Goal: Task Accomplishment & Management: Use online tool/utility

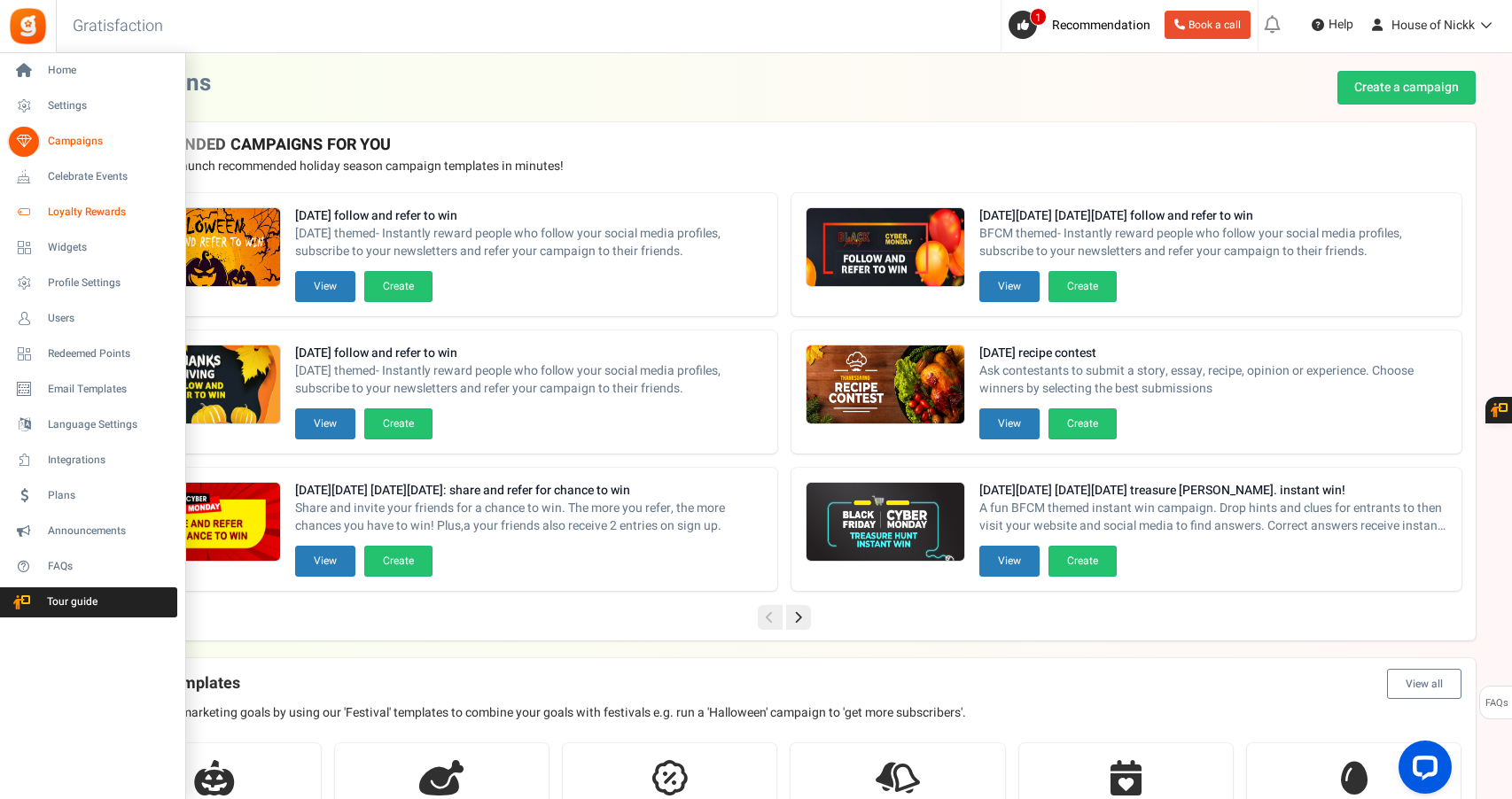
click at [95, 218] on span "Loyalty Rewards" at bounding box center [110, 212] width 124 height 15
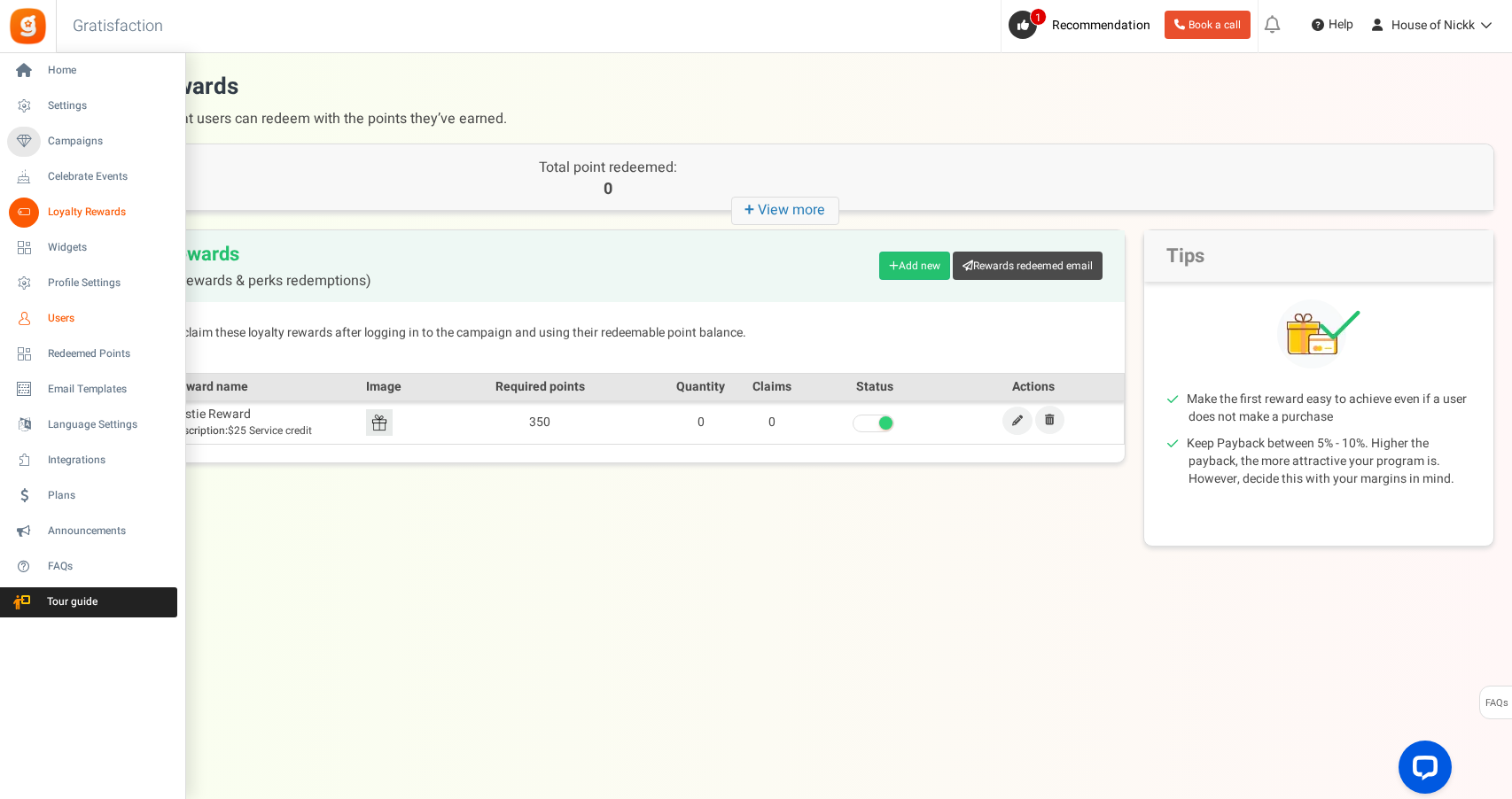
click at [56, 327] on link "Users" at bounding box center [92, 319] width 170 height 30
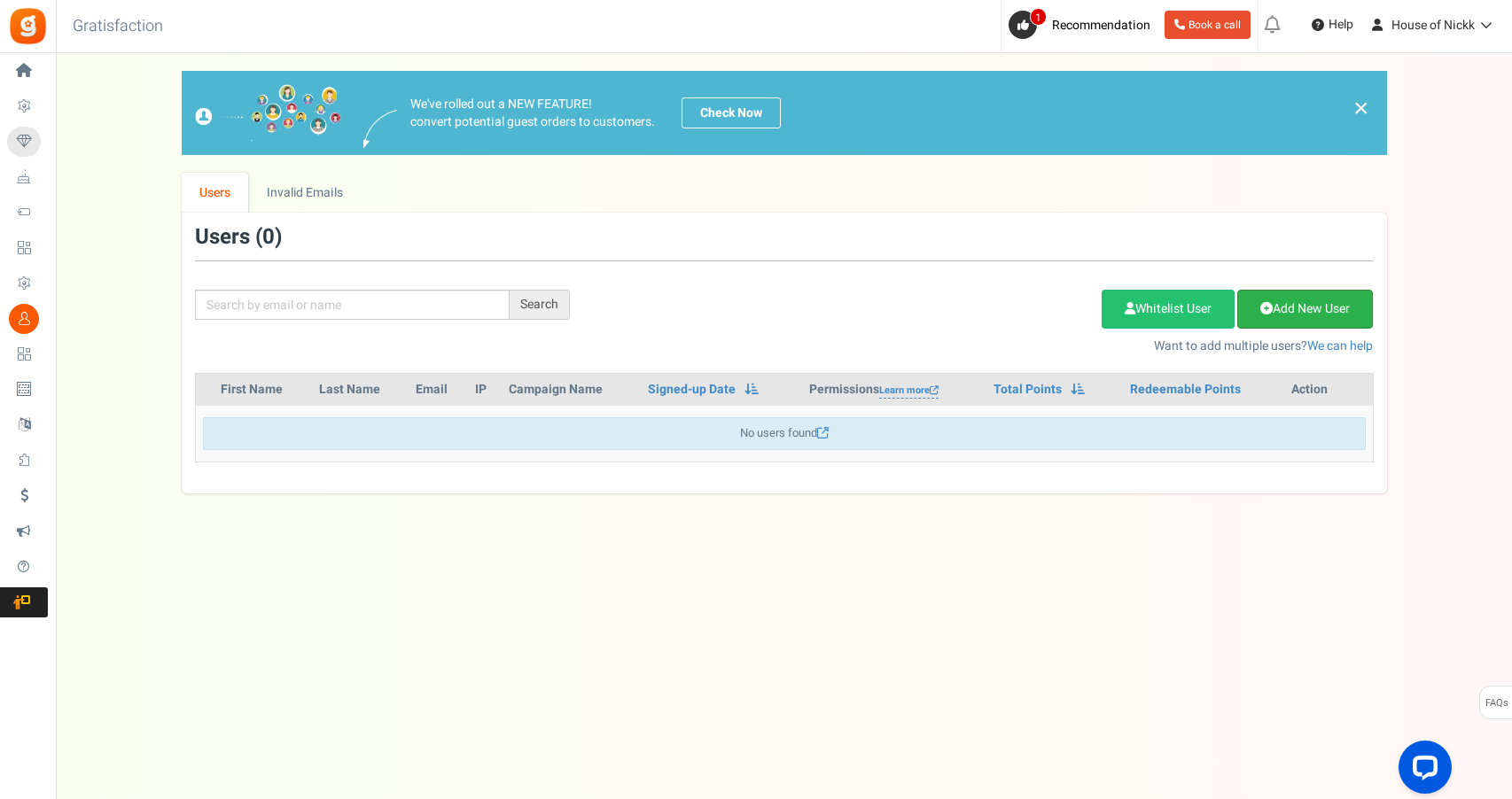
click at [1355, 321] on link "Add New User" at bounding box center [1305, 309] width 136 height 39
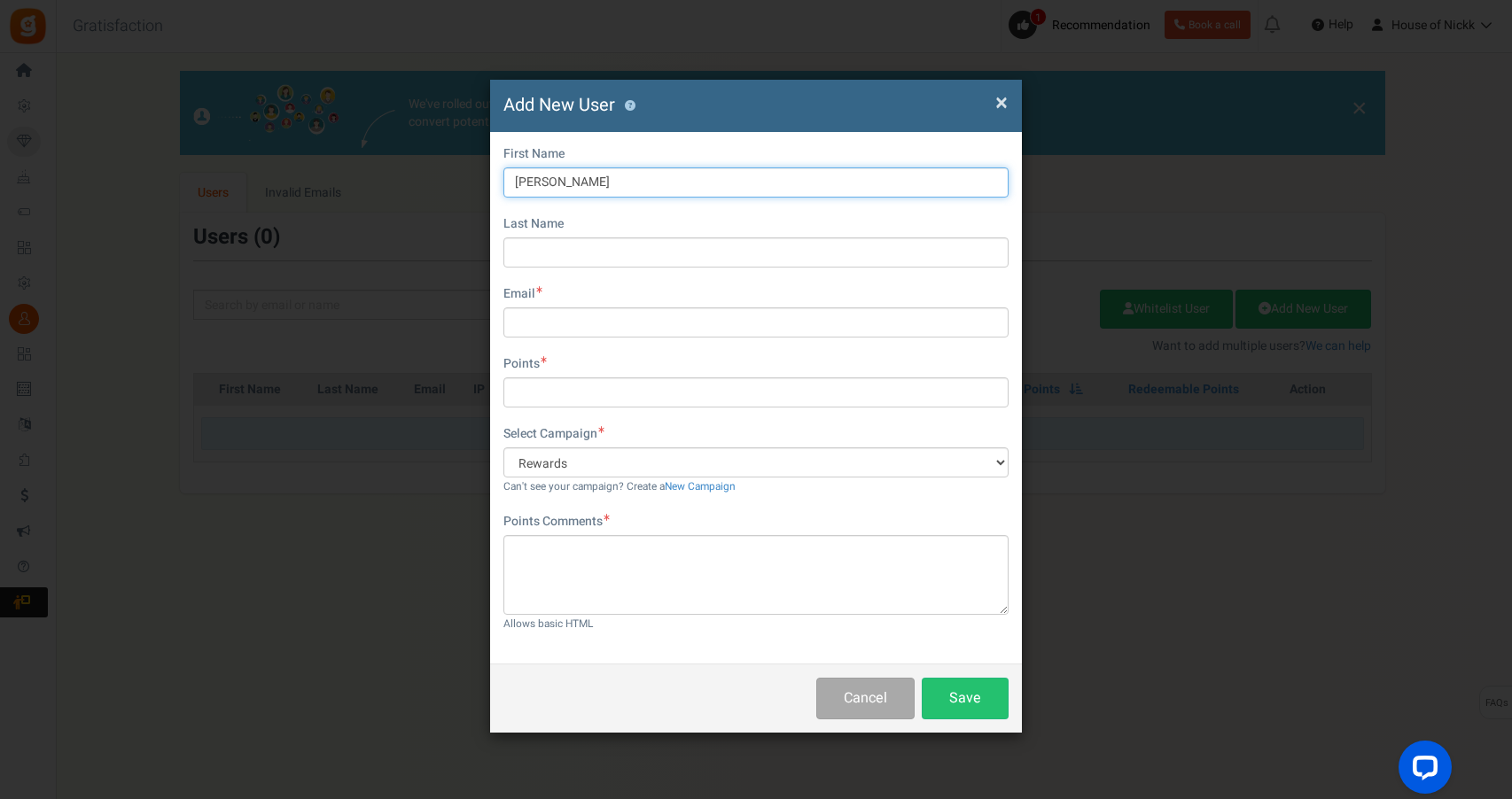
type input "[PERSON_NAME]"
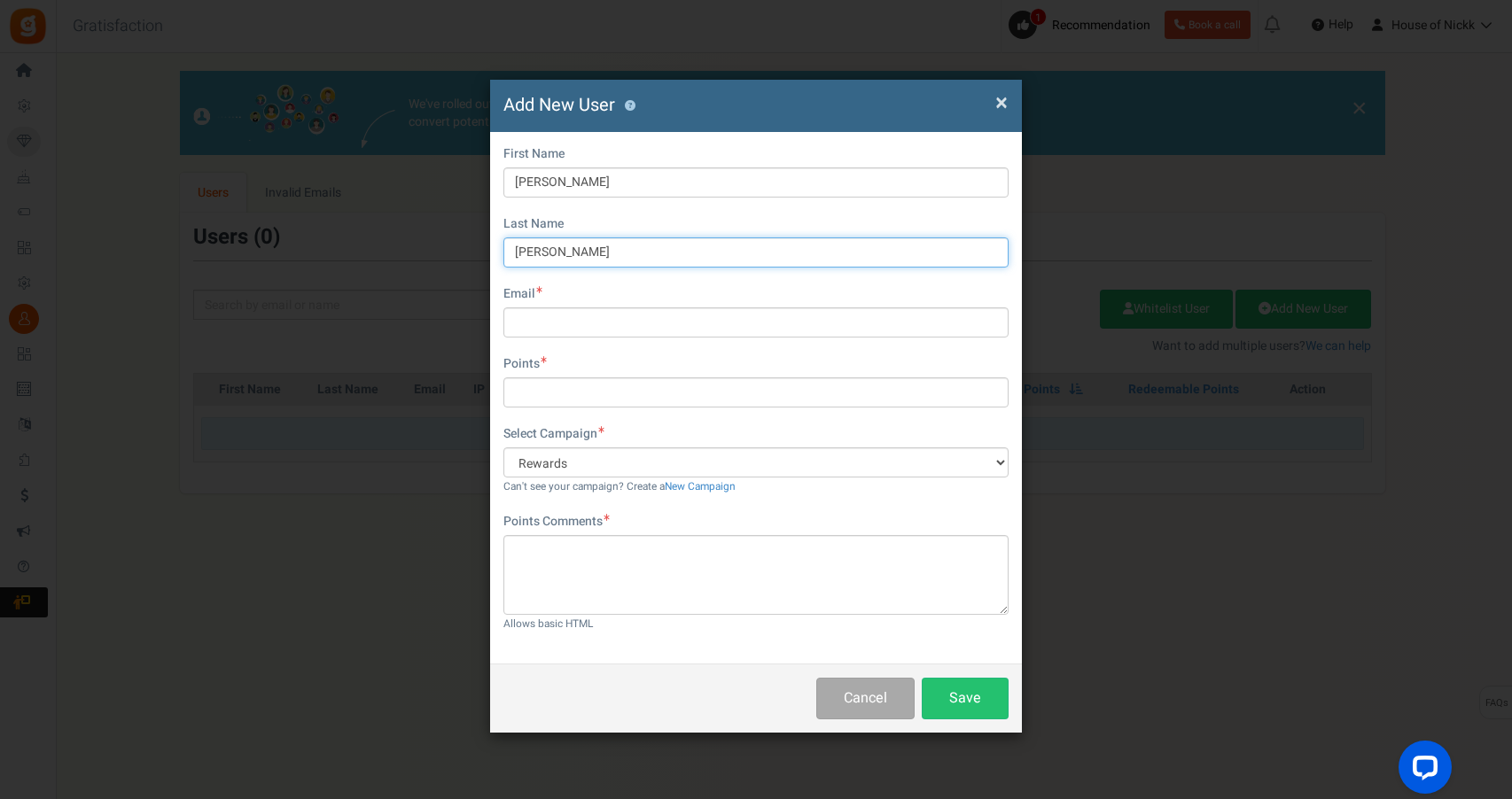
type input "[PERSON_NAME]"
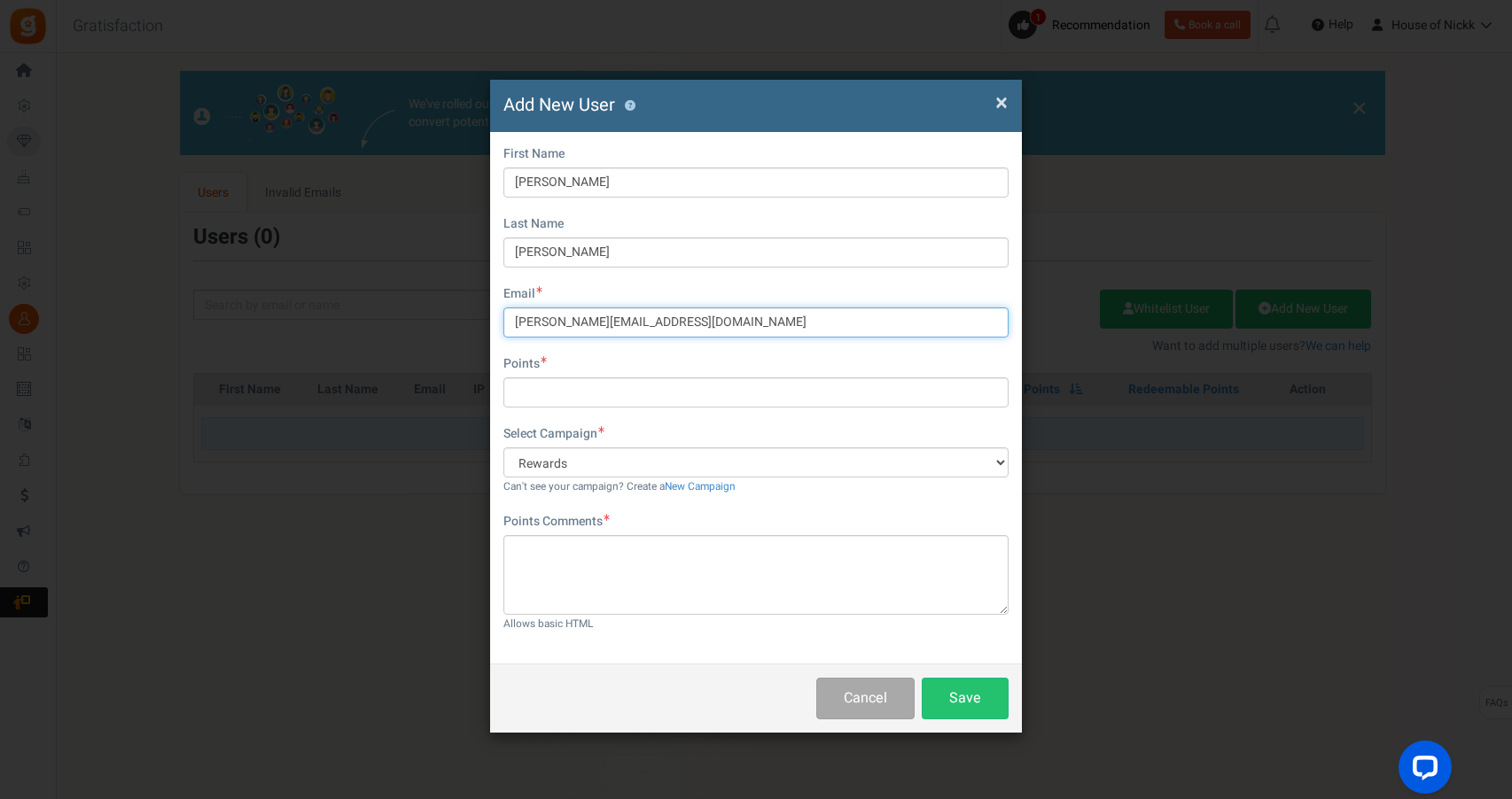
type input "[PERSON_NAME][EMAIL_ADDRESS][DOMAIN_NAME]"
click at [725, 386] on input "text" at bounding box center [756, 393] width 505 height 30
type input "0"
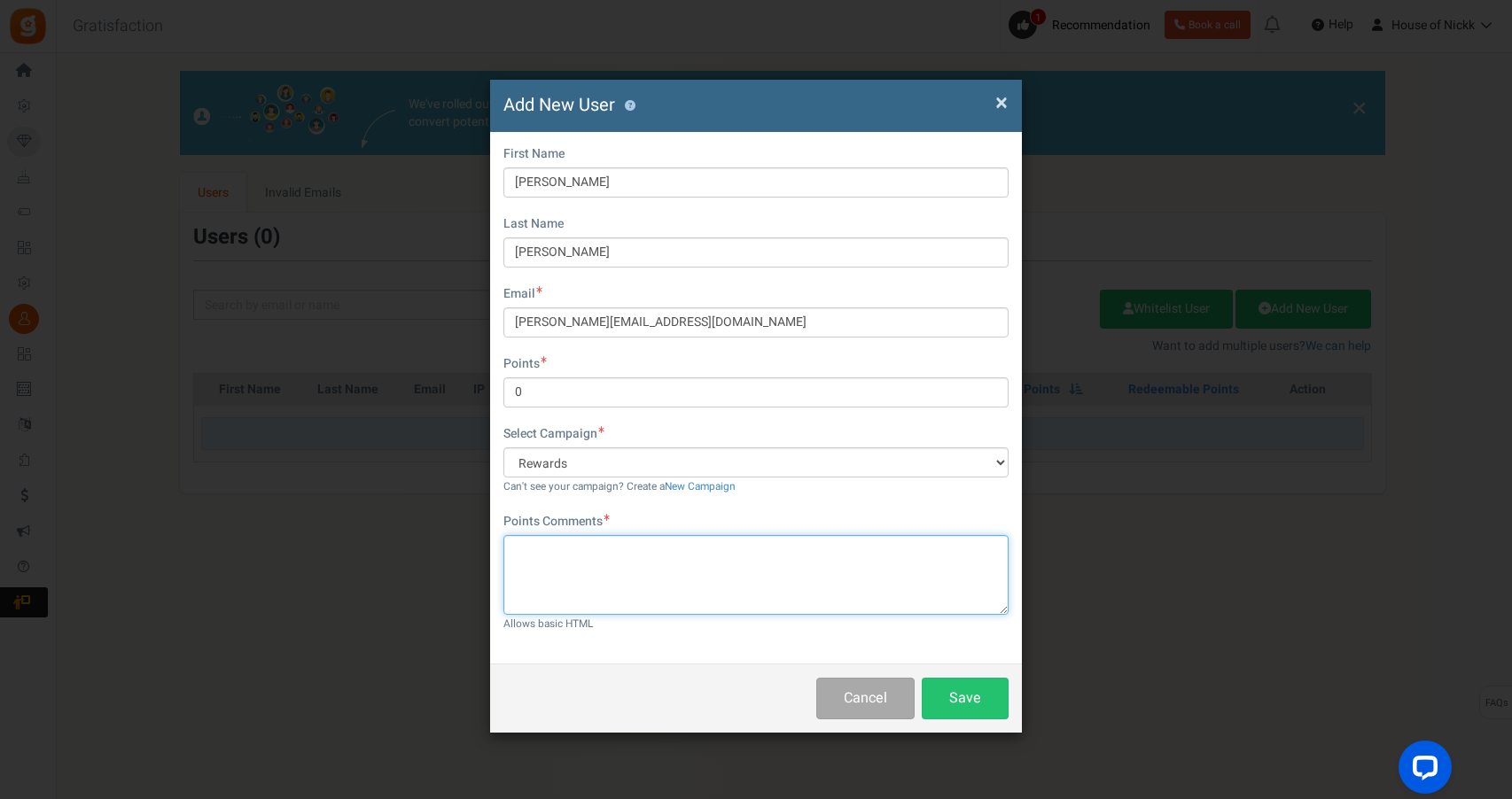
click at [798, 556] on textarea at bounding box center [756, 575] width 505 height 80
type textarea "0"
type textarea "-"
click at [967, 708] on button "Save" at bounding box center [964, 698] width 87 height 42
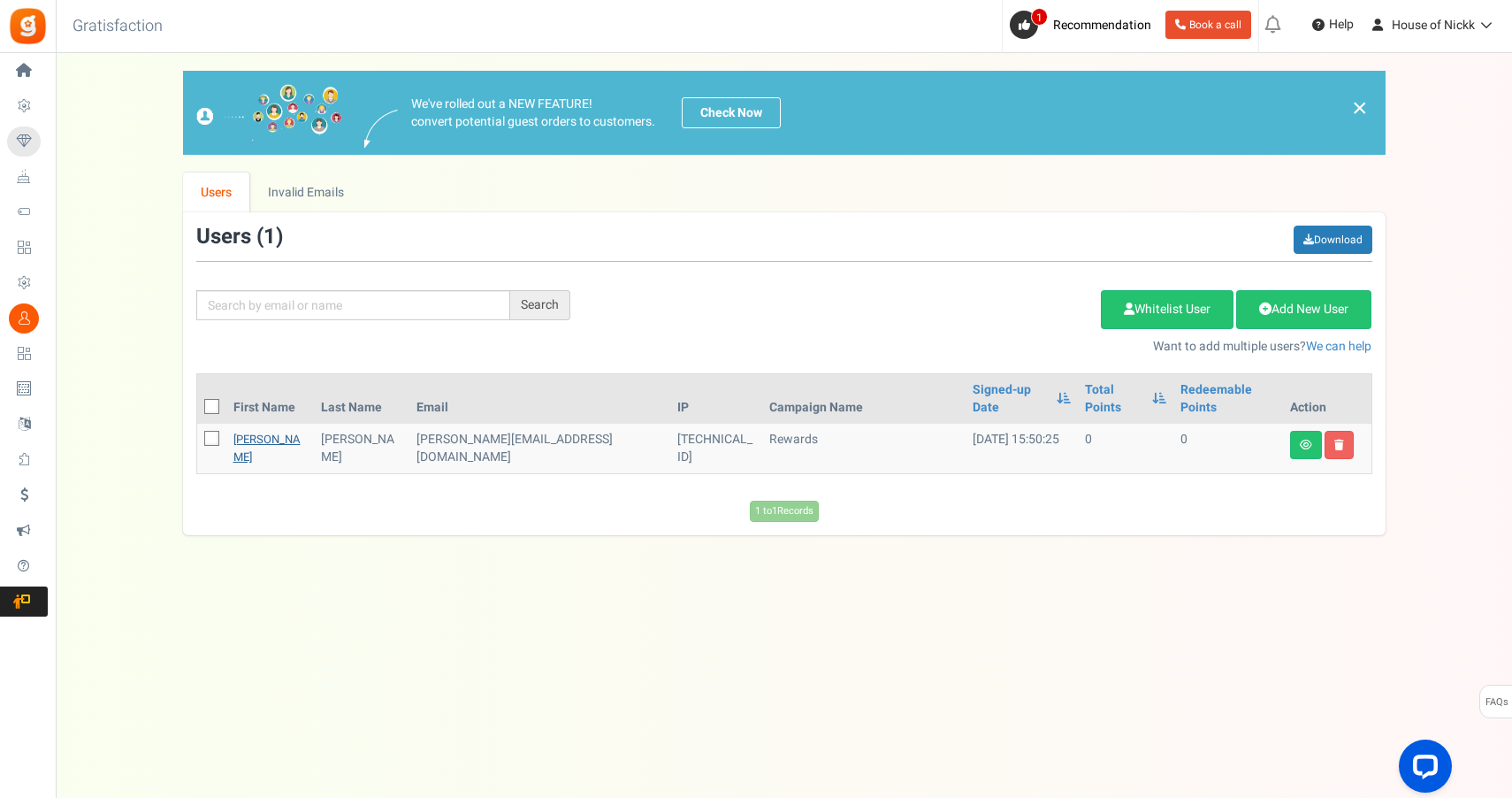
click at [254, 431] on link "[PERSON_NAME]" at bounding box center [266, 448] width 67 height 35
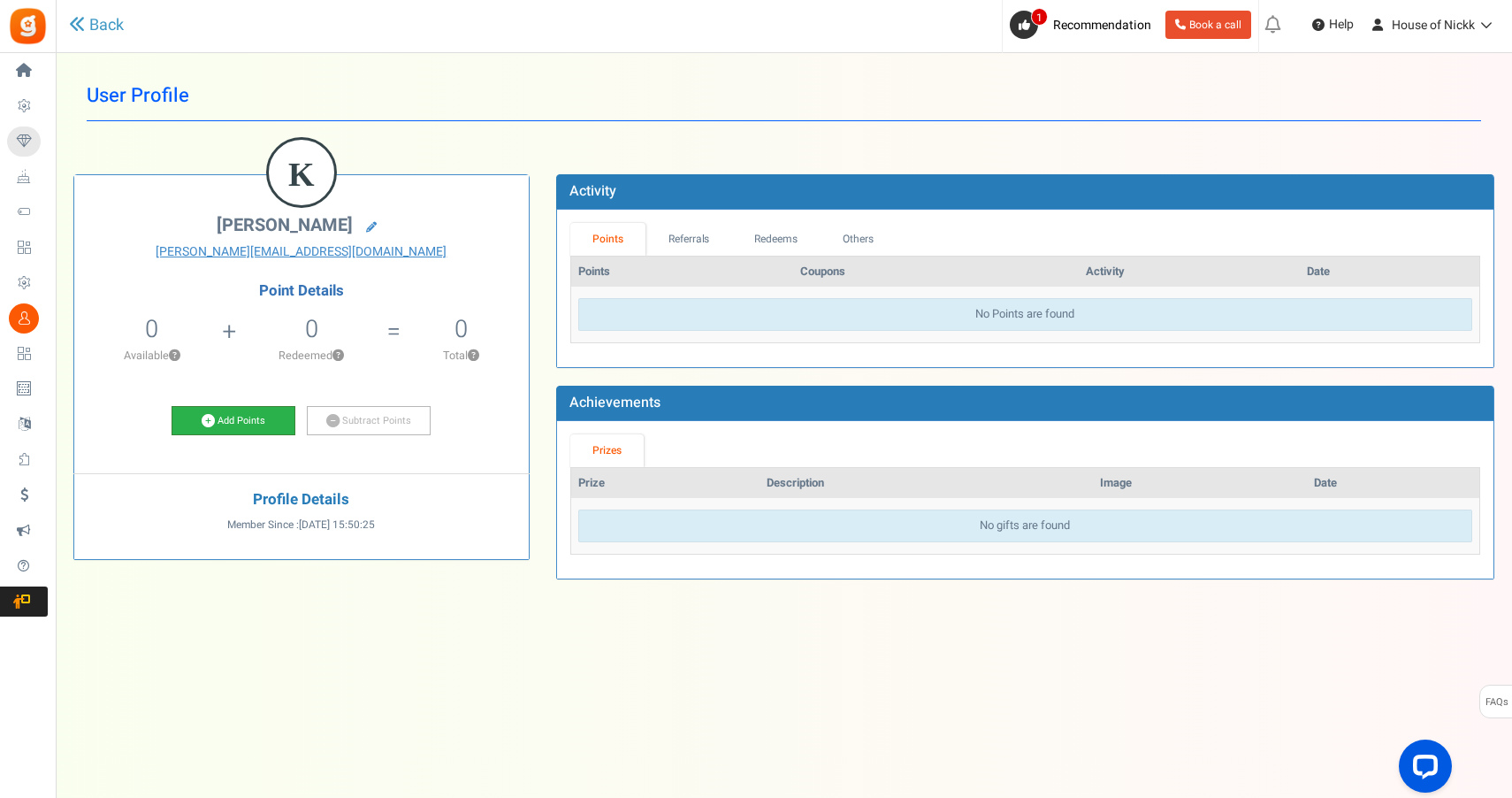
click at [206, 418] on icon at bounding box center [207, 420] width 13 height 13
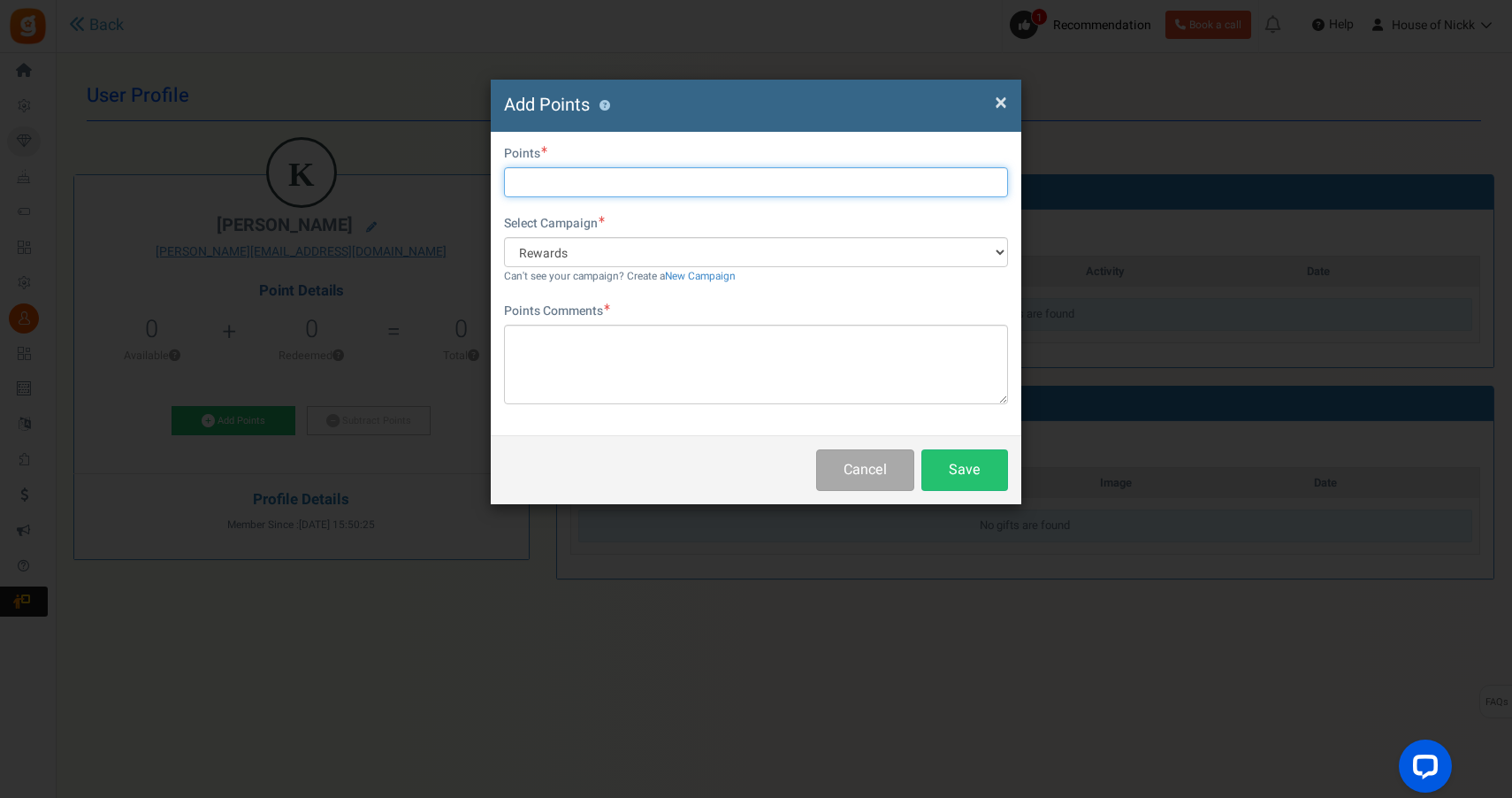
click at [619, 180] on input "text" at bounding box center [755, 183] width 504 height 30
type input "50"
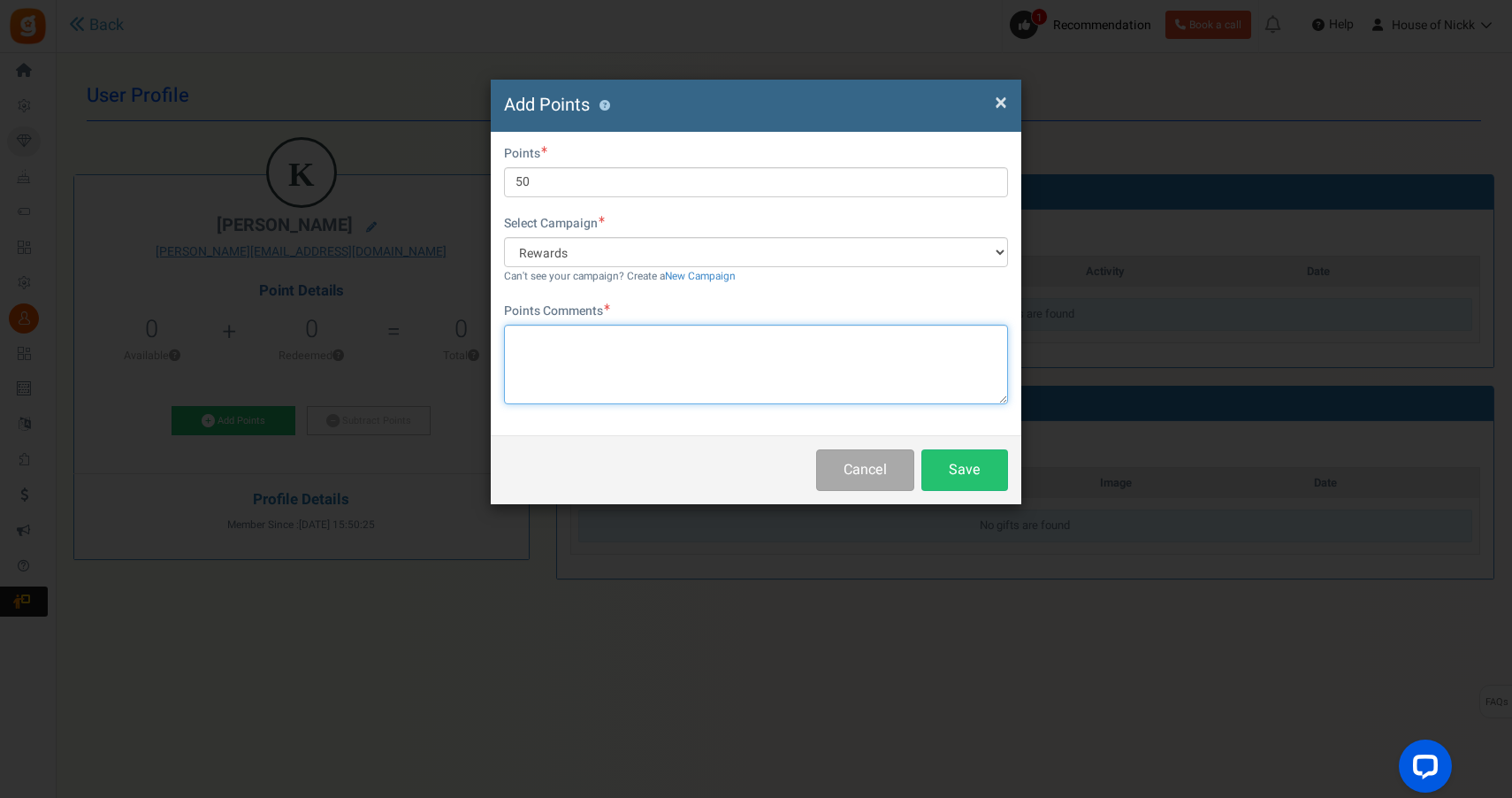
click at [677, 353] on textarea at bounding box center [755, 364] width 504 height 80
type textarea "6/18 - $50 Model Appt"
click at [996, 457] on button "Save" at bounding box center [964, 470] width 87 height 42
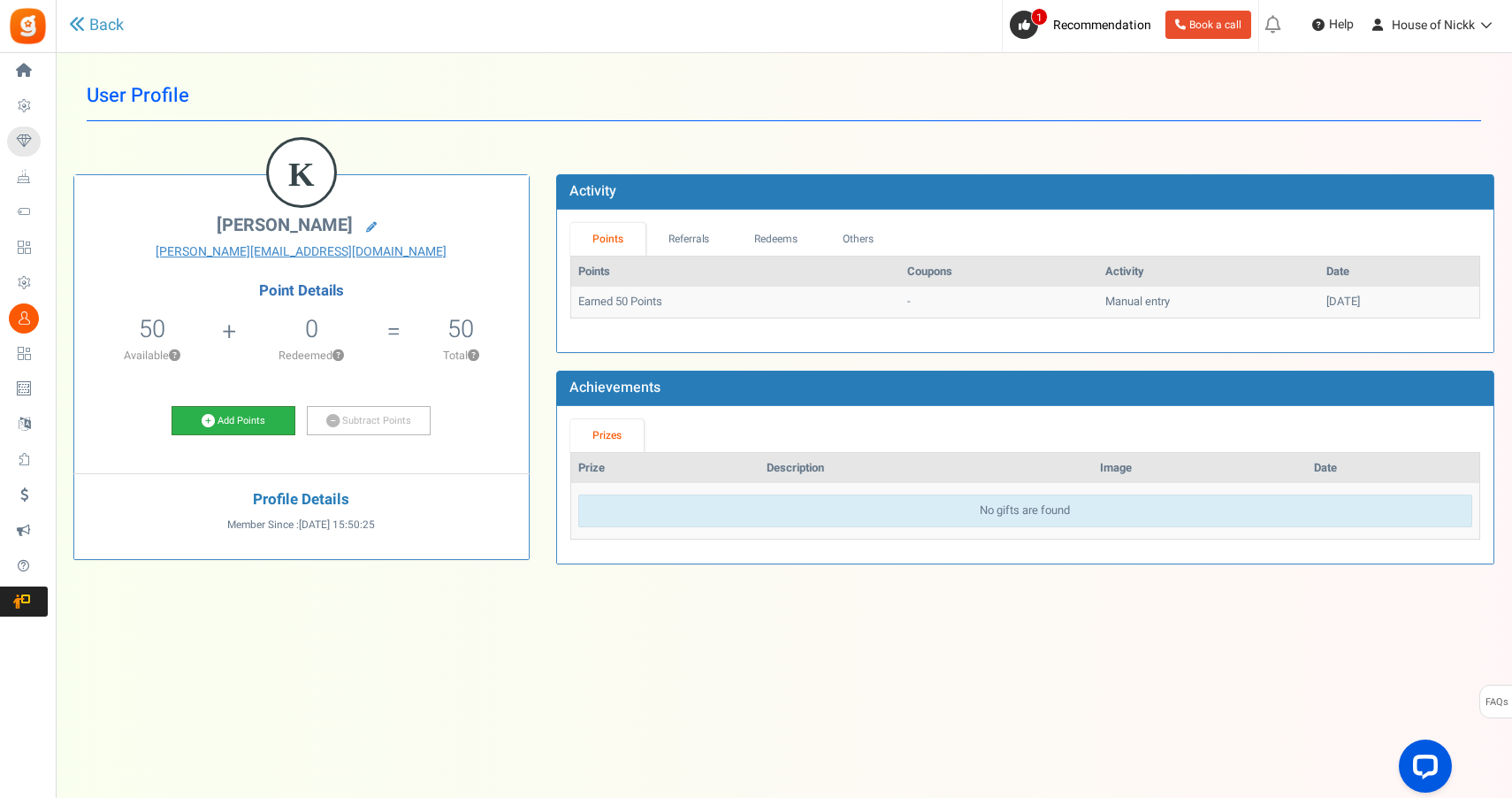
click at [232, 421] on link "Add Points" at bounding box center [233, 421] width 124 height 30
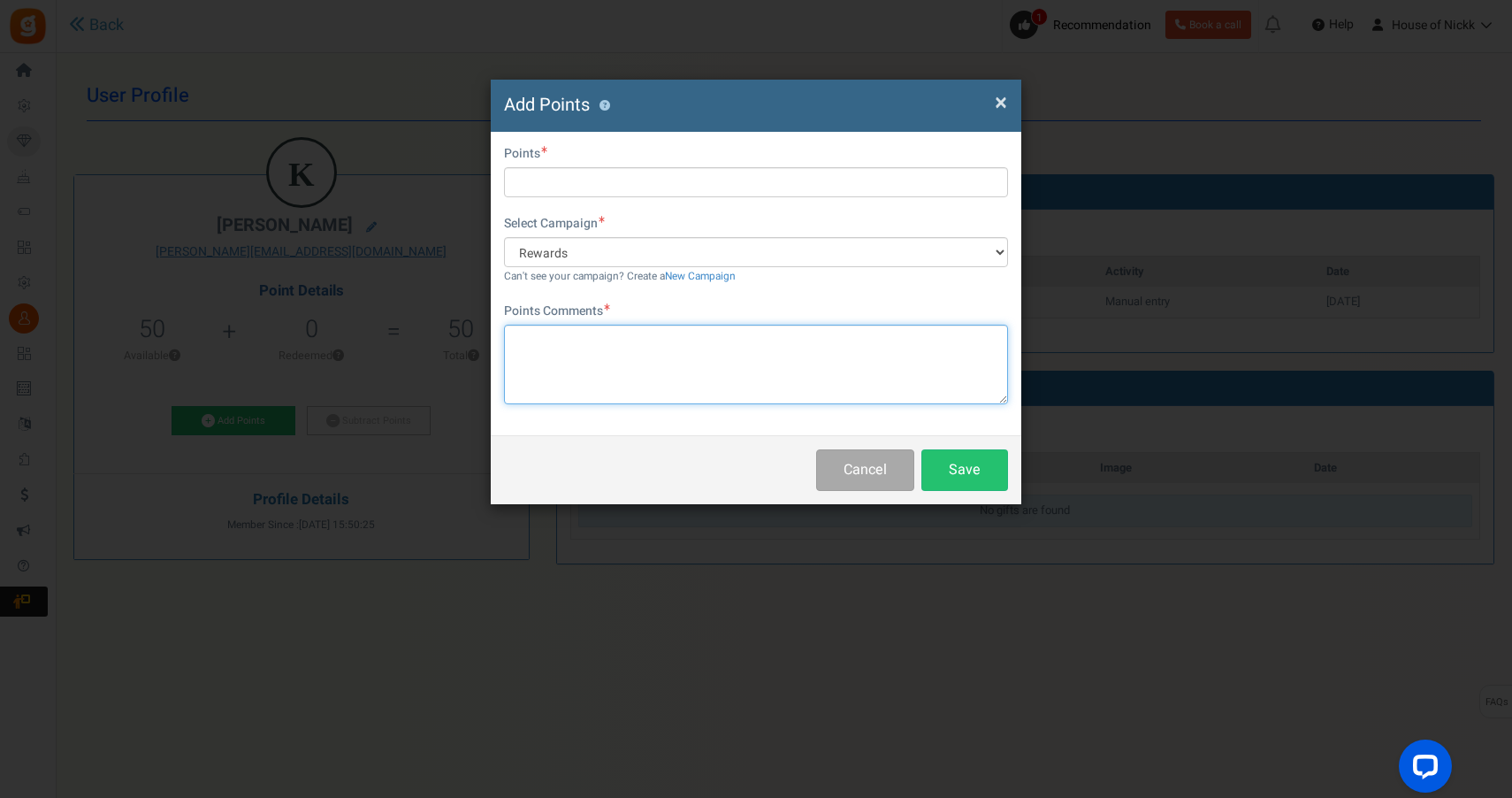
click at [553, 346] on textarea at bounding box center [755, 364] width 504 height 80
type textarea "6/19 - HCWS"
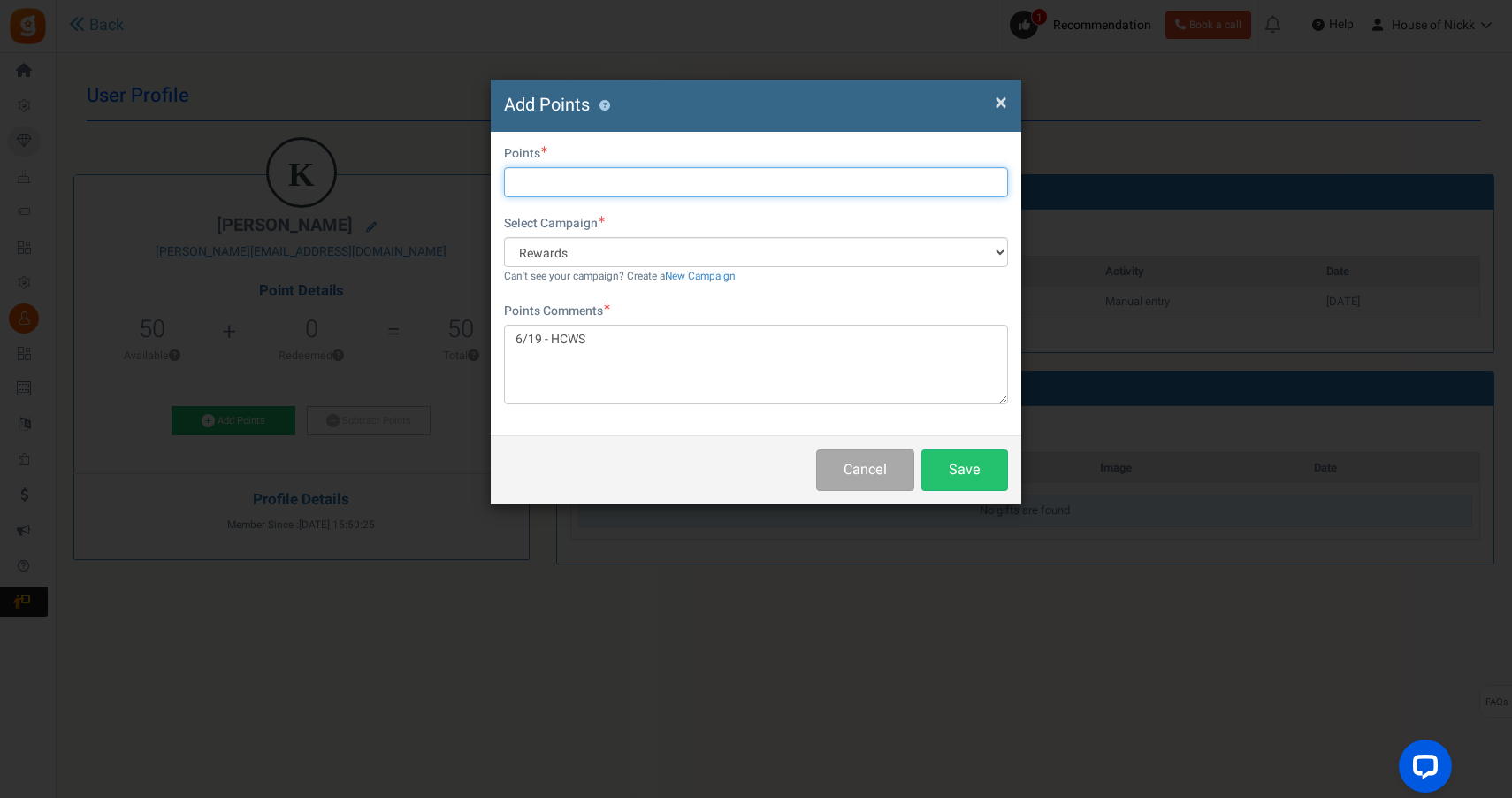
click at [868, 194] on input "text" at bounding box center [755, 183] width 504 height 30
type input "35"
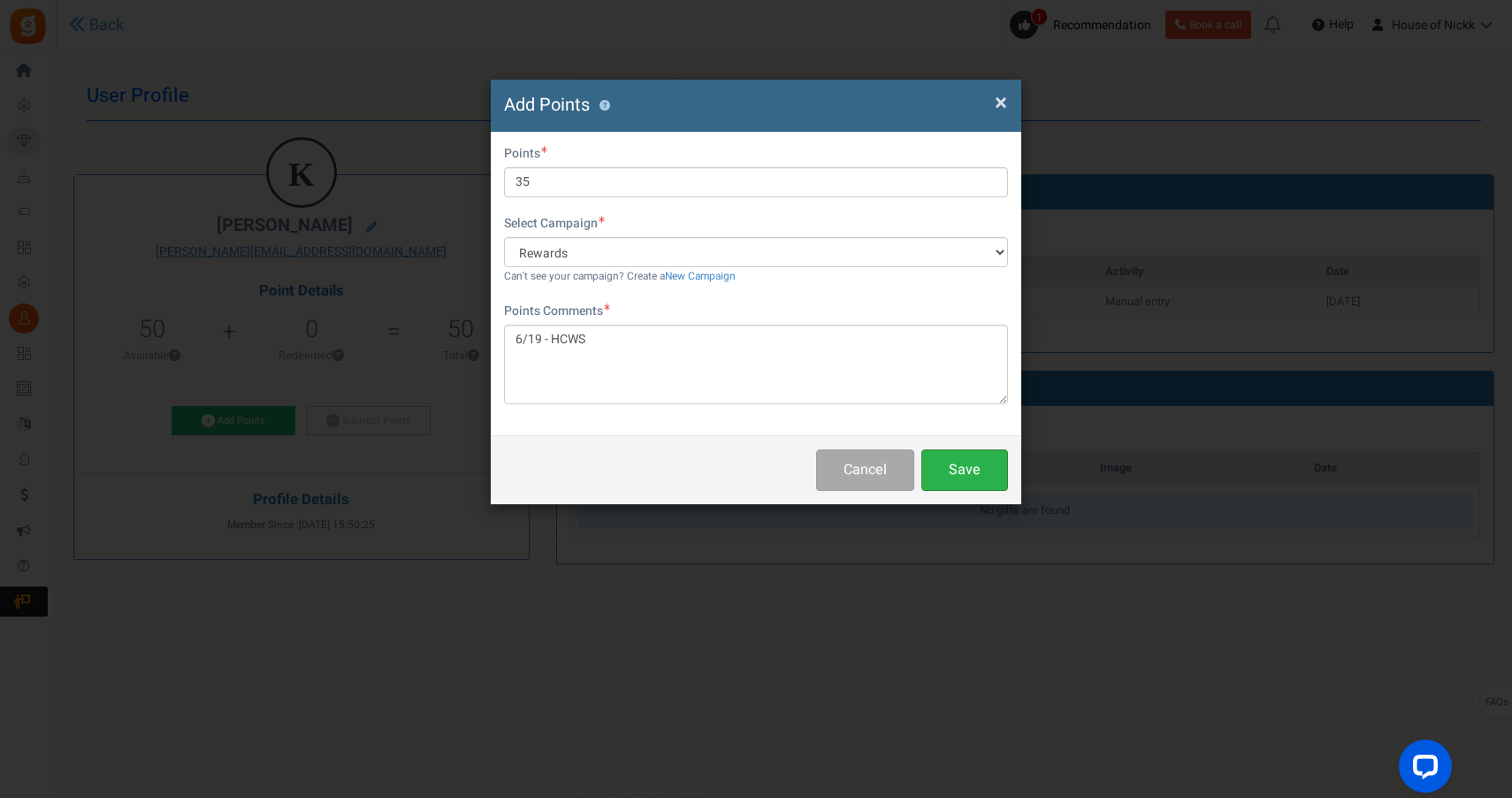
click at [940, 462] on button "Save" at bounding box center [964, 470] width 87 height 42
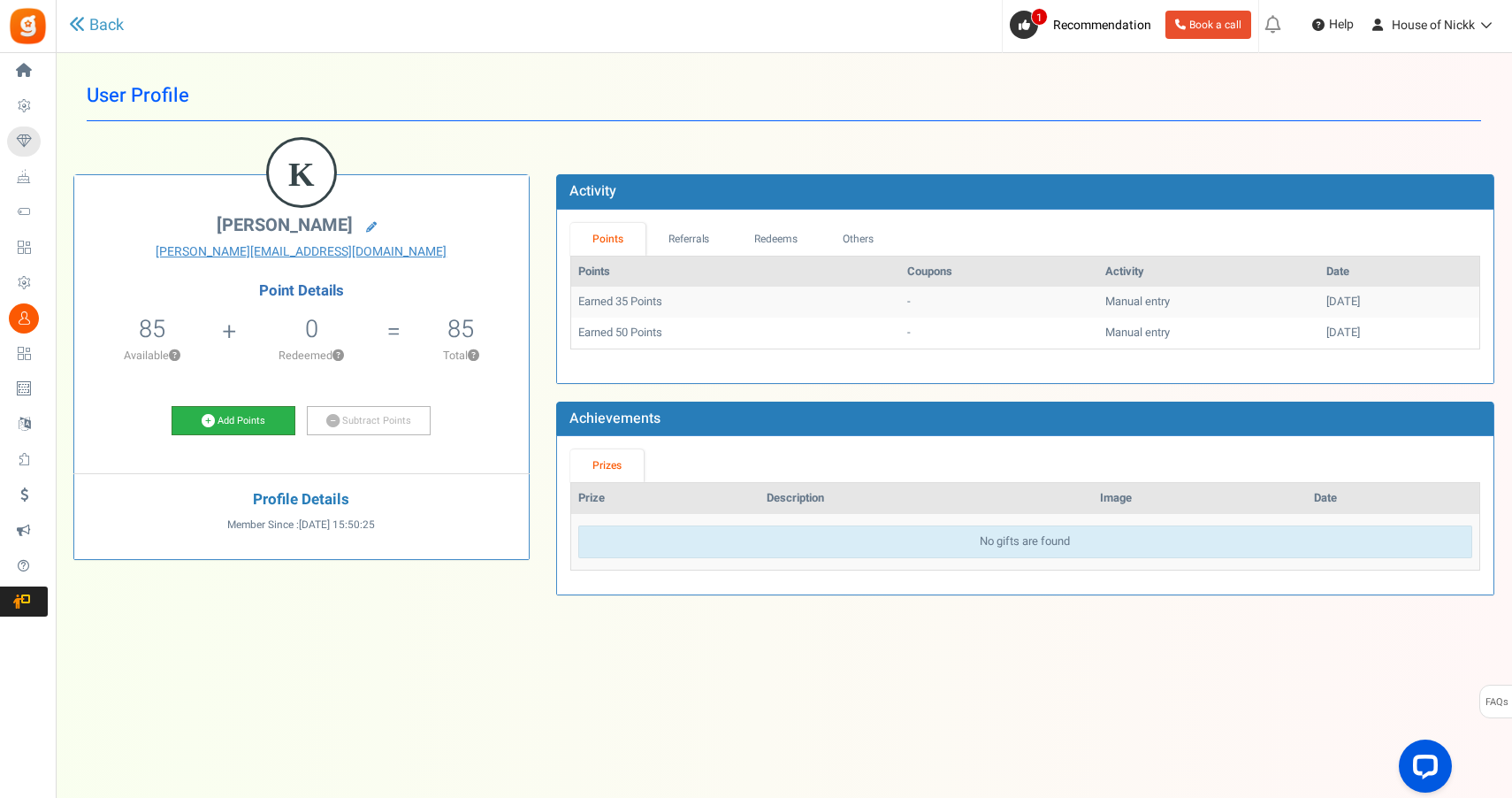
click at [219, 419] on link "Add Points" at bounding box center [233, 421] width 124 height 30
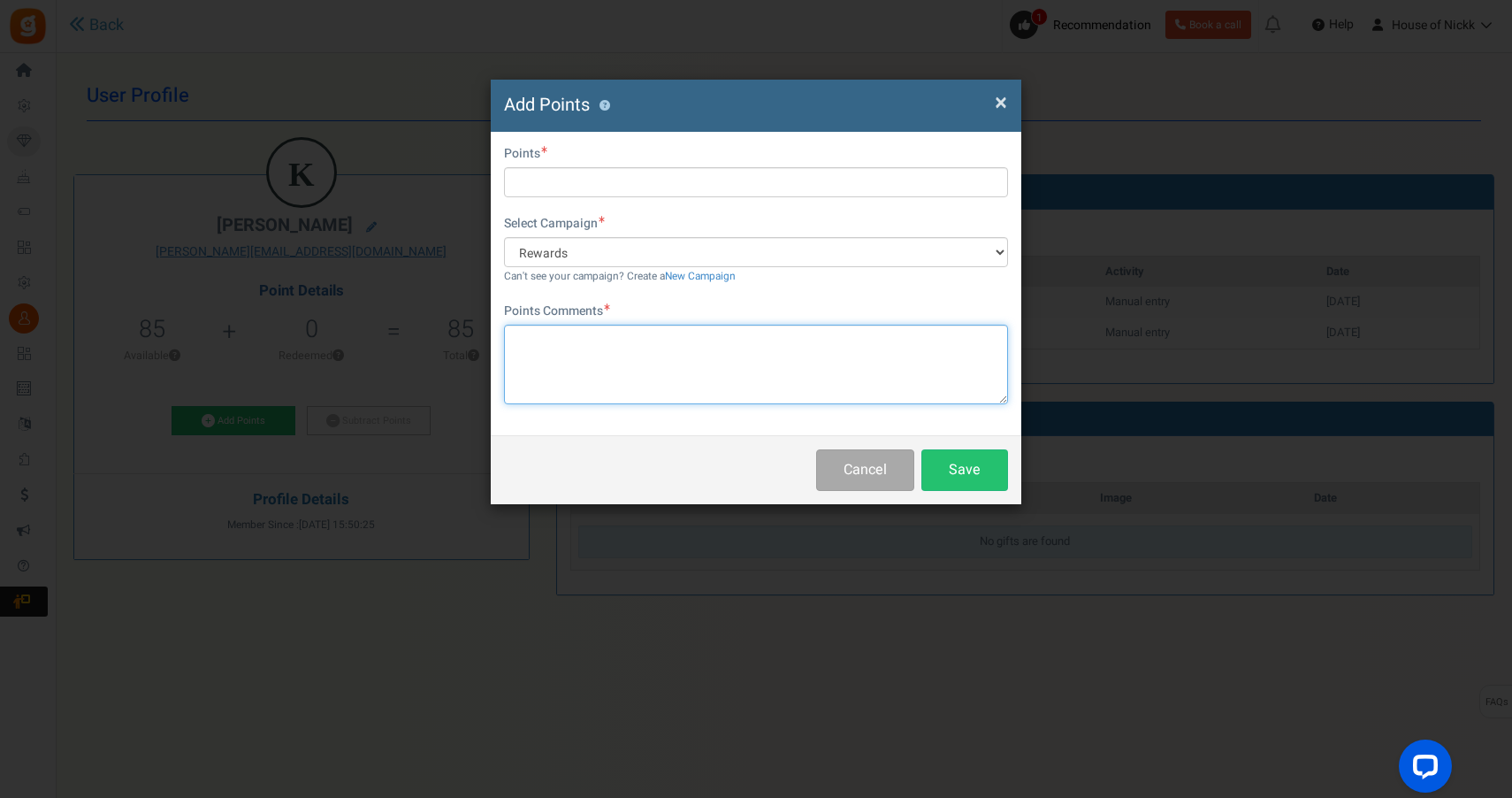
click at [662, 341] on textarea at bounding box center [755, 364] width 504 height 80
type textarea "PHL"
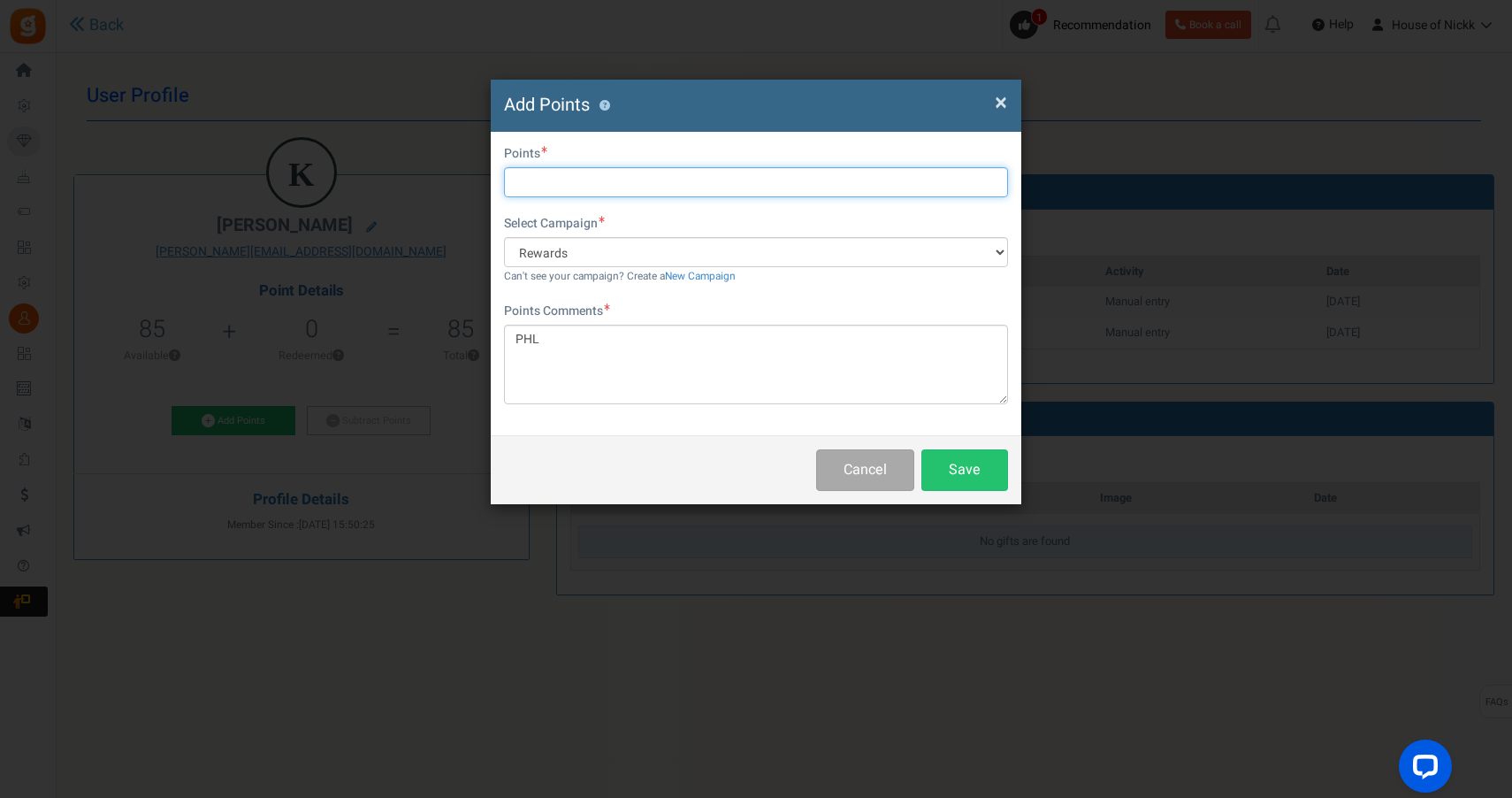
click at [694, 174] on input "text" at bounding box center [755, 183] width 504 height 30
type input "95"
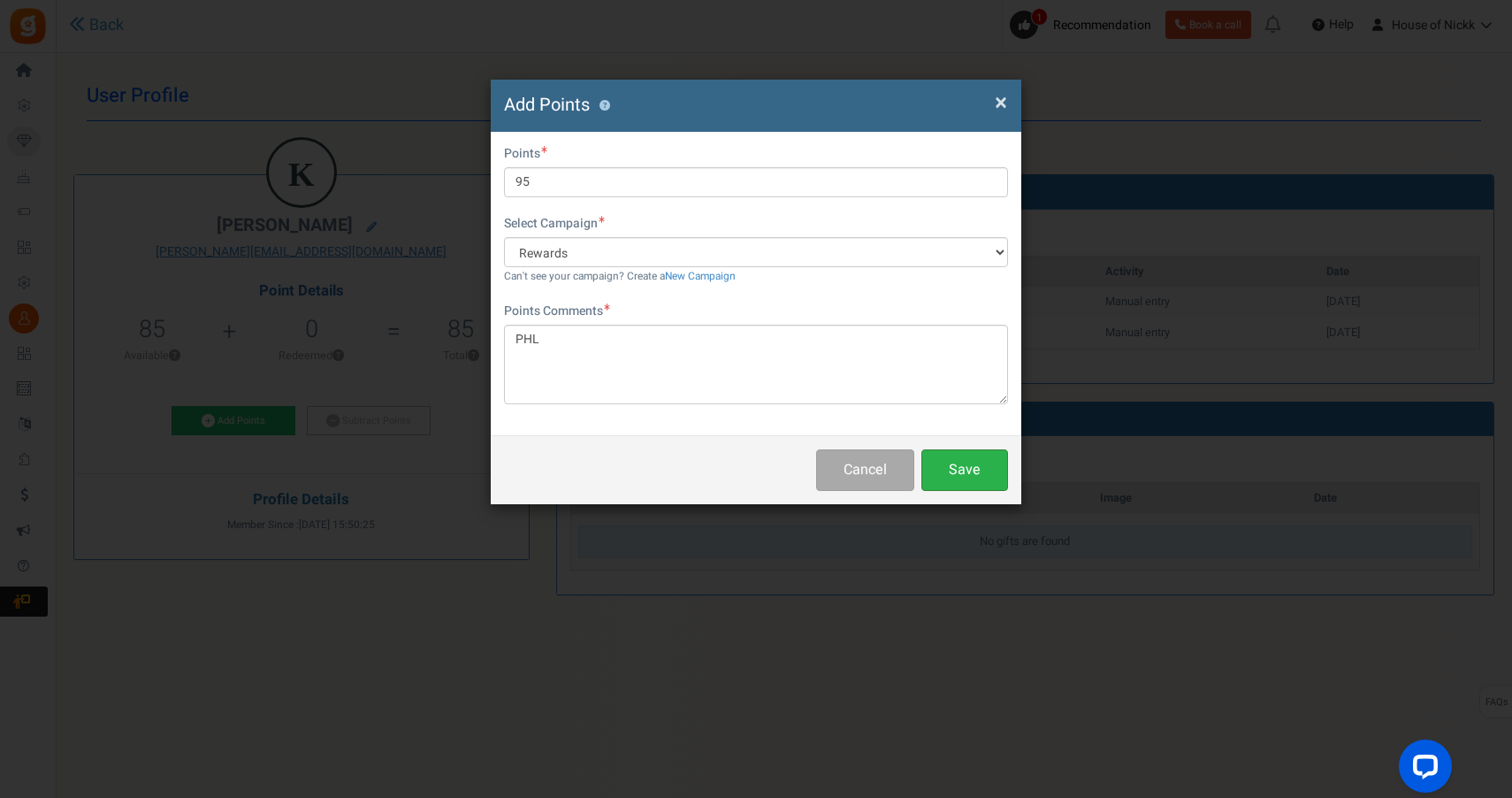
click at [964, 474] on button "Save" at bounding box center [964, 470] width 87 height 42
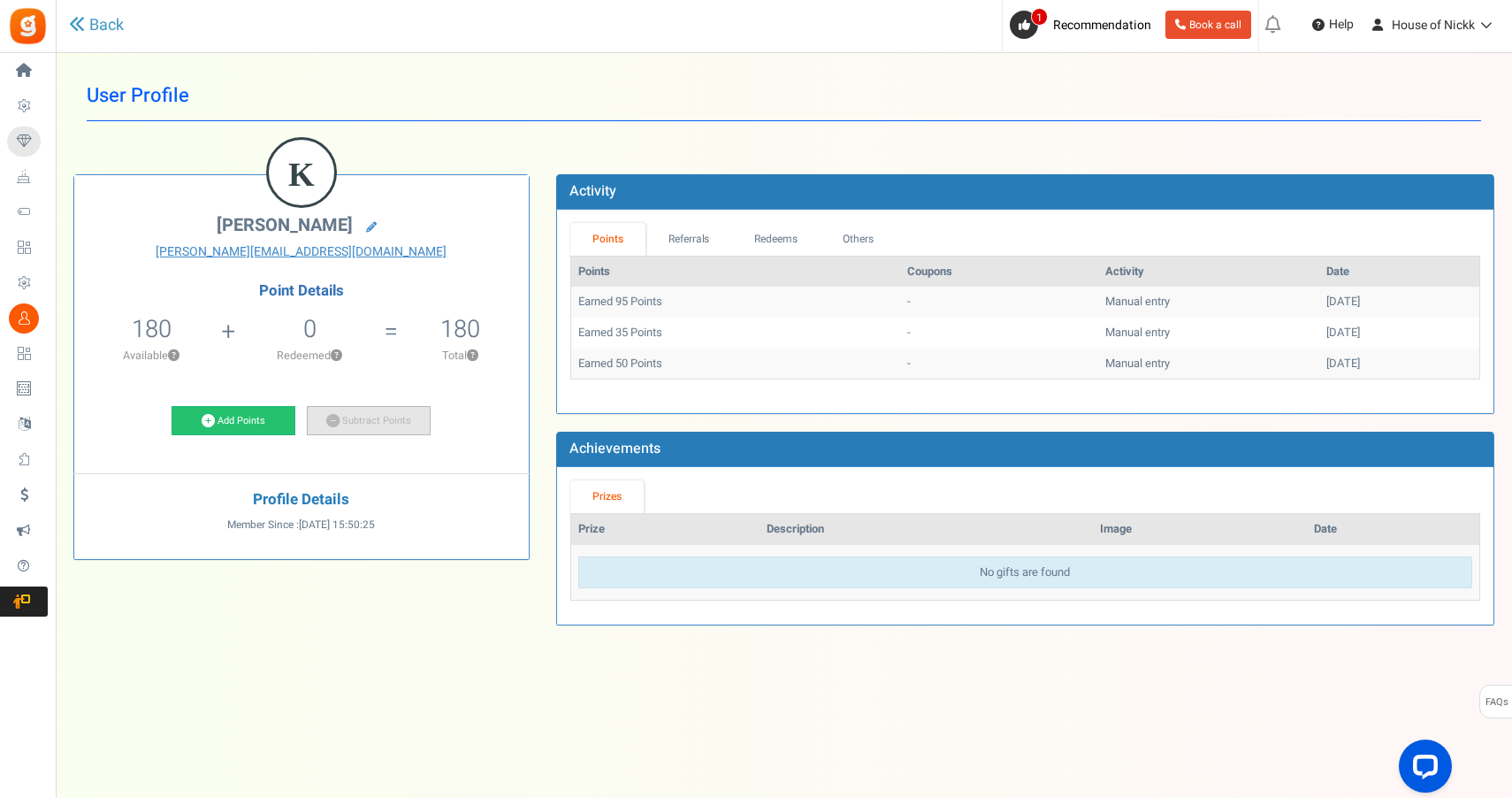
click at [399, 413] on link "Subtract Points" at bounding box center [369, 421] width 124 height 30
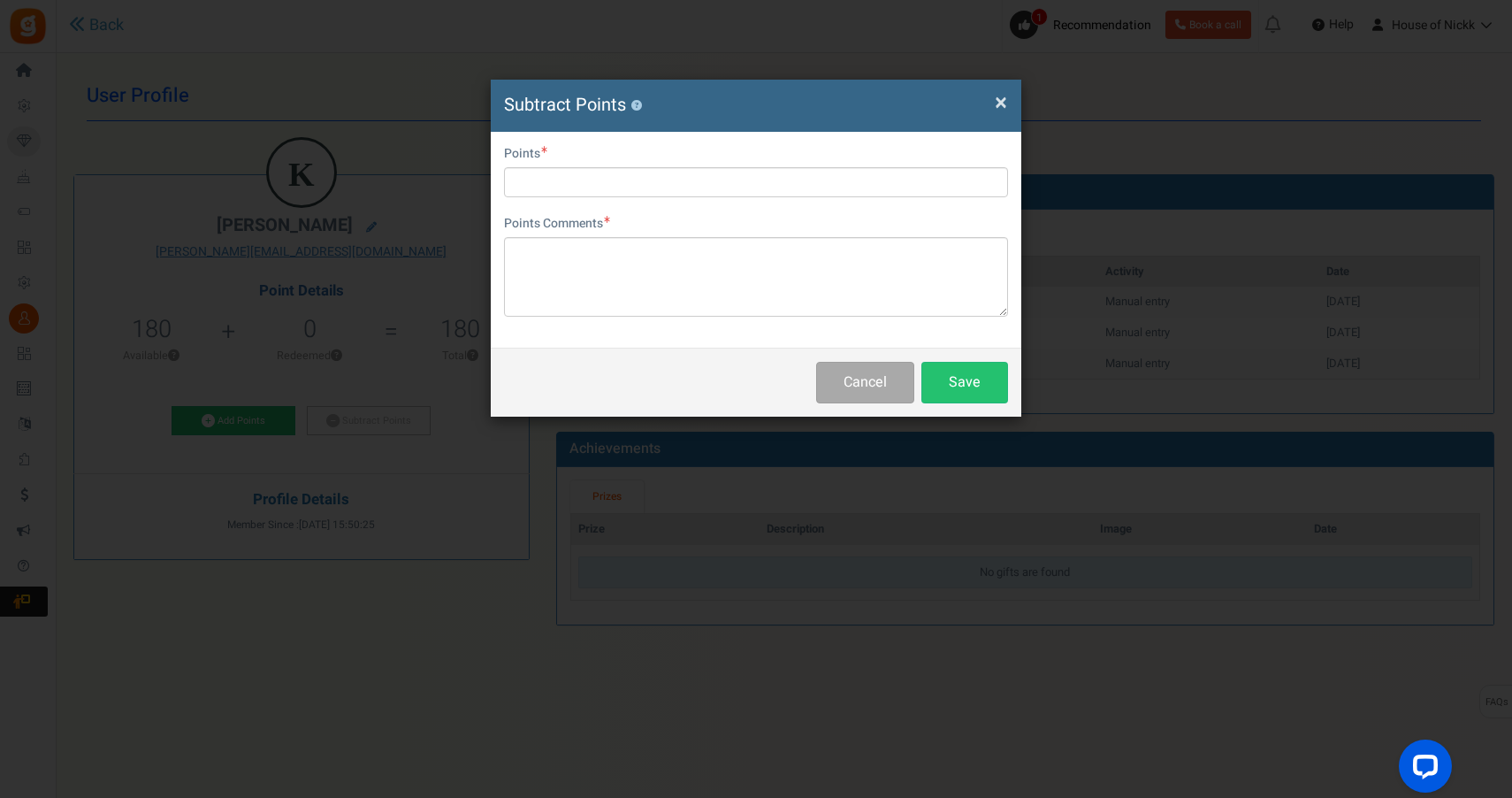
click at [990, 108] on h4 "Subtract Points ?" at bounding box center [755, 106] width 504 height 26
click at [995, 98] on span "×" at bounding box center [1001, 103] width 12 height 34
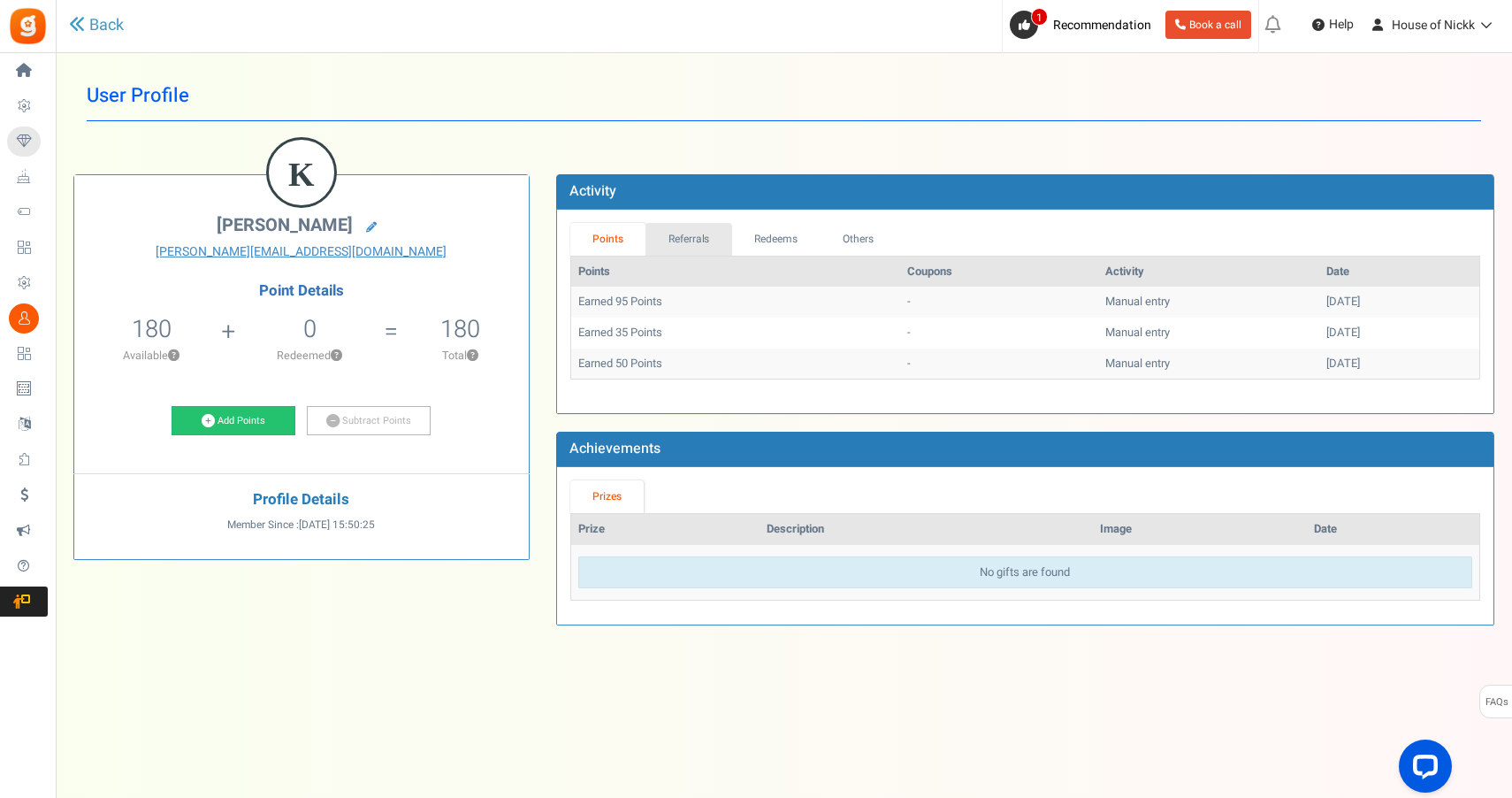
click at [715, 233] on link "Referrals" at bounding box center [688, 238] width 87 height 33
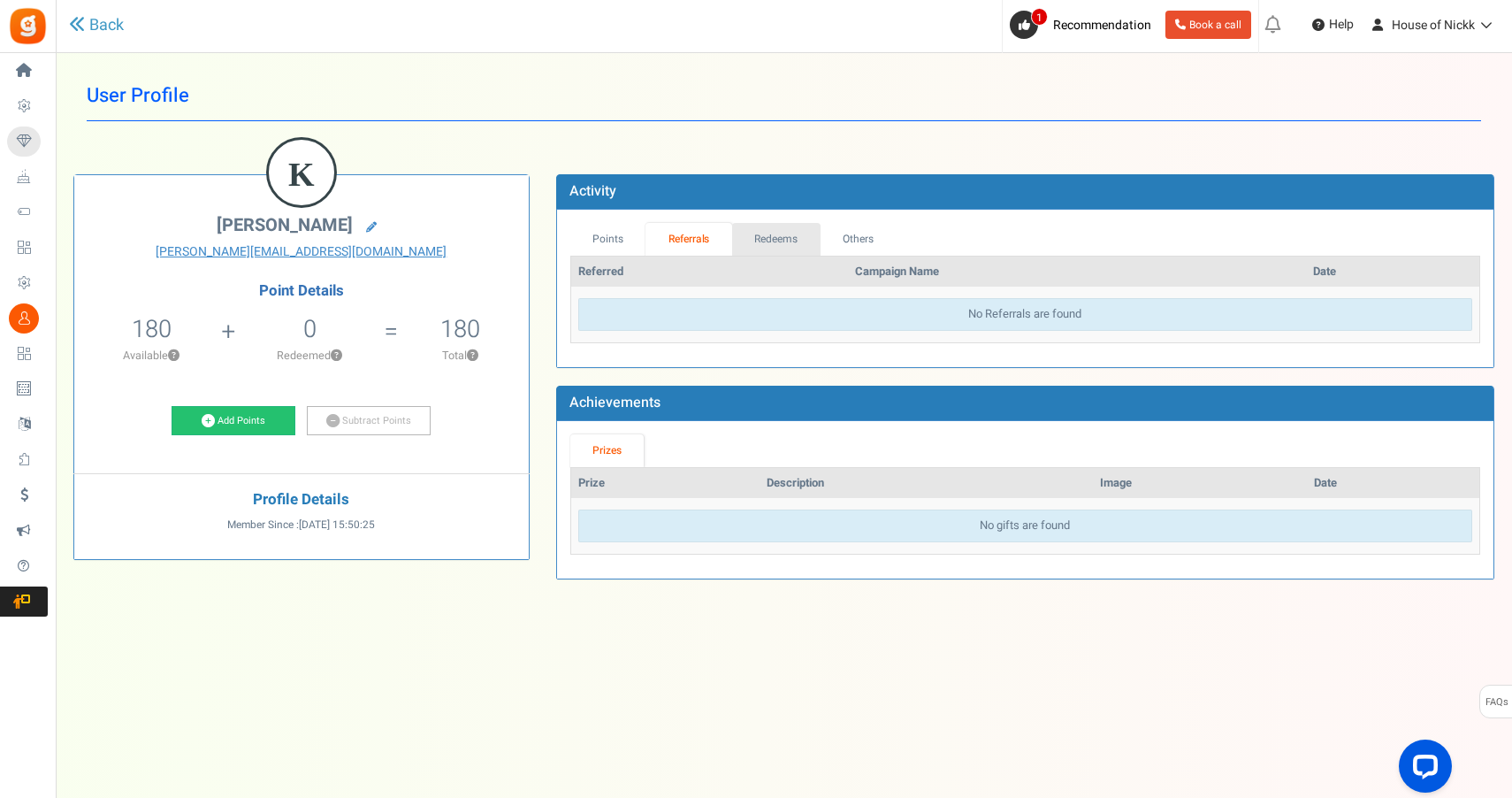
click at [765, 236] on link "Redeems" at bounding box center [776, 238] width 89 height 33
click at [865, 246] on link "Others" at bounding box center [858, 238] width 76 height 33
click at [601, 235] on link "Points" at bounding box center [608, 238] width 76 height 33
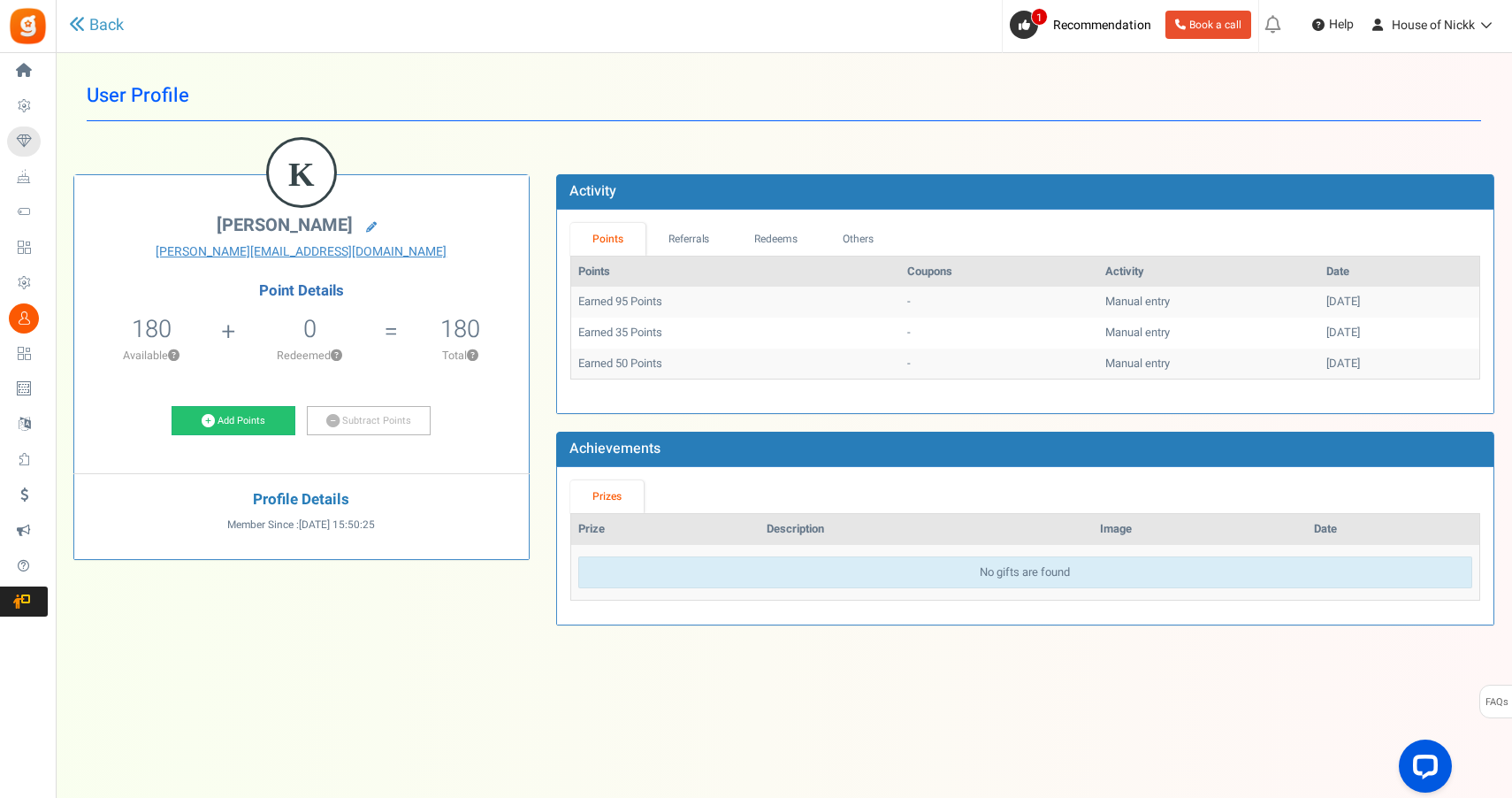
click at [290, 497] on h4 "Profile Details" at bounding box center [301, 500] width 428 height 17
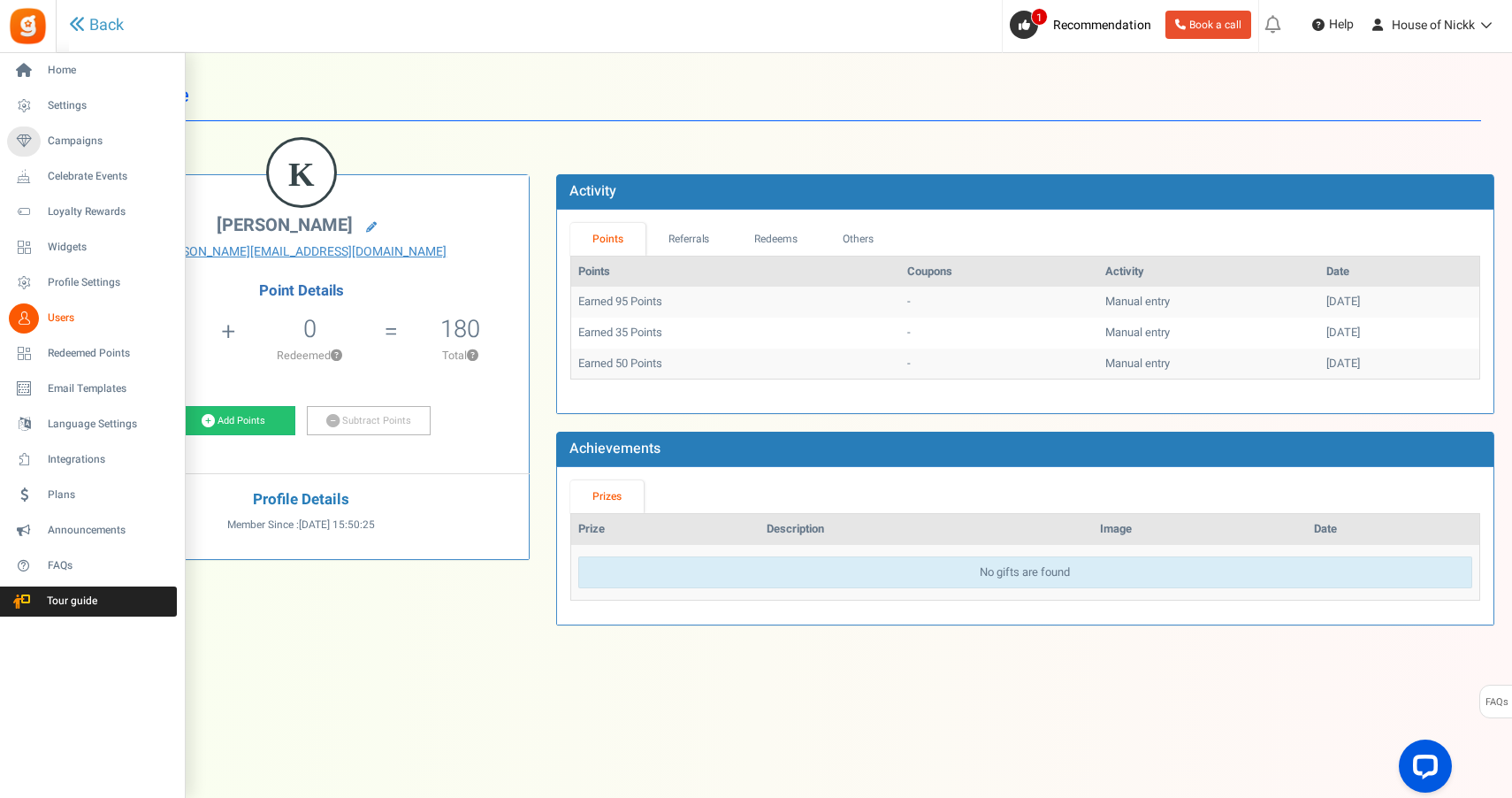
click at [59, 324] on span "Users" at bounding box center [110, 317] width 124 height 15
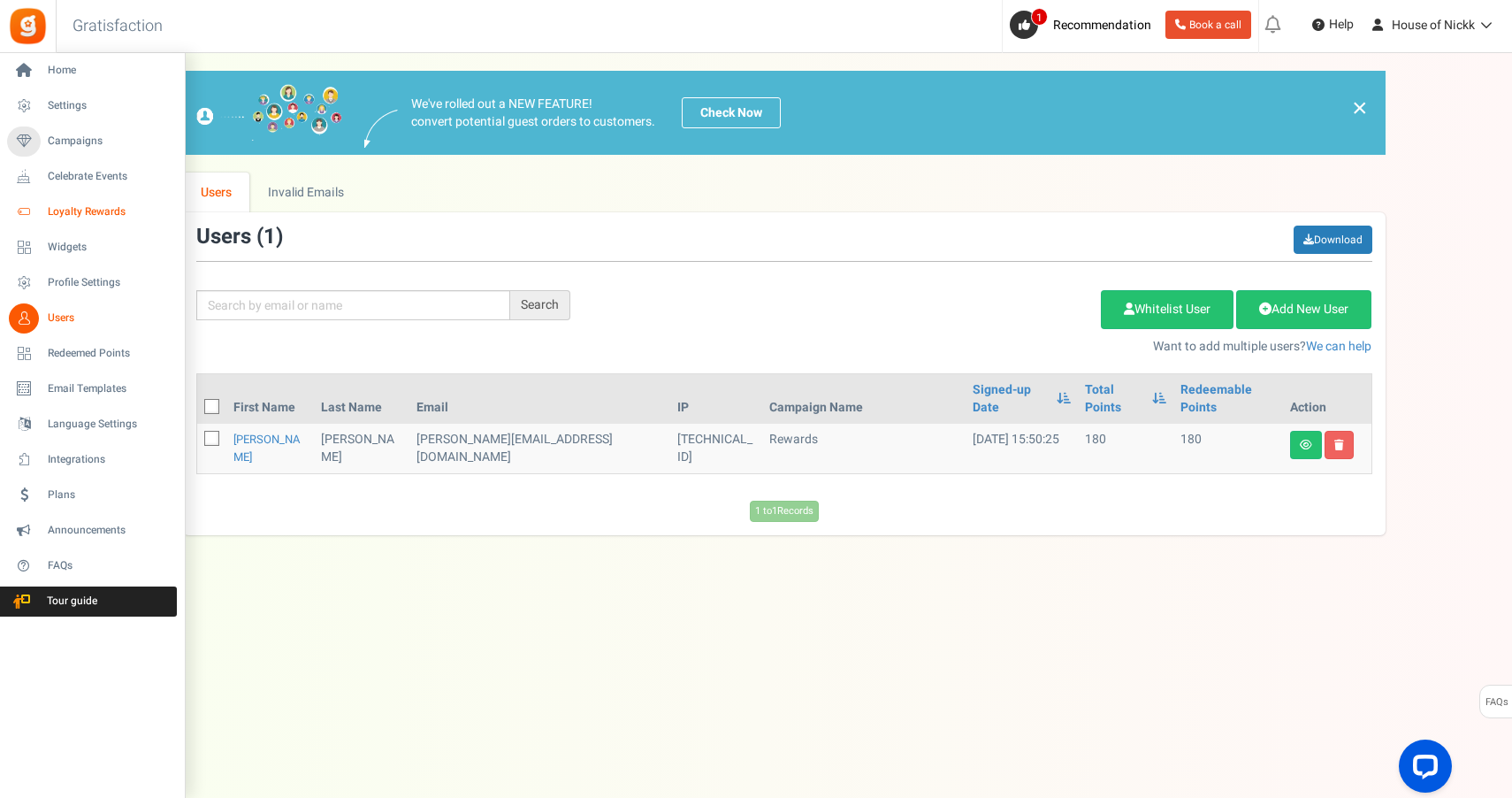
click at [62, 222] on link "Loyalty Rewards" at bounding box center [92, 212] width 170 height 30
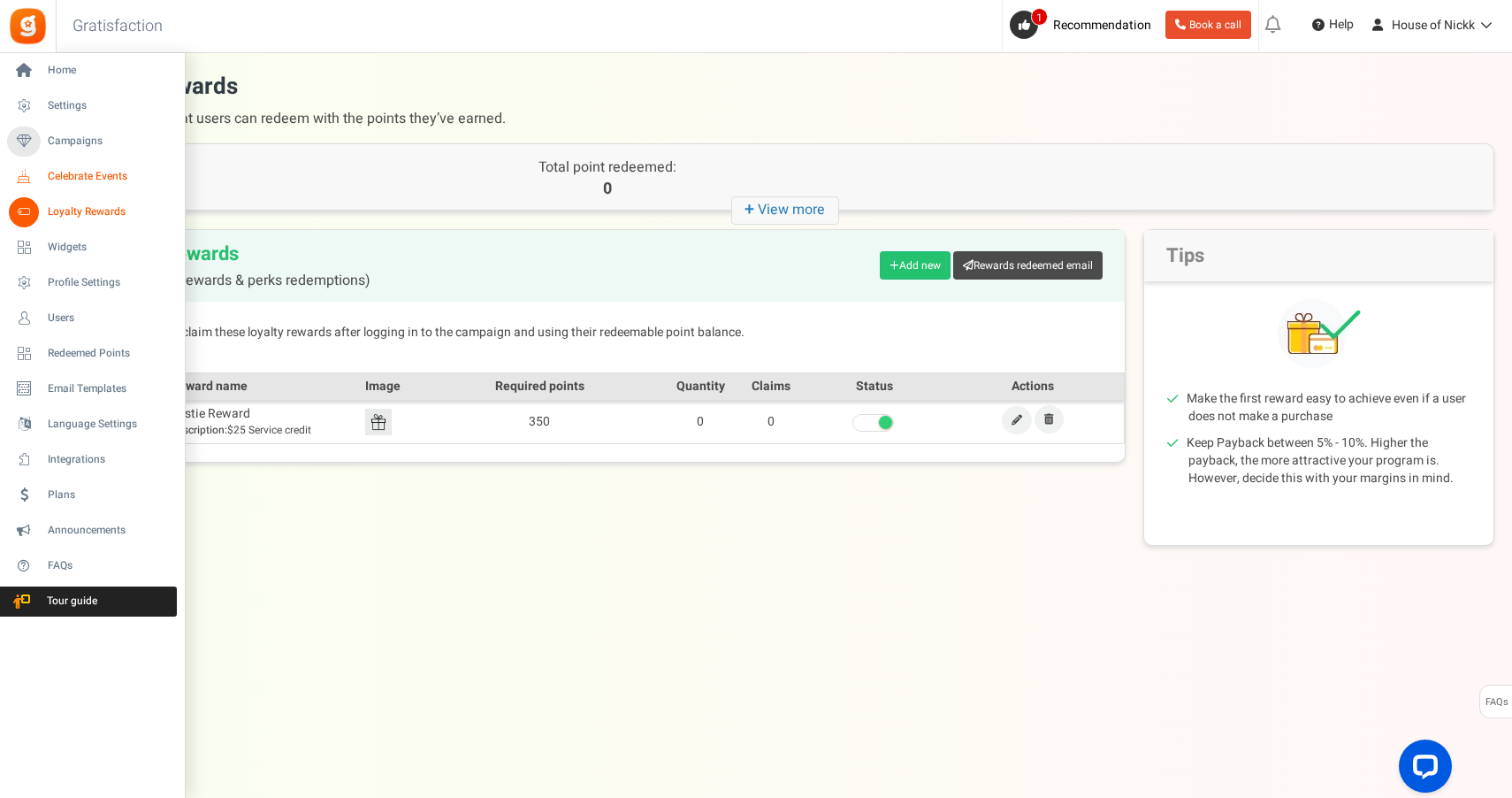
click at [100, 169] on span "Celebrate Events" at bounding box center [110, 176] width 124 height 15
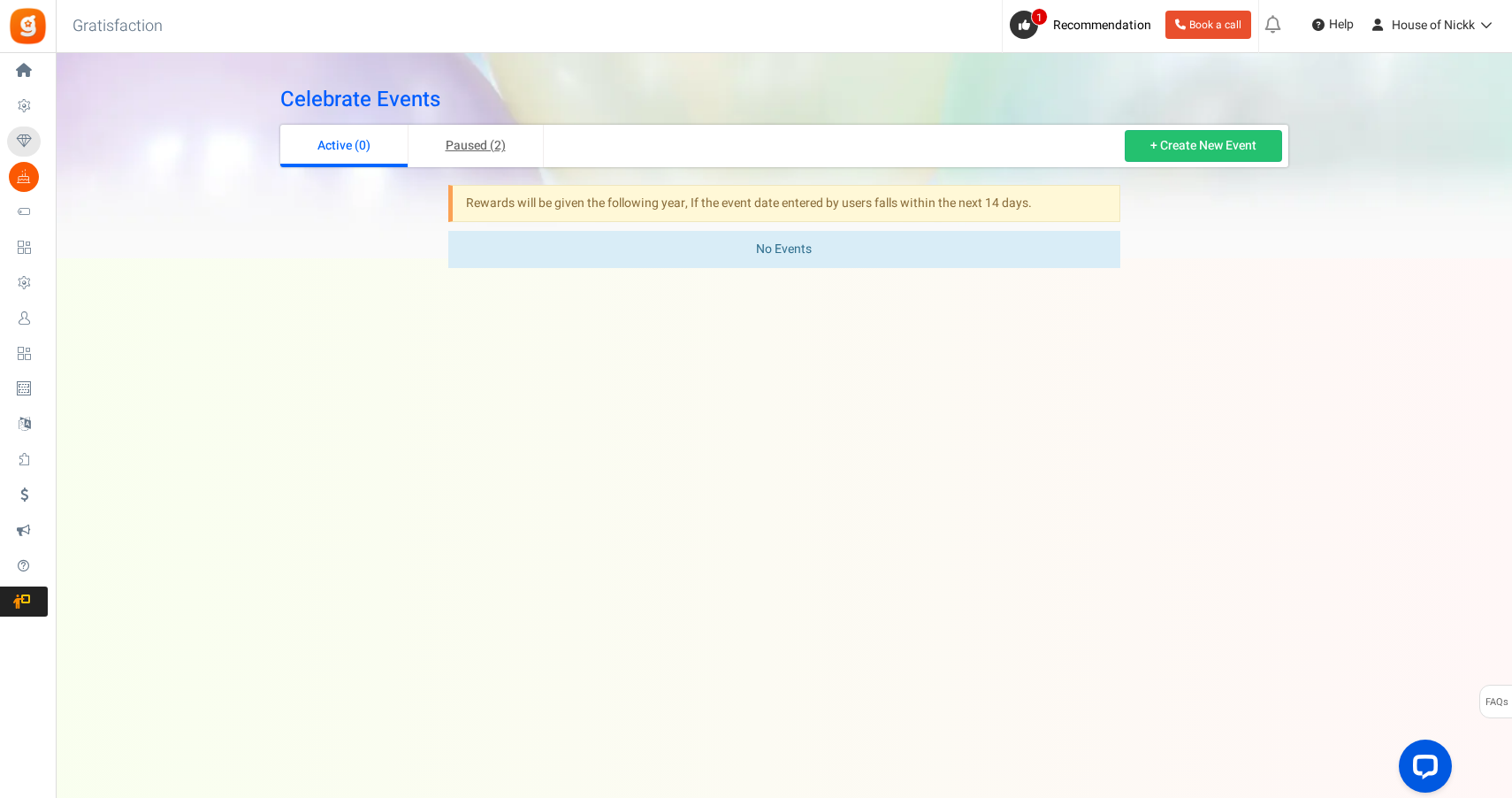
click at [474, 143] on link "Paused (2)" at bounding box center [477, 146] width 136 height 43
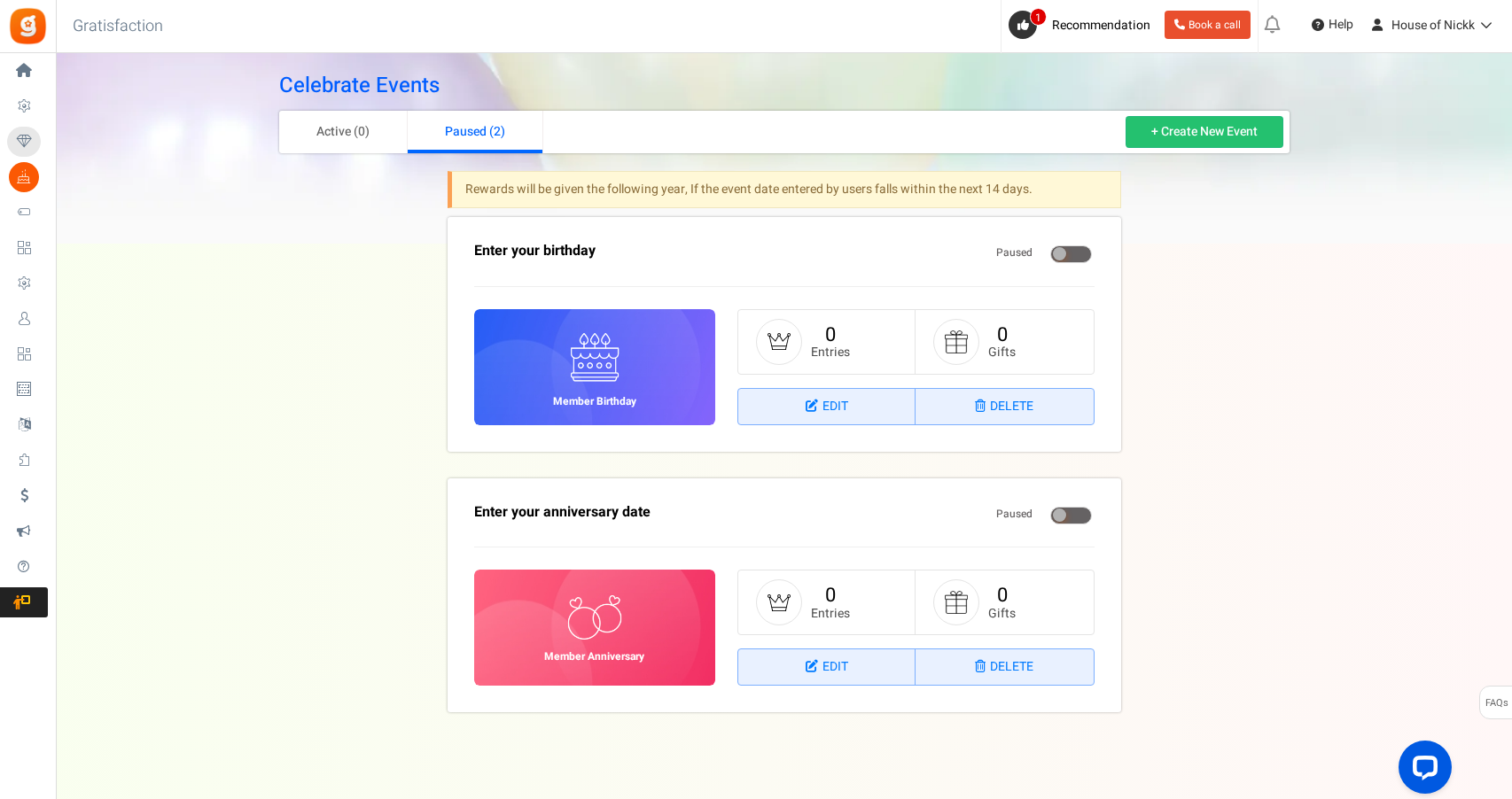
scroll to position [15, 0]
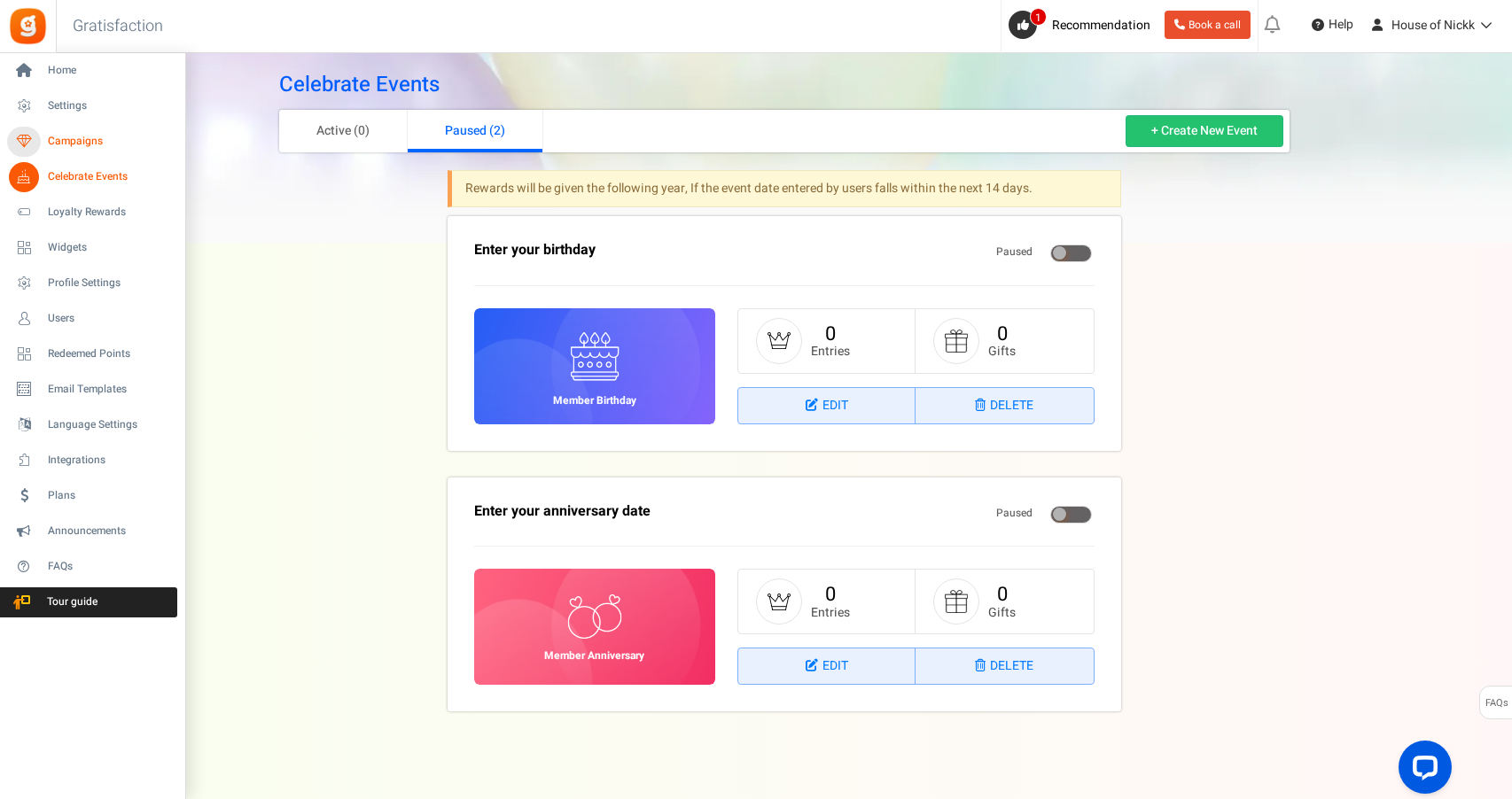
click at [81, 141] on span "Campaigns" at bounding box center [110, 141] width 124 height 15
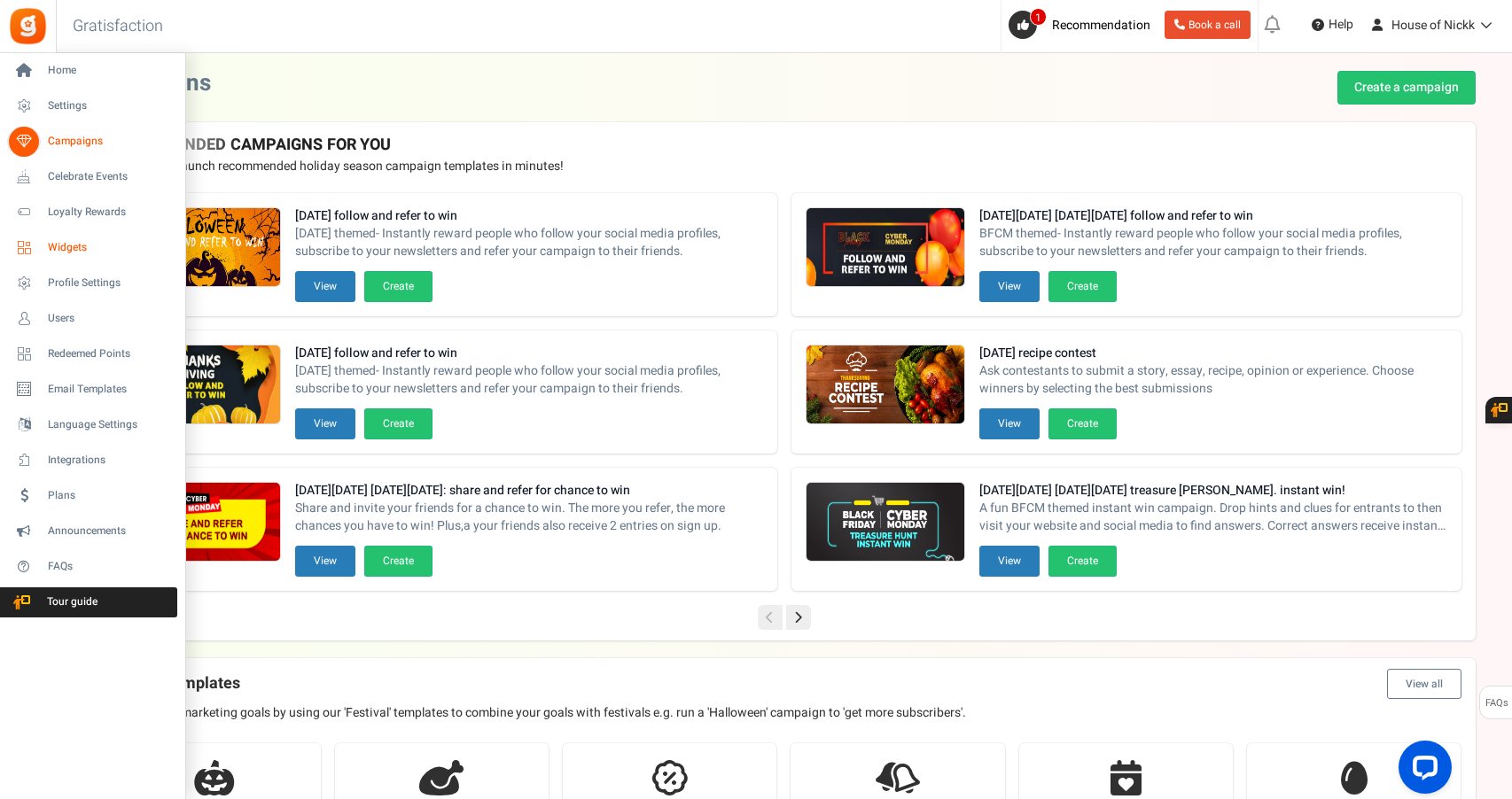
click at [111, 254] on span "Widgets" at bounding box center [110, 247] width 124 height 15
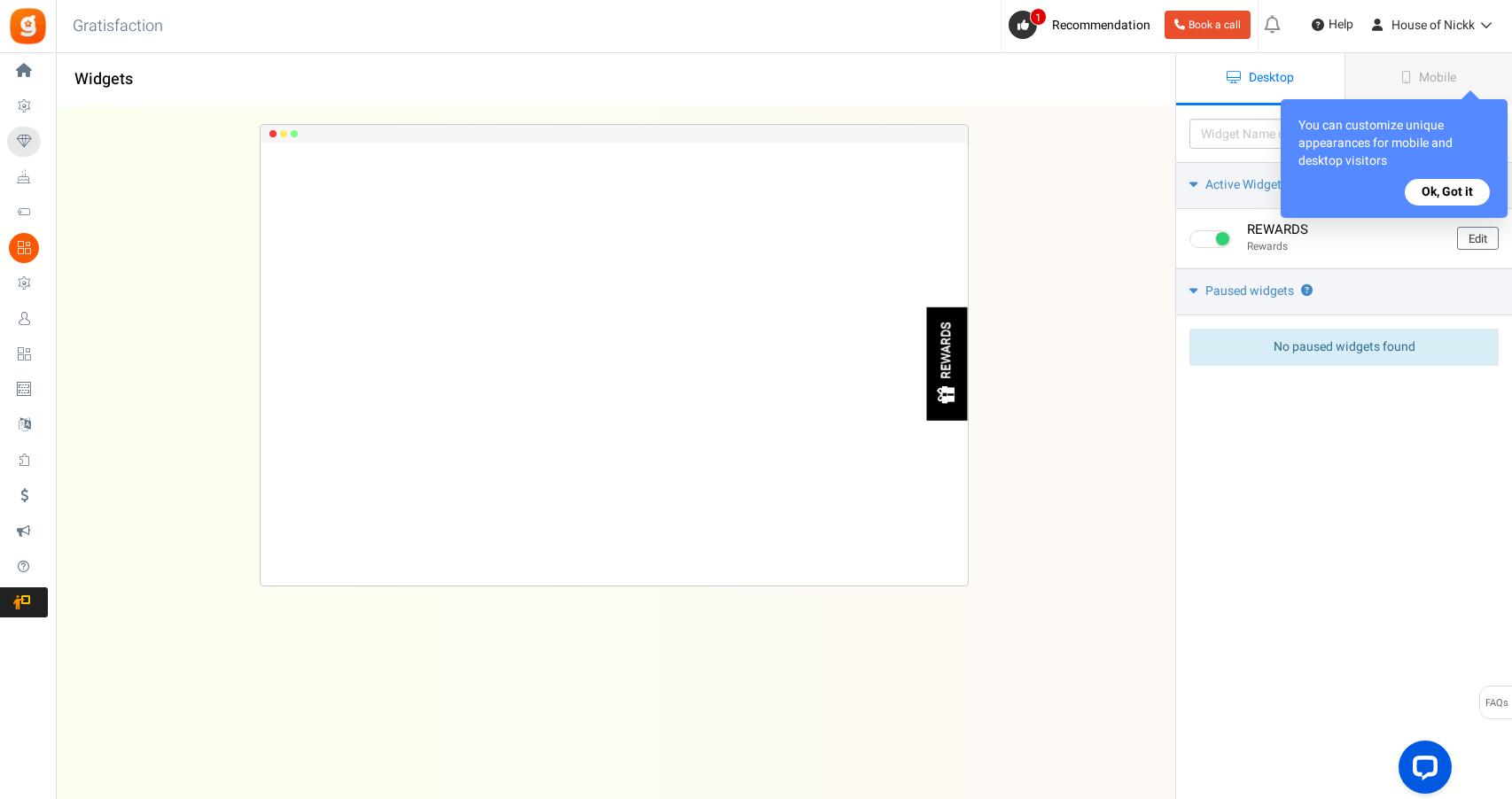
click at [1460, 193] on button "Ok, Got it" at bounding box center [1447, 192] width 85 height 27
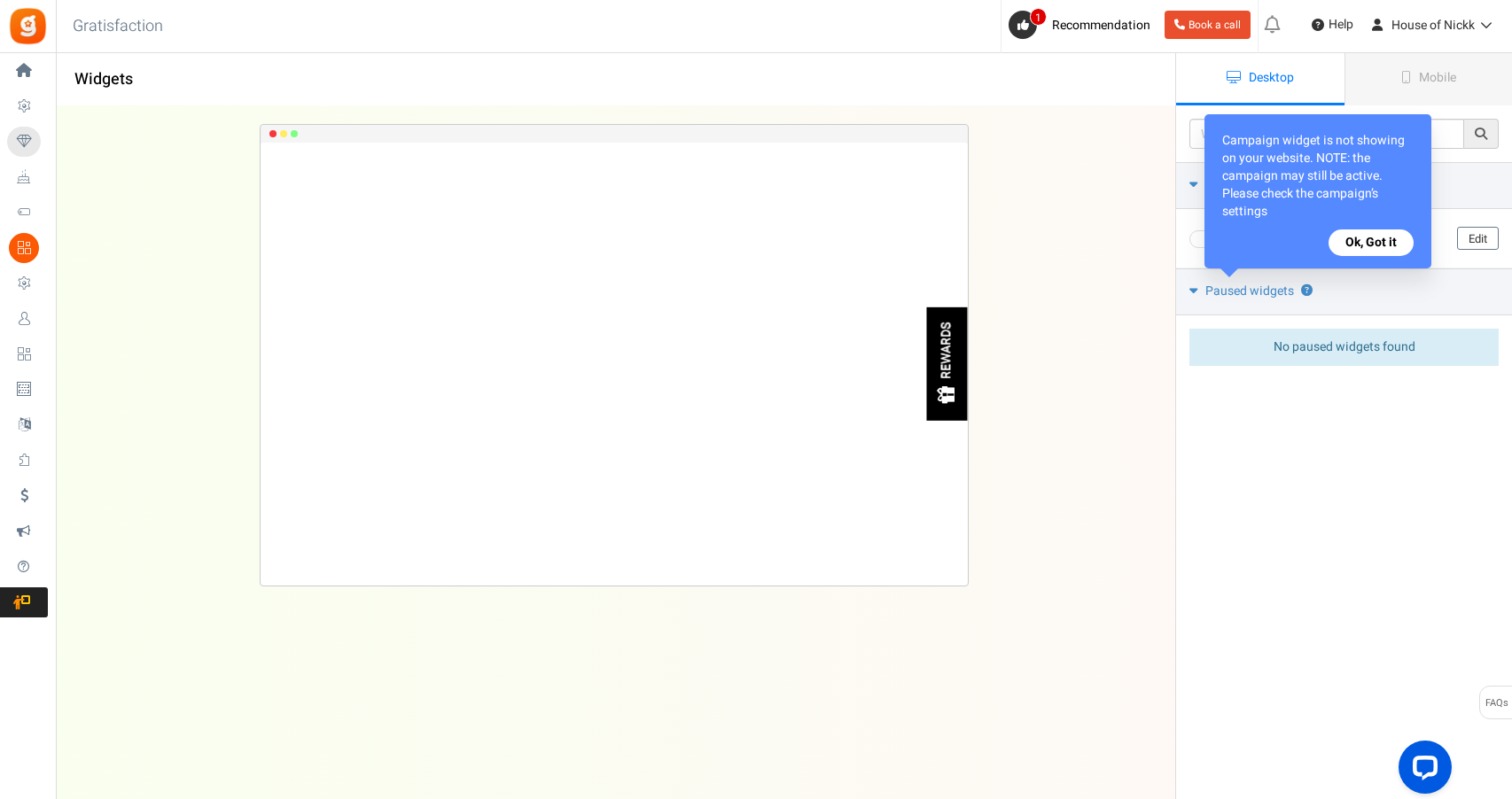
click at [1389, 250] on button "Ok, Got it" at bounding box center [1370, 243] width 85 height 27
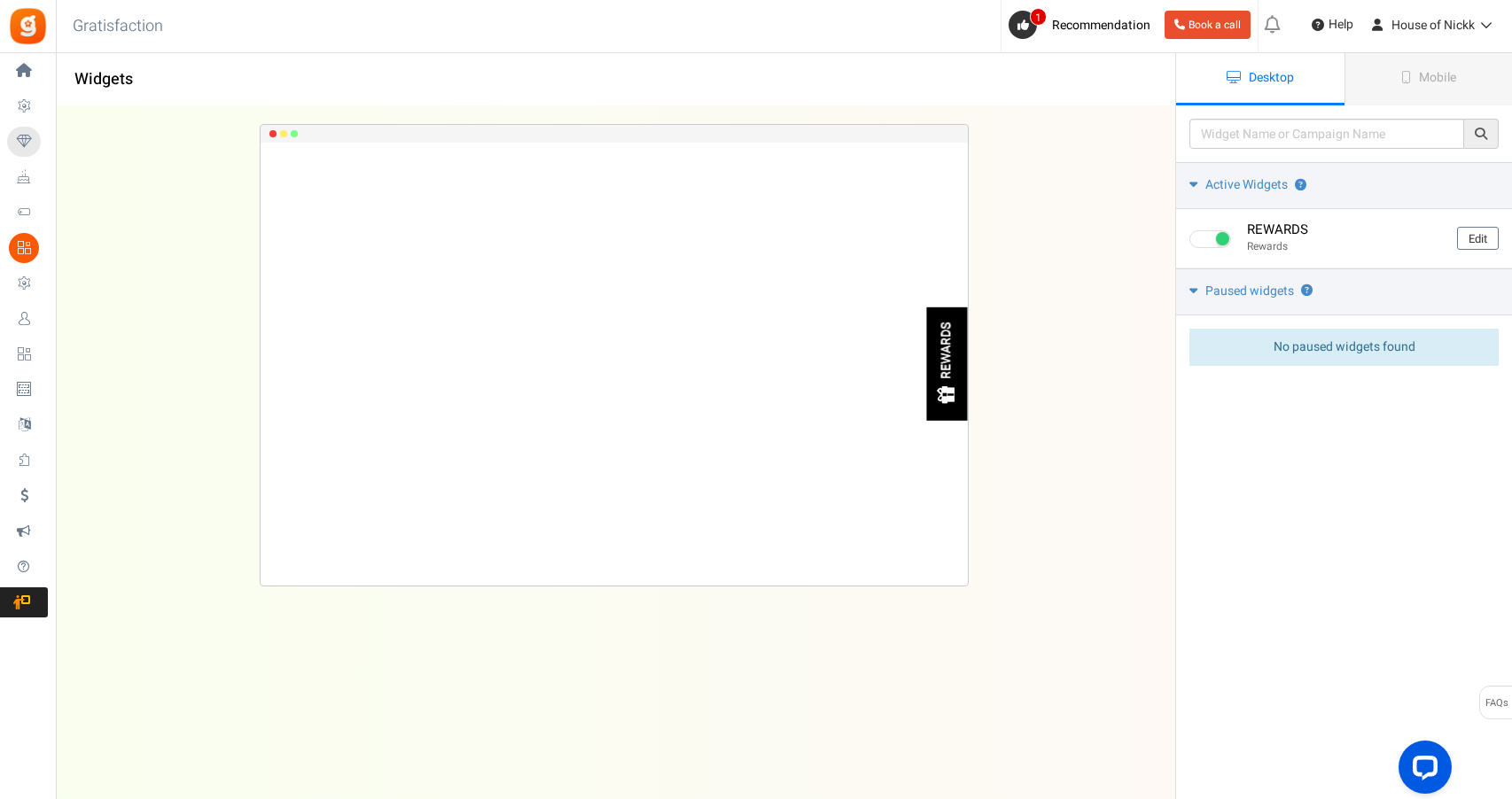
click at [935, 240] on div "REWARDS Loading.. × To configure LightBox layout please Click here" at bounding box center [615, 364] width 708 height 442
click at [418, 274] on div "REWARDS Loading.. × To configure LightBox layout please Click here" at bounding box center [615, 364] width 708 height 442
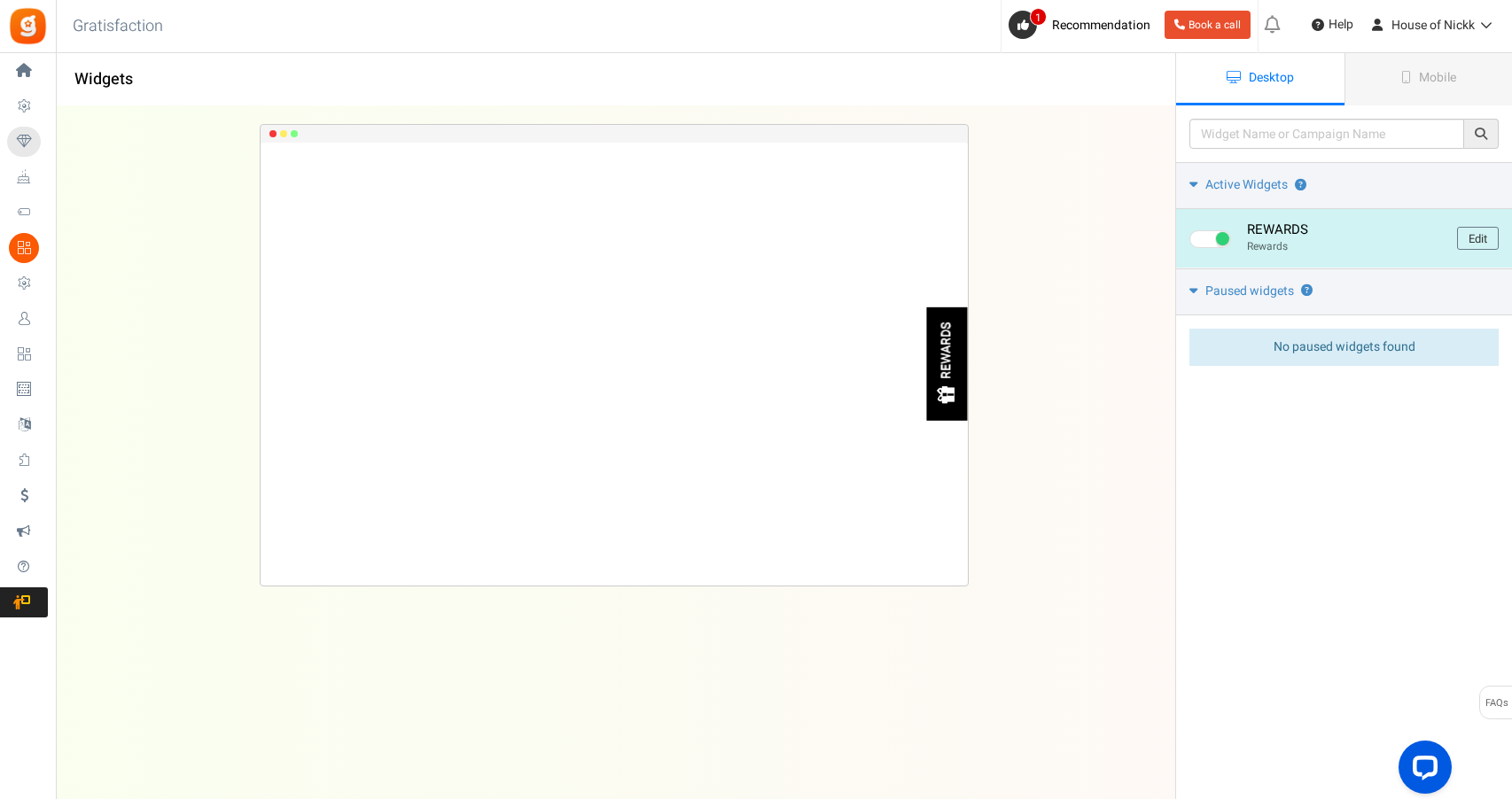
click at [941, 344] on div "REWARDS" at bounding box center [947, 351] width 15 height 57
click at [1484, 239] on link "Edit" at bounding box center [1478, 238] width 42 height 23
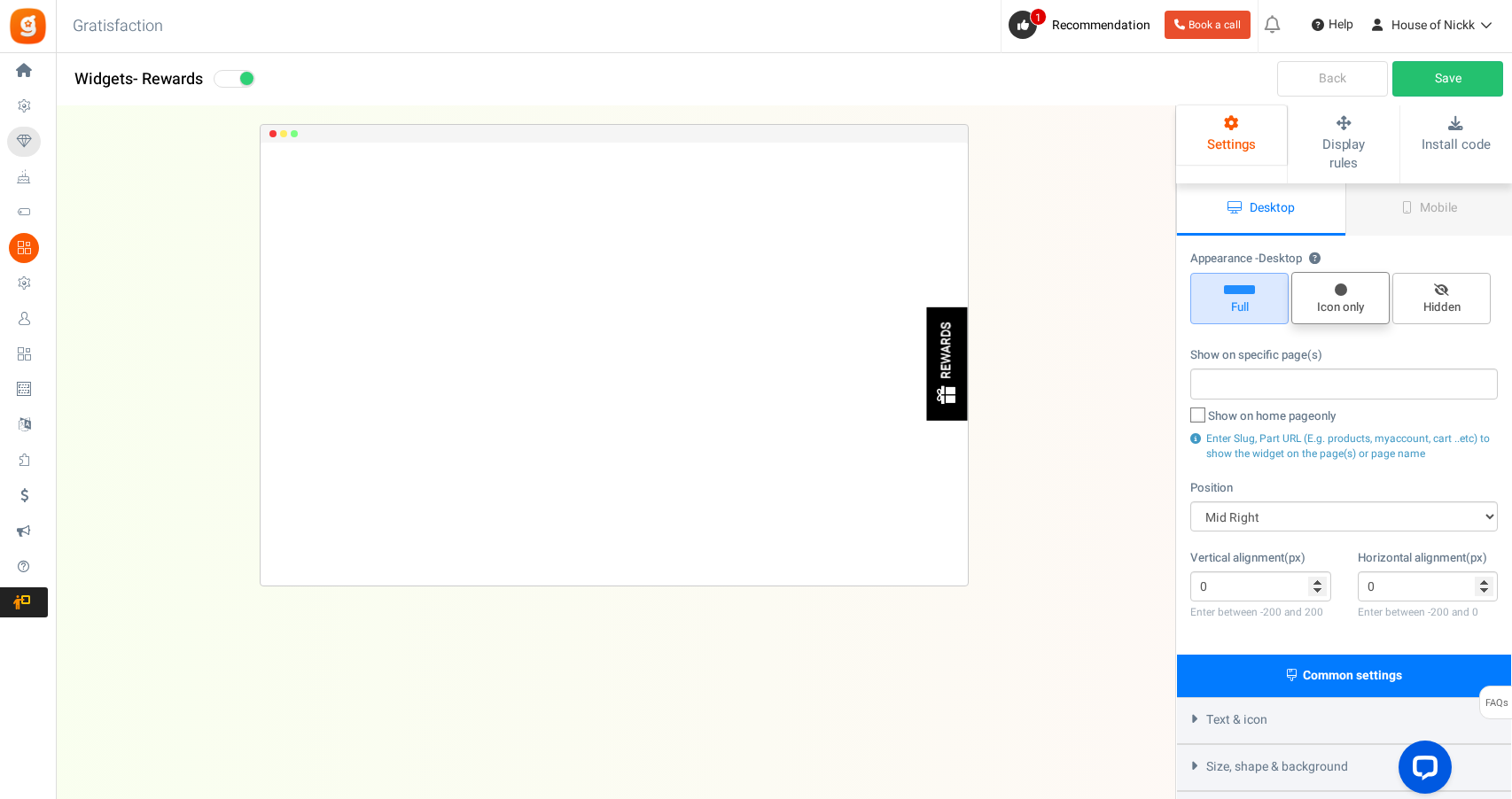
click at [1354, 300] on span "Icon only" at bounding box center [1340, 308] width 82 height 17
click at [1352, 285] on input "Icon only" at bounding box center [1347, 282] width 12 height 12
radio input "true"
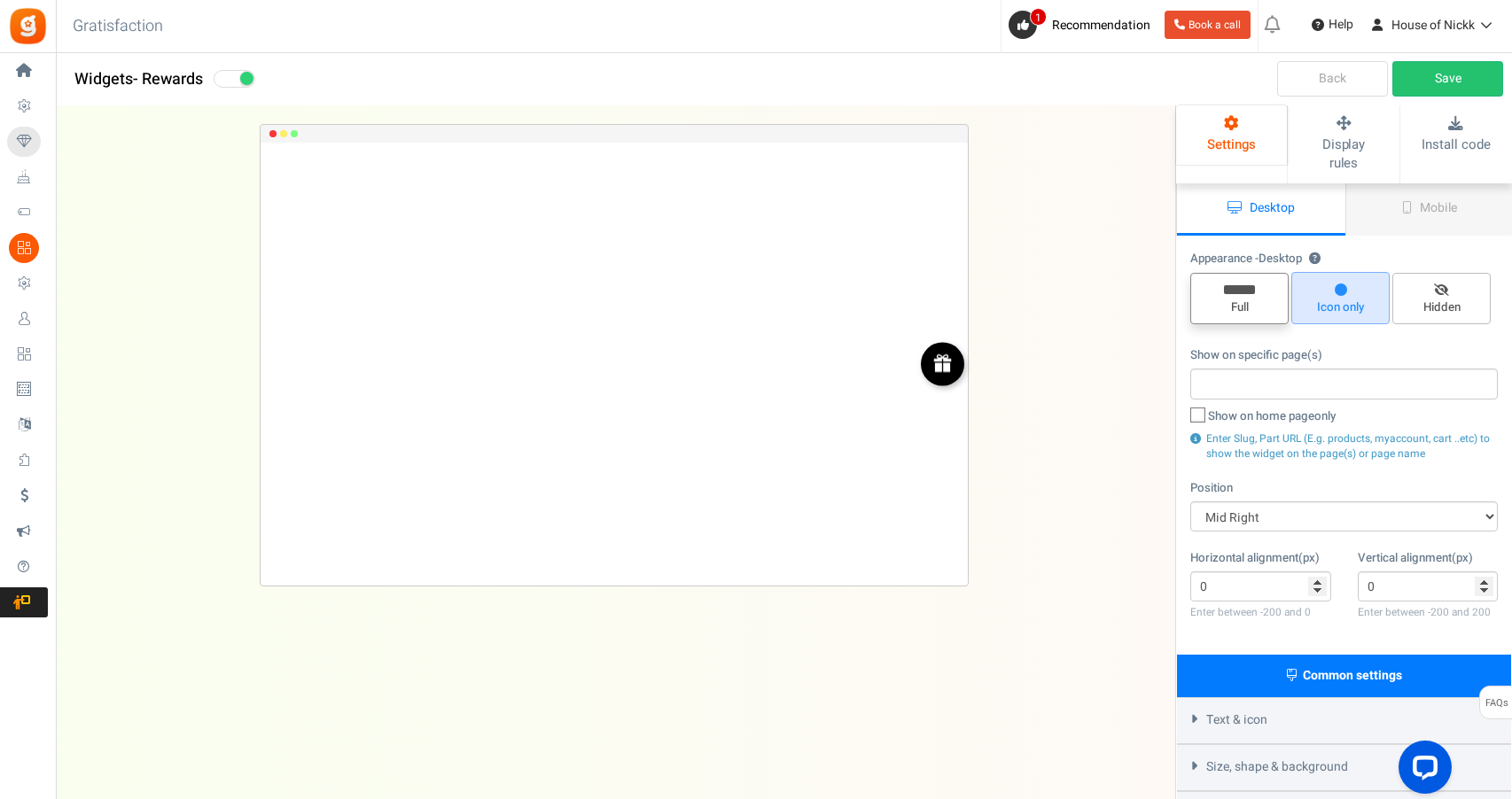
click at [1288, 285] on span "Full" at bounding box center [1239, 298] width 98 height 51
click at [1251, 285] on input "Full" at bounding box center [1246, 283] width 12 height 12
radio input "true"
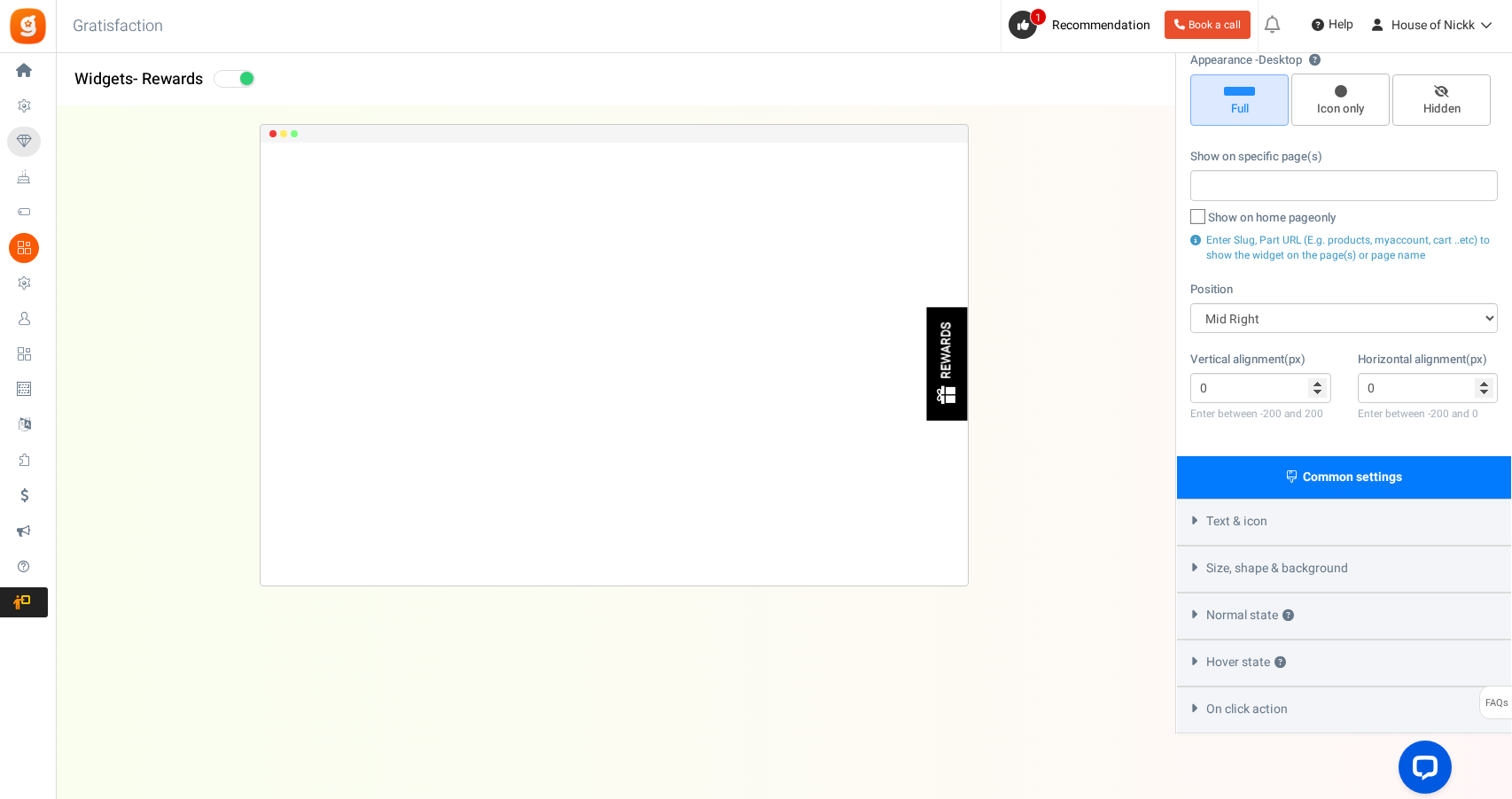
scroll to position [198, 0]
click at [1259, 513] on span "Text & icon" at bounding box center [1236, 522] width 61 height 18
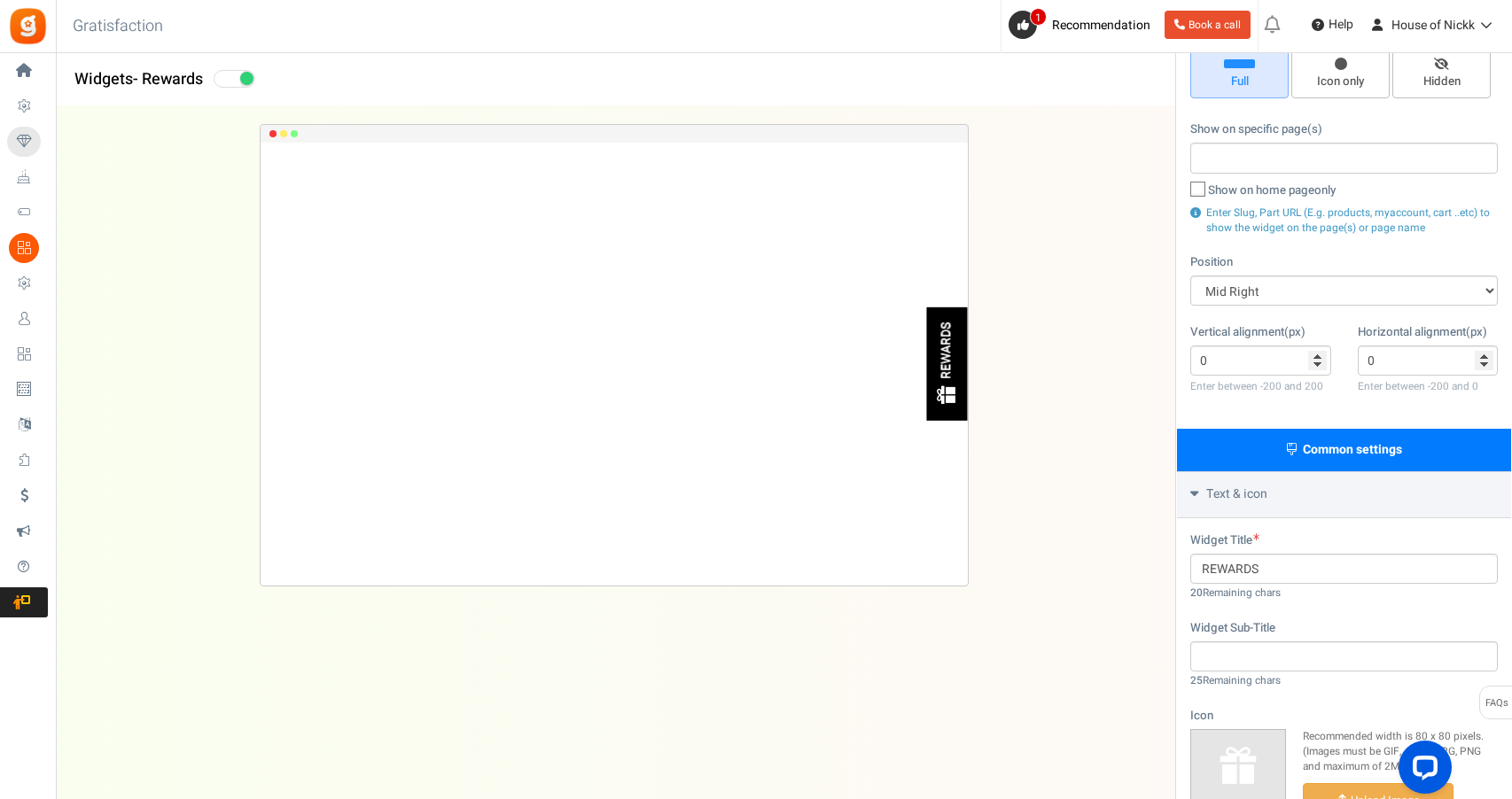
scroll to position [239, 0]
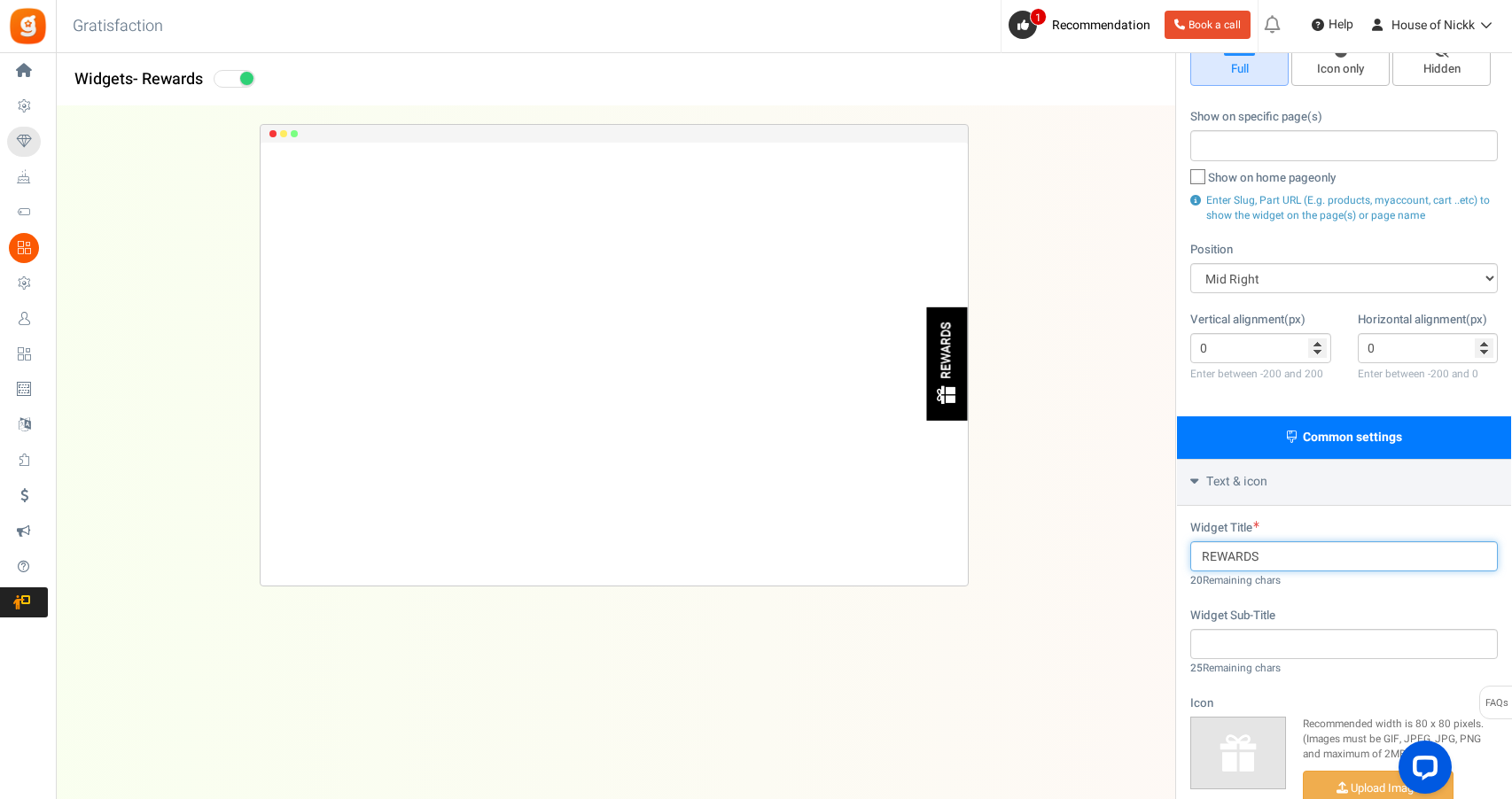
click at [1239, 541] on input "REWARDS" at bounding box center [1344, 556] width 308 height 30
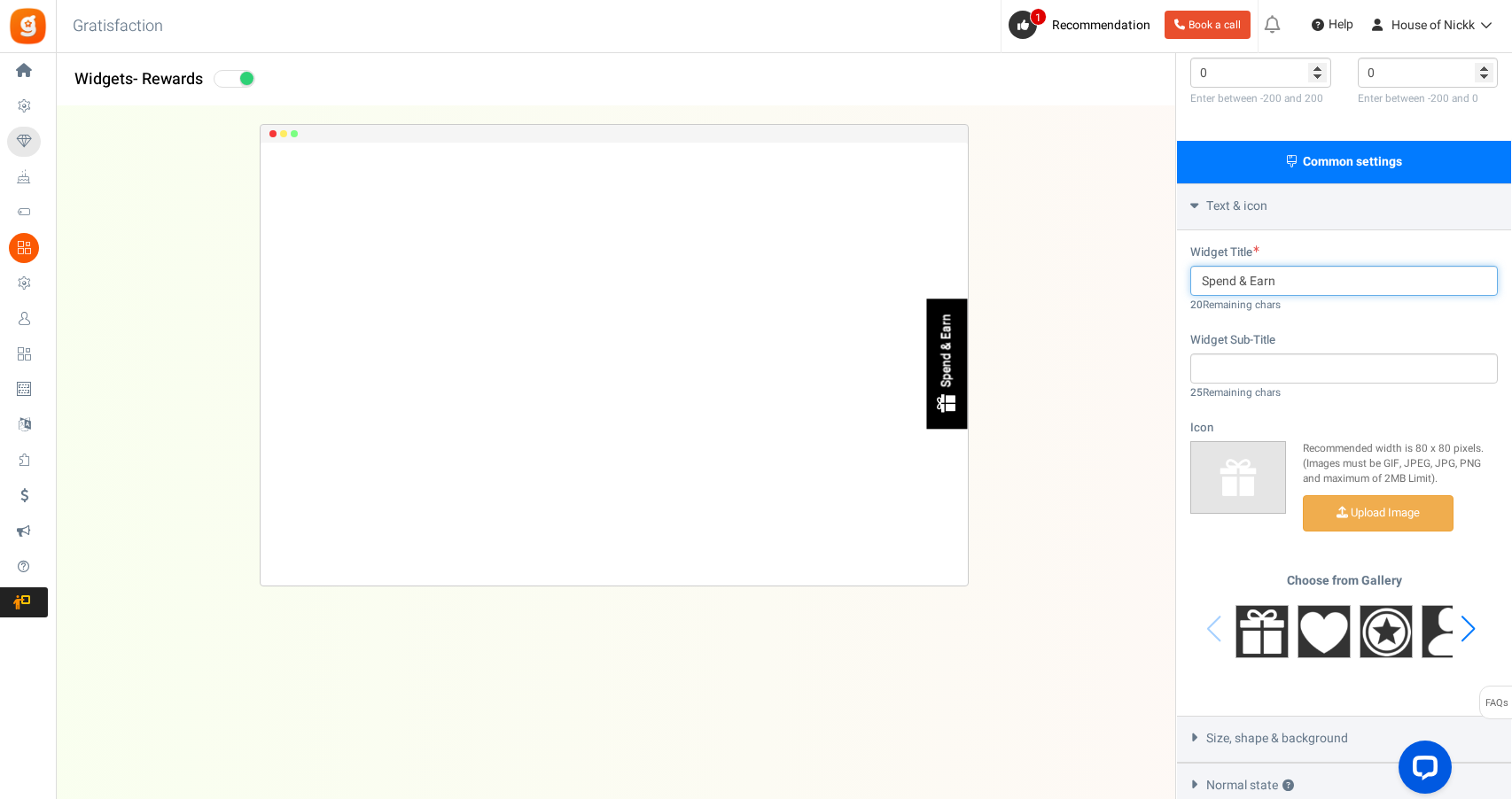
scroll to position [529, 0]
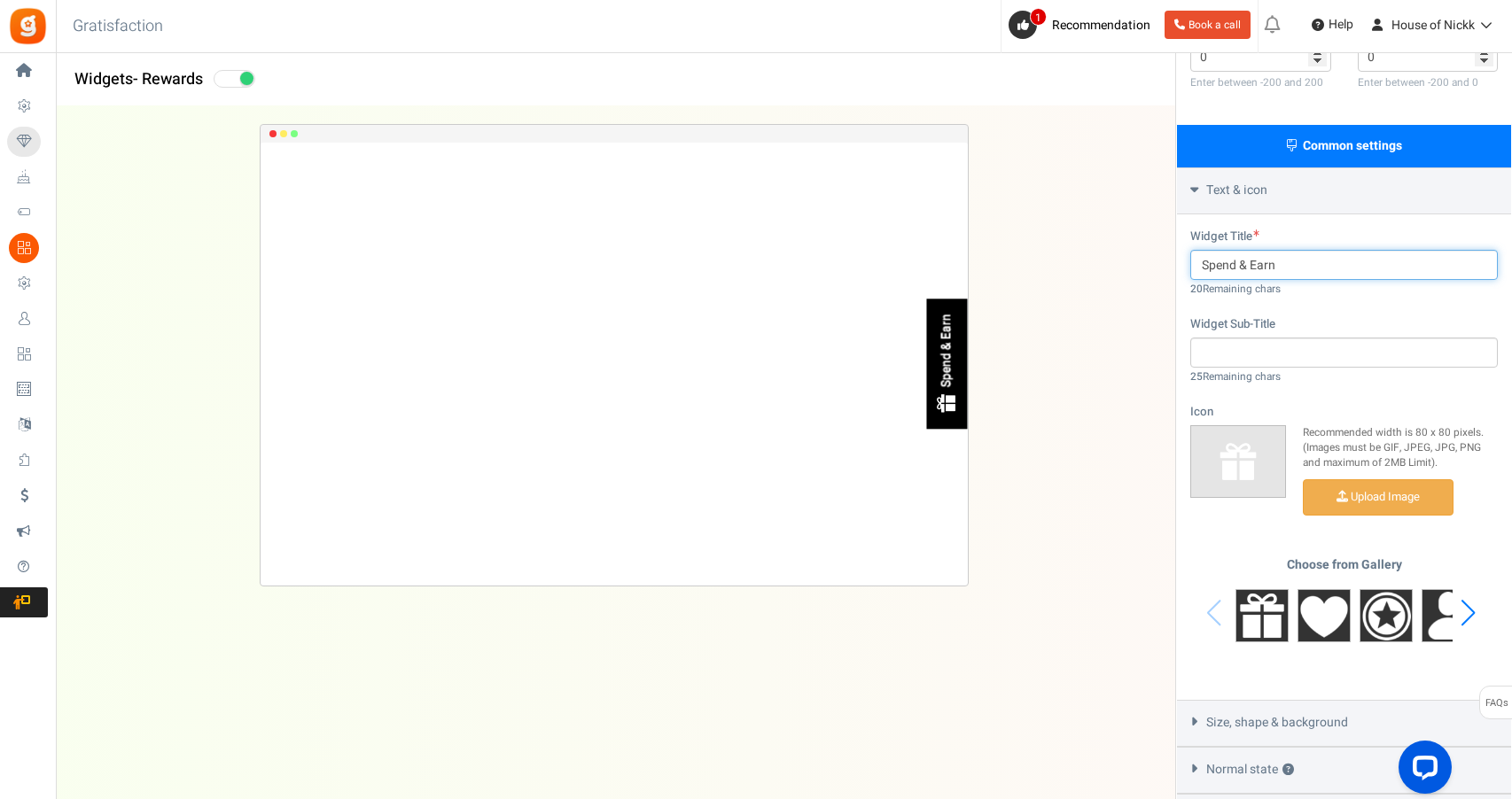
type input "Spend & Earn"
click at [1469, 586] on div "Next slide" at bounding box center [1468, 612] width 24 height 53
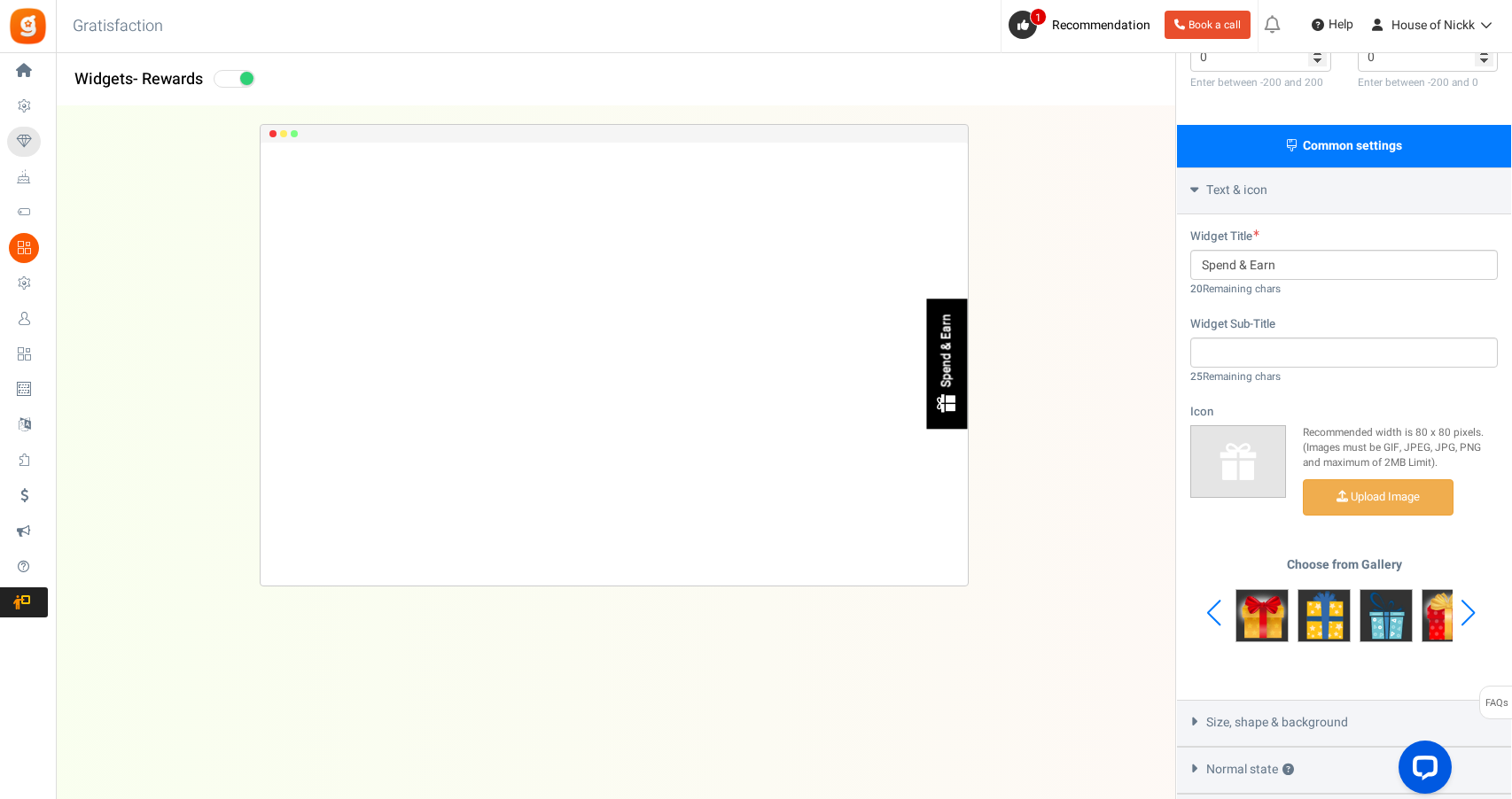
click at [1469, 586] on div "Next slide" at bounding box center [1468, 612] width 24 height 53
click at [1469, 584] on div "Choose from Gallery" at bounding box center [1344, 613] width 308 height 111
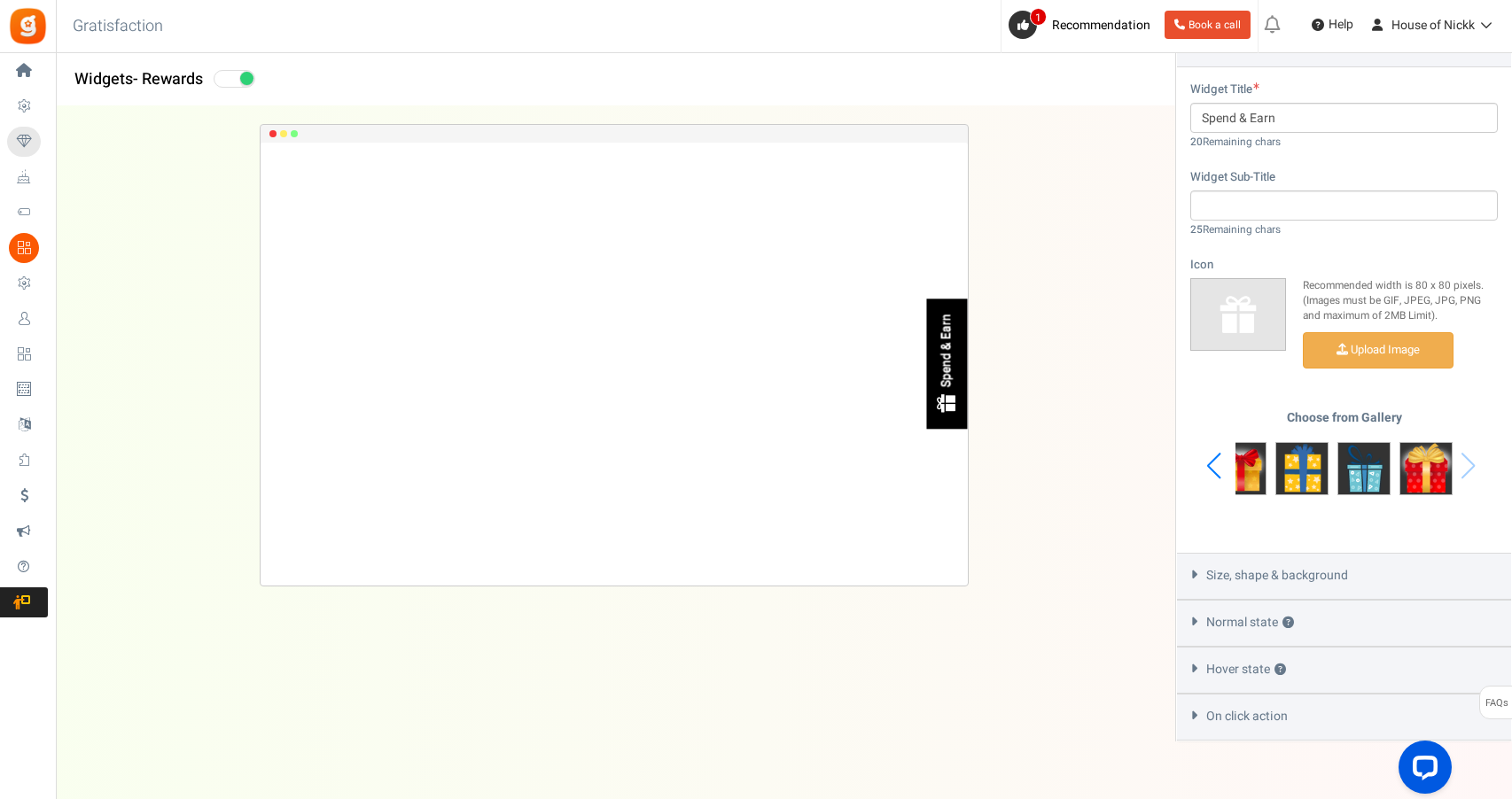
click at [1335, 567] on span "Size, shape & background" at bounding box center [1277, 576] width 142 height 18
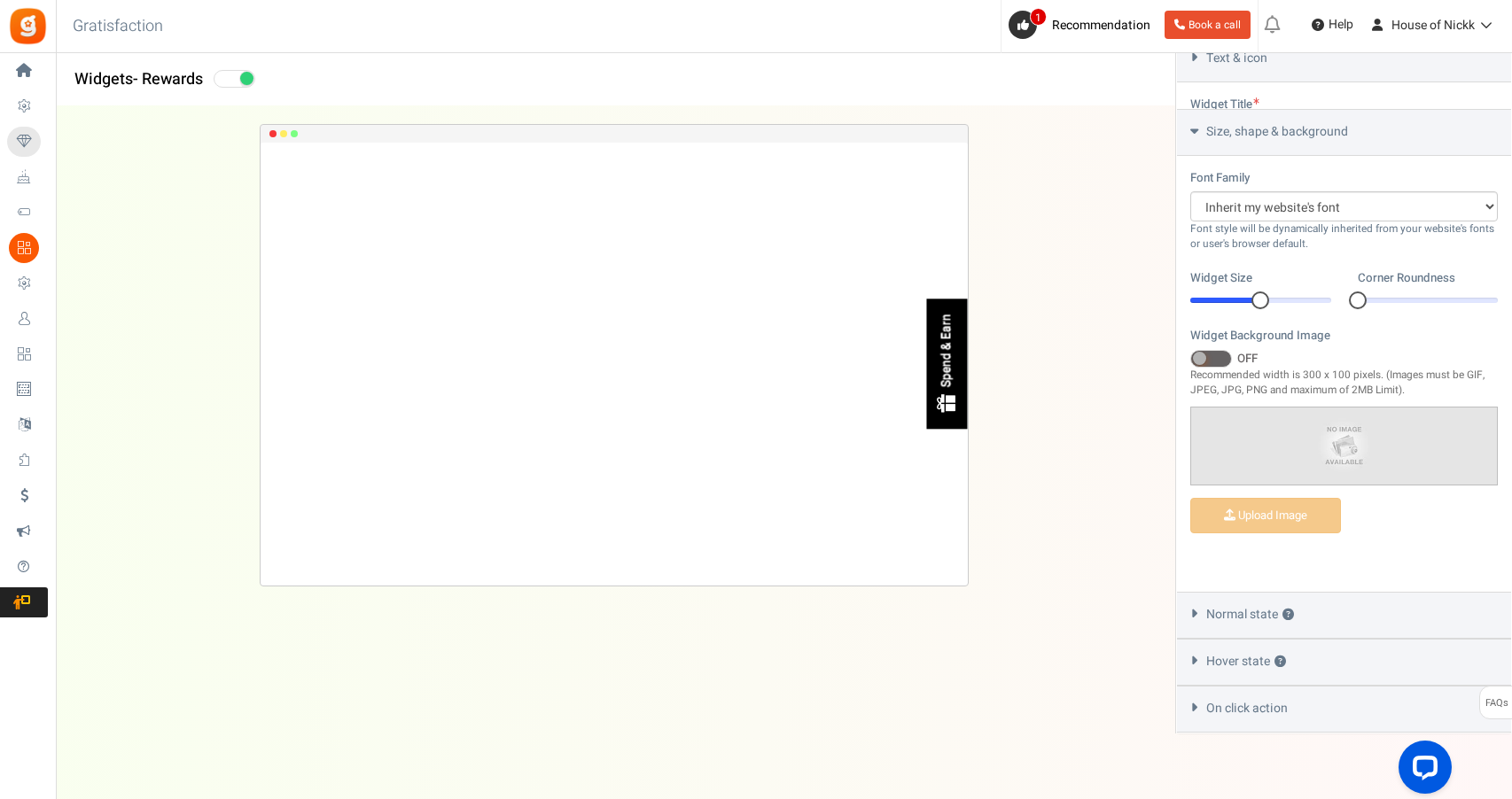
scroll to position [606, 0]
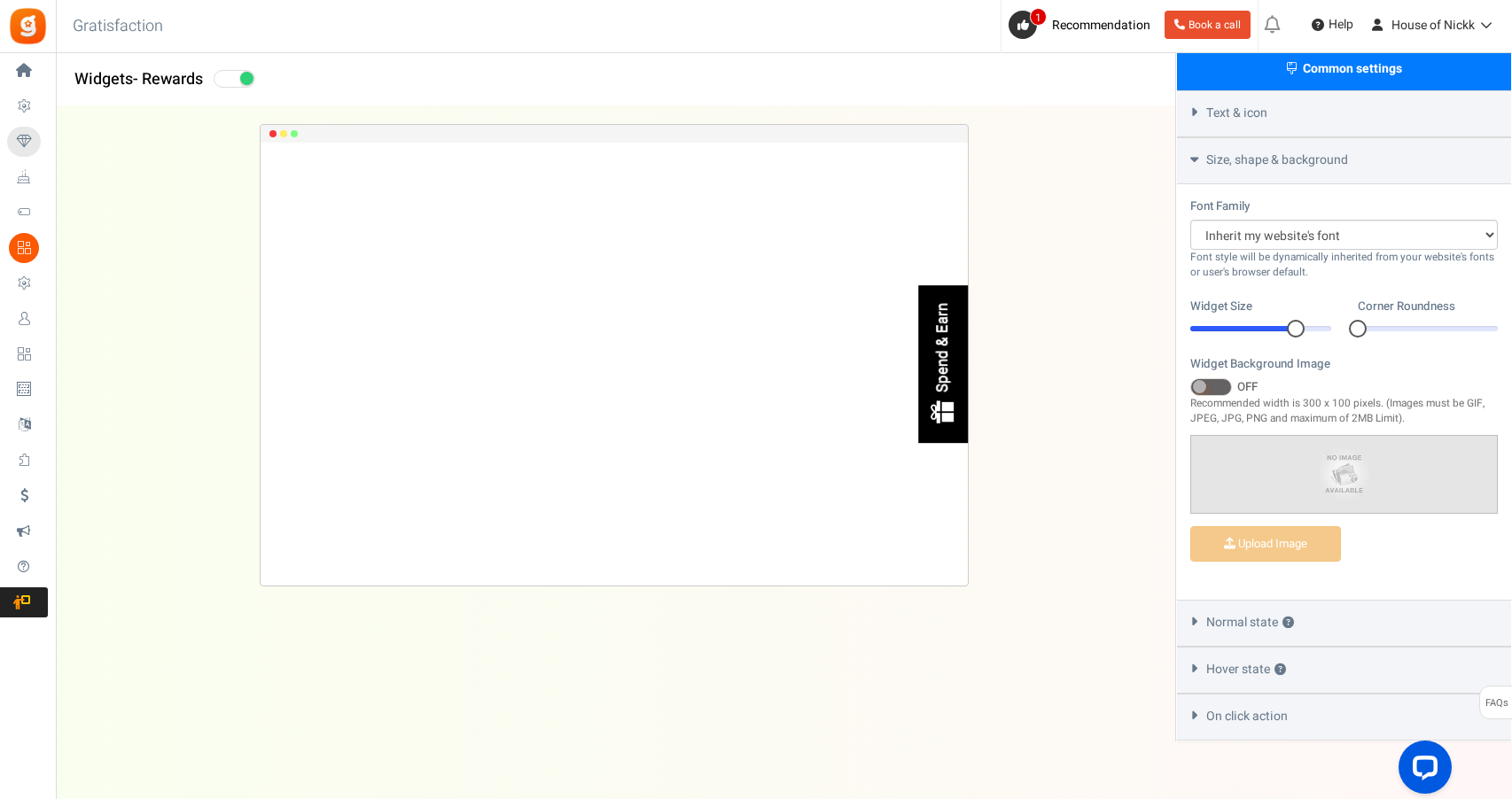
drag, startPoint x: 1275, startPoint y: 305, endPoint x: 1313, endPoint y: 304, distance: 38.0
click at [1304, 320] on div "17" at bounding box center [1260, 329] width 141 height 18
drag, startPoint x: 1357, startPoint y: 300, endPoint x: 1504, endPoint y: 304, distance: 147.1
click at [1503, 320] on div at bounding box center [1498, 329] width 18 height 18
click at [1416, 298] on div "Corner Roundness 2 2" at bounding box center [1428, 318] width 141 height 40
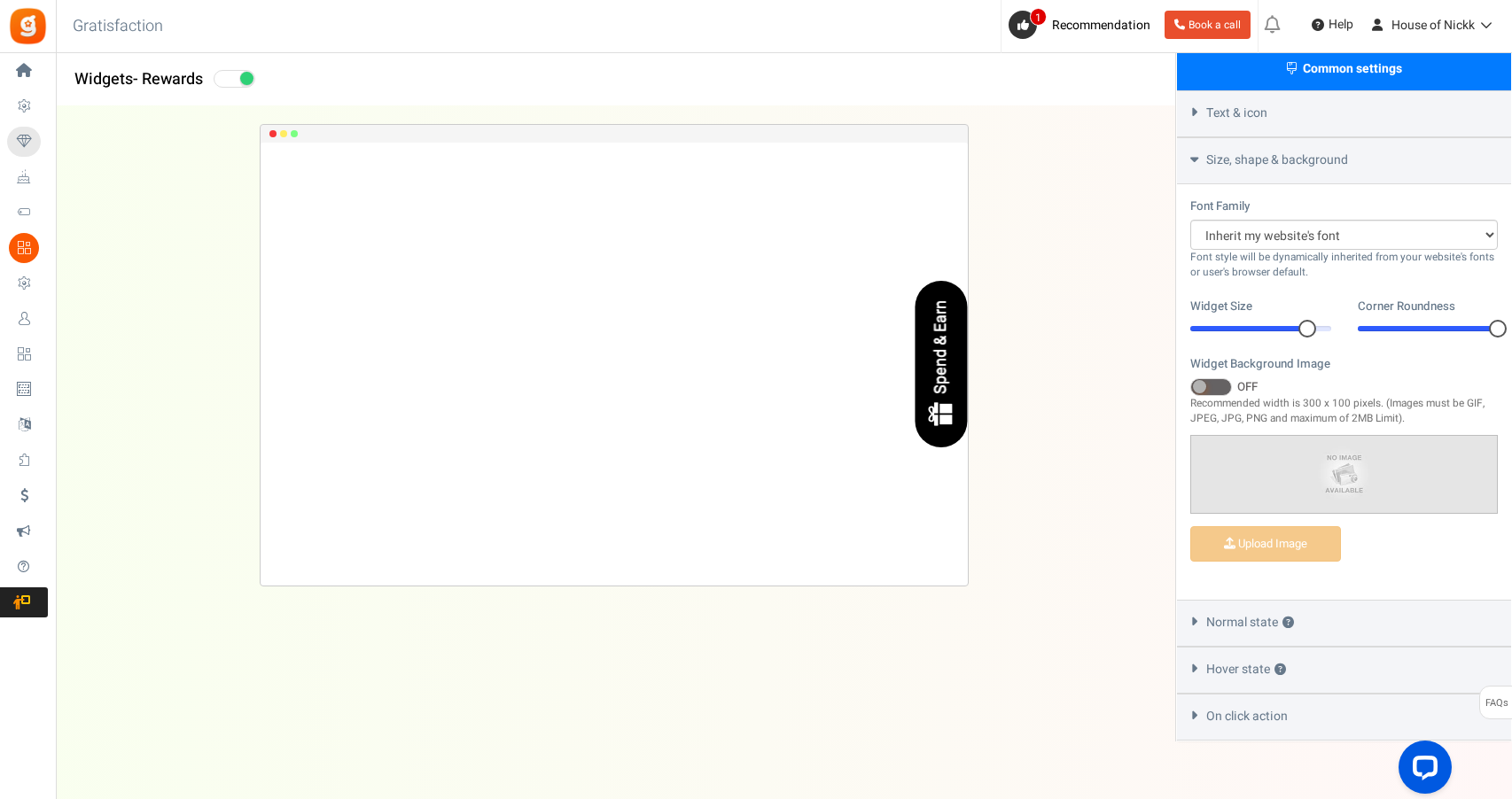
click at [1413, 320] on div "2" at bounding box center [1428, 329] width 141 height 18
click at [1222, 379] on span at bounding box center [1211, 388] width 42 height 18
click at [1190, 382] on input "ON OFF" at bounding box center [1190, 388] width 0 height 12
click at [1222, 380] on span at bounding box center [1223, 386] width 13 height 13
click at [1190, 382] on input "ON OFF" at bounding box center [1190, 388] width 0 height 12
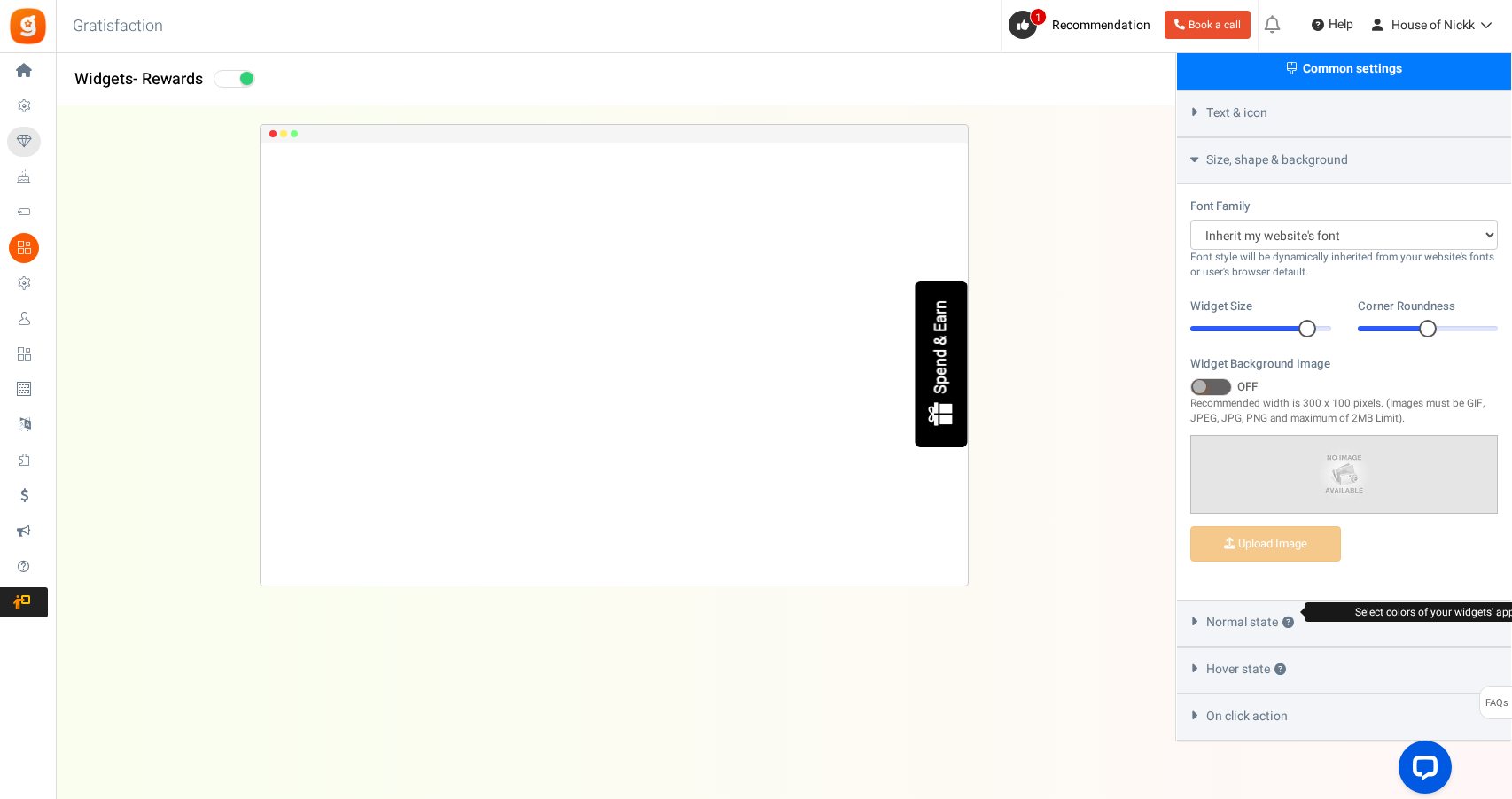
click at [1292, 617] on button "?" at bounding box center [1288, 623] width 12 height 12
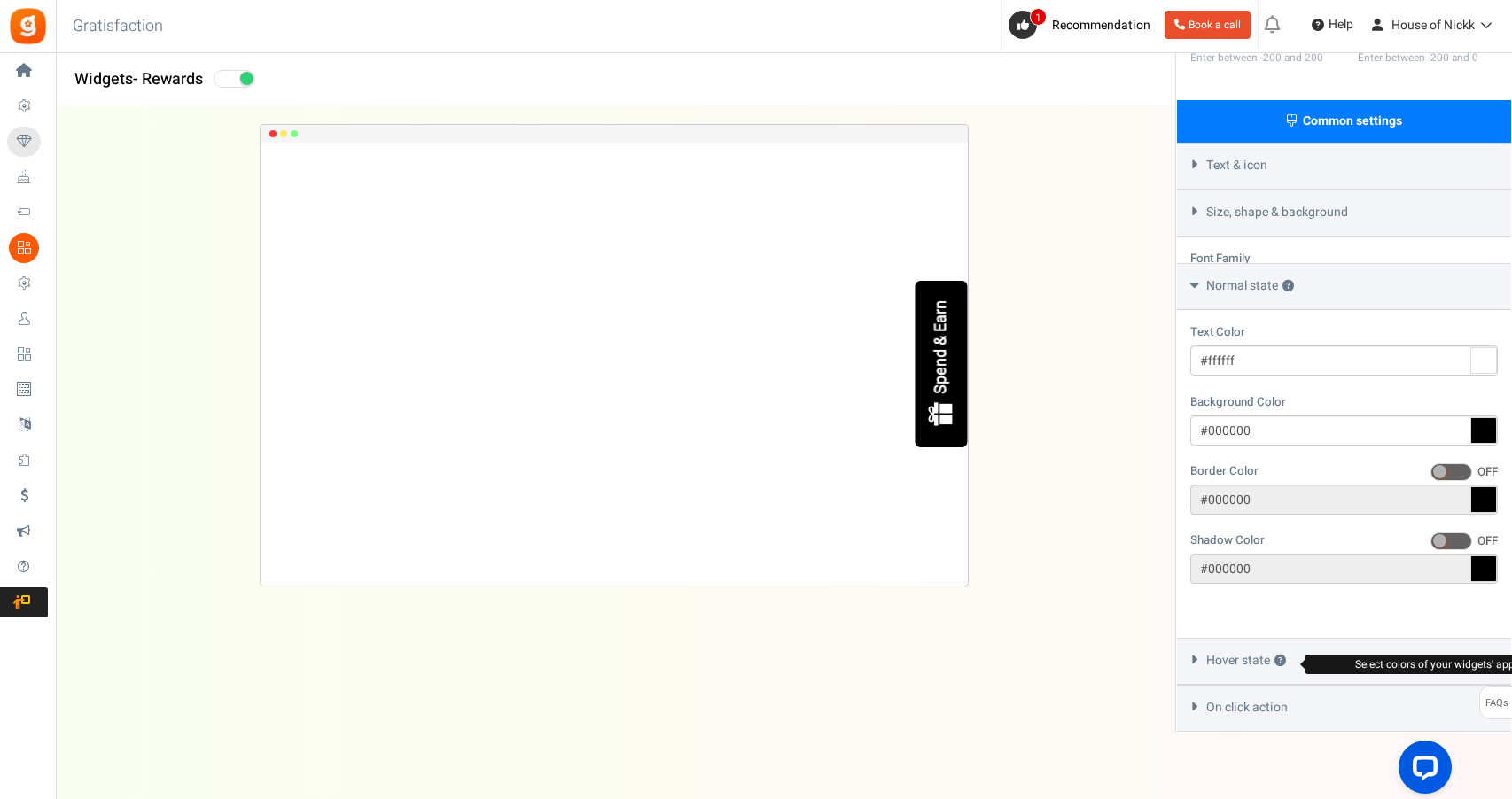
scroll to position [498, 0]
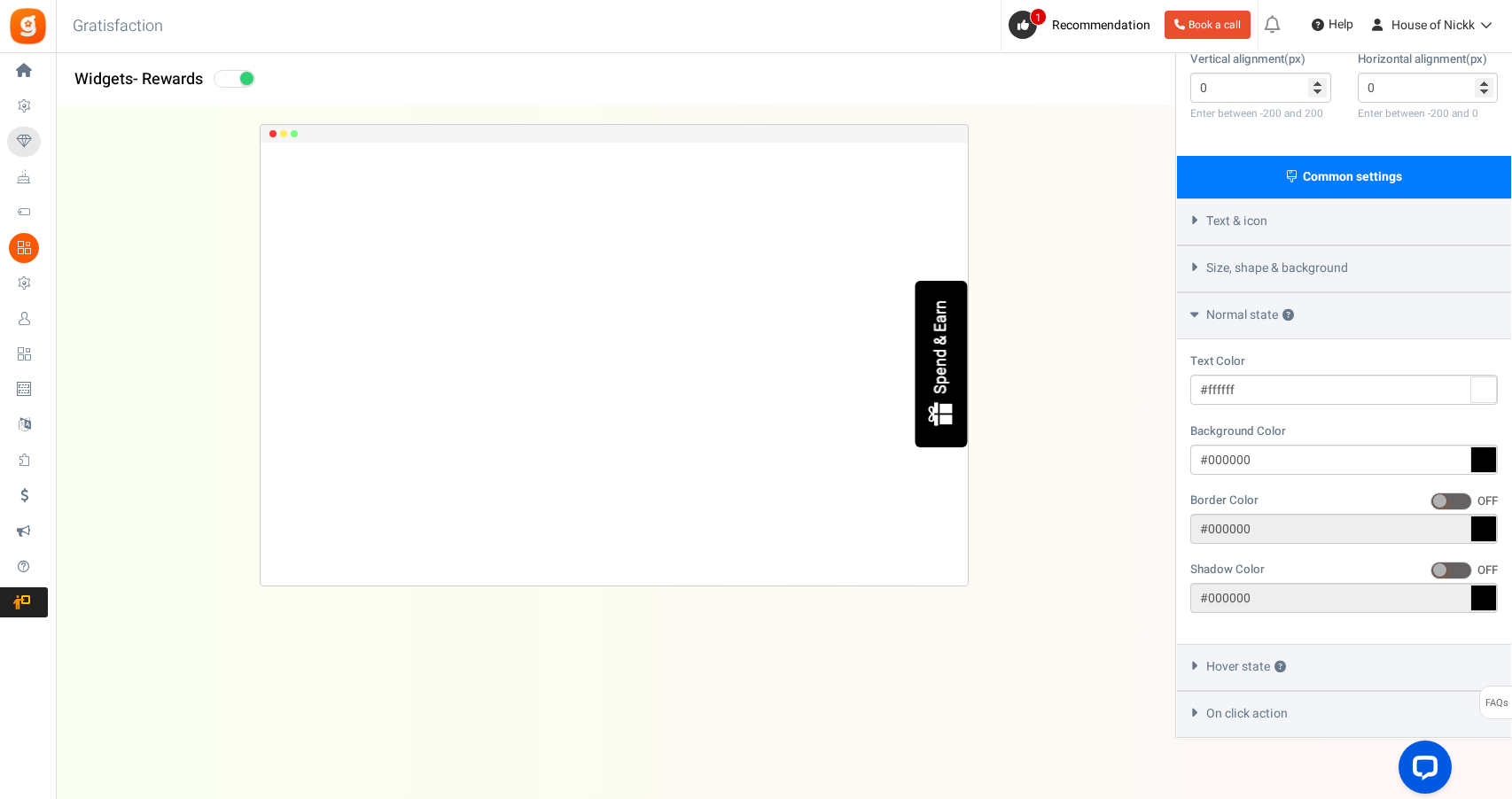
click at [1489, 377] on icon at bounding box center [1483, 390] width 27 height 27
click at [1489, 375] on input "#ffffff" at bounding box center [1344, 390] width 308 height 30
click at [1294, 403] on div at bounding box center [1288, 431] width 13 height 89
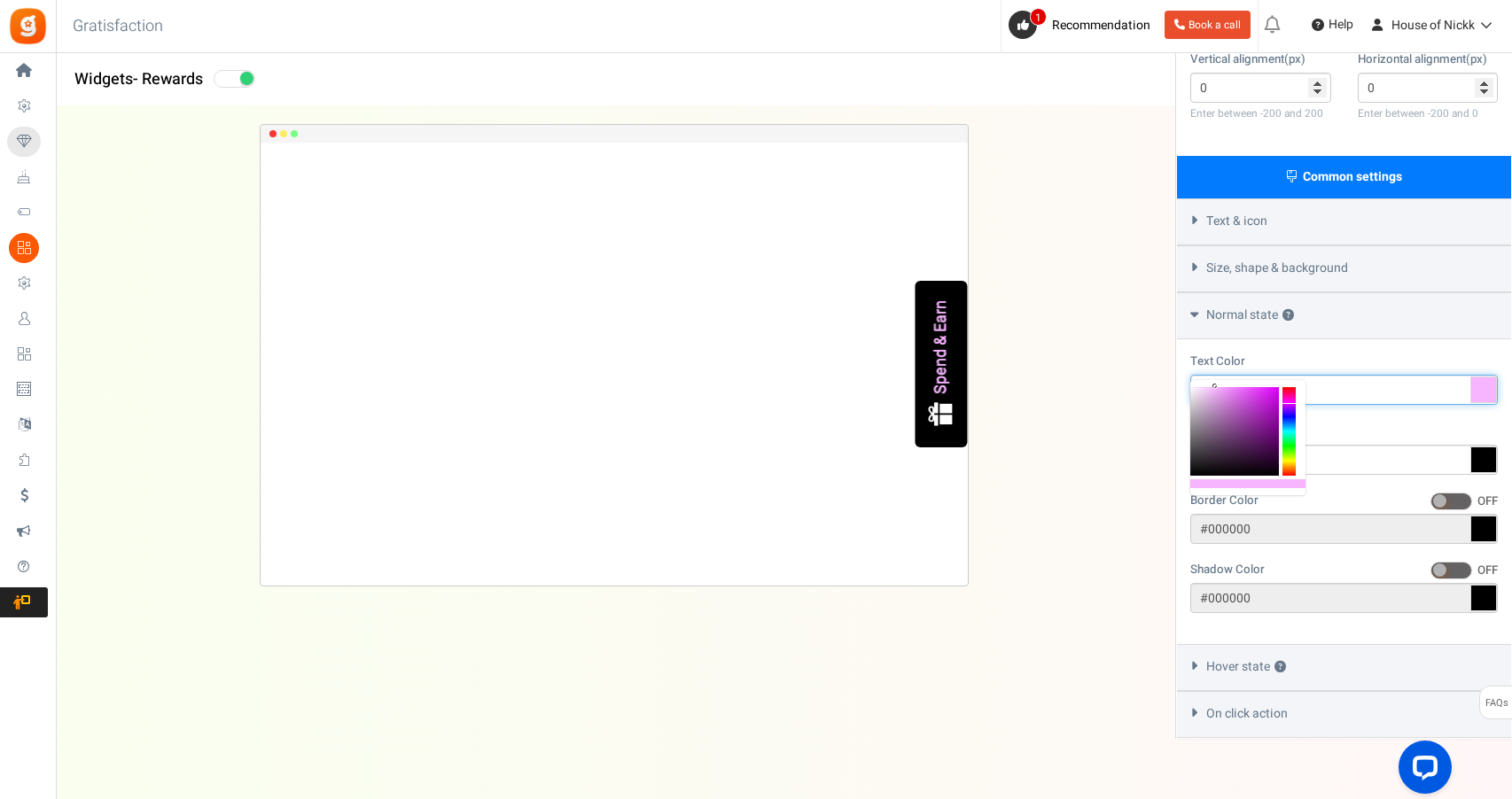
type input "#ffffff"
drag, startPoint x: 1246, startPoint y: 400, endPoint x: 1180, endPoint y: 380, distance: 69.0
click at [1180, 380] on body "Install now Back to Home Back to program setup Home Settings Campaigns Purchase…" at bounding box center [756, 165] width 1512 height 1326
click at [1421, 444] on input "#000000" at bounding box center [1344, 459] width 308 height 30
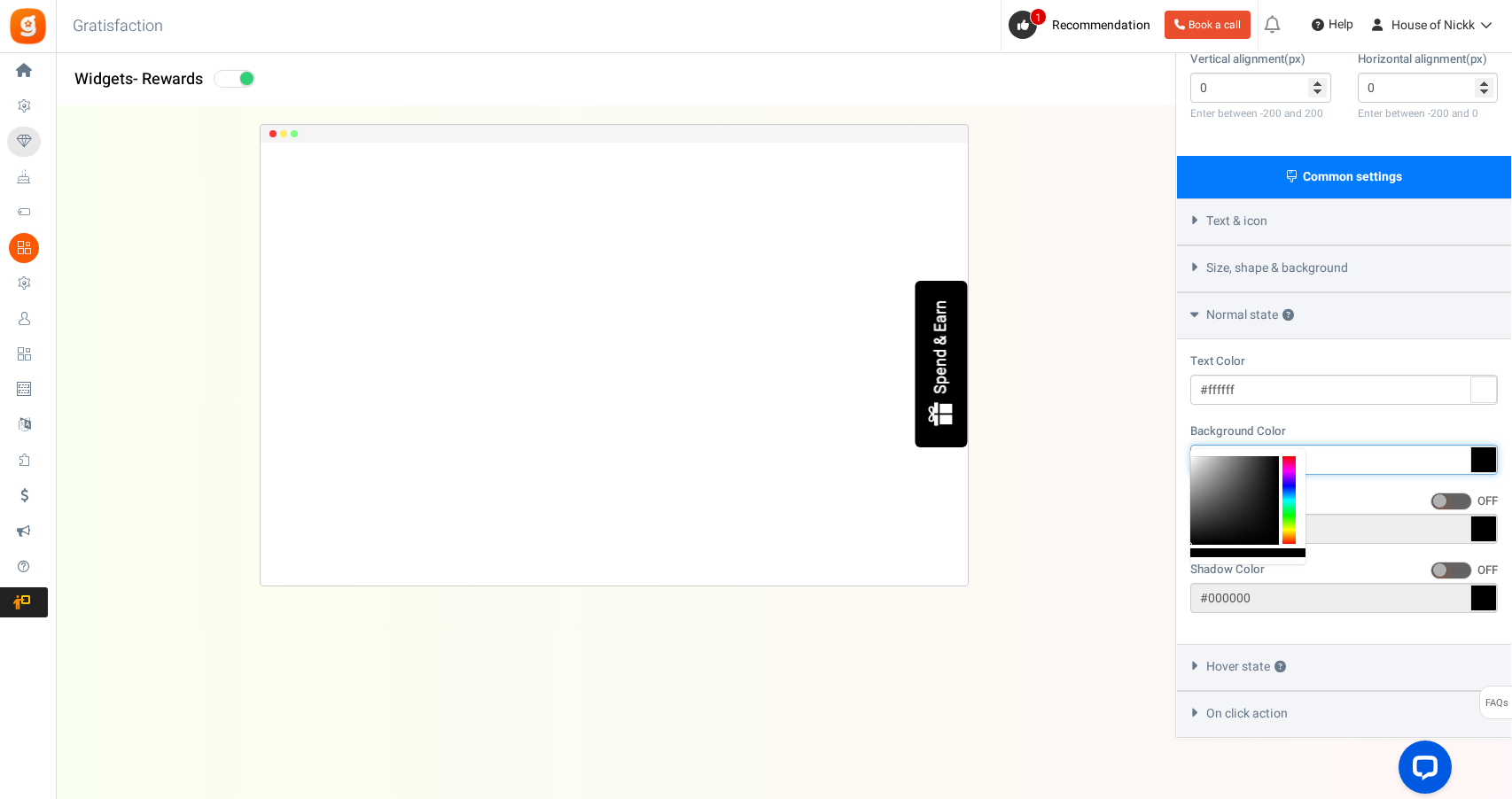
click at [1292, 472] on div at bounding box center [1288, 500] width 13 height 89
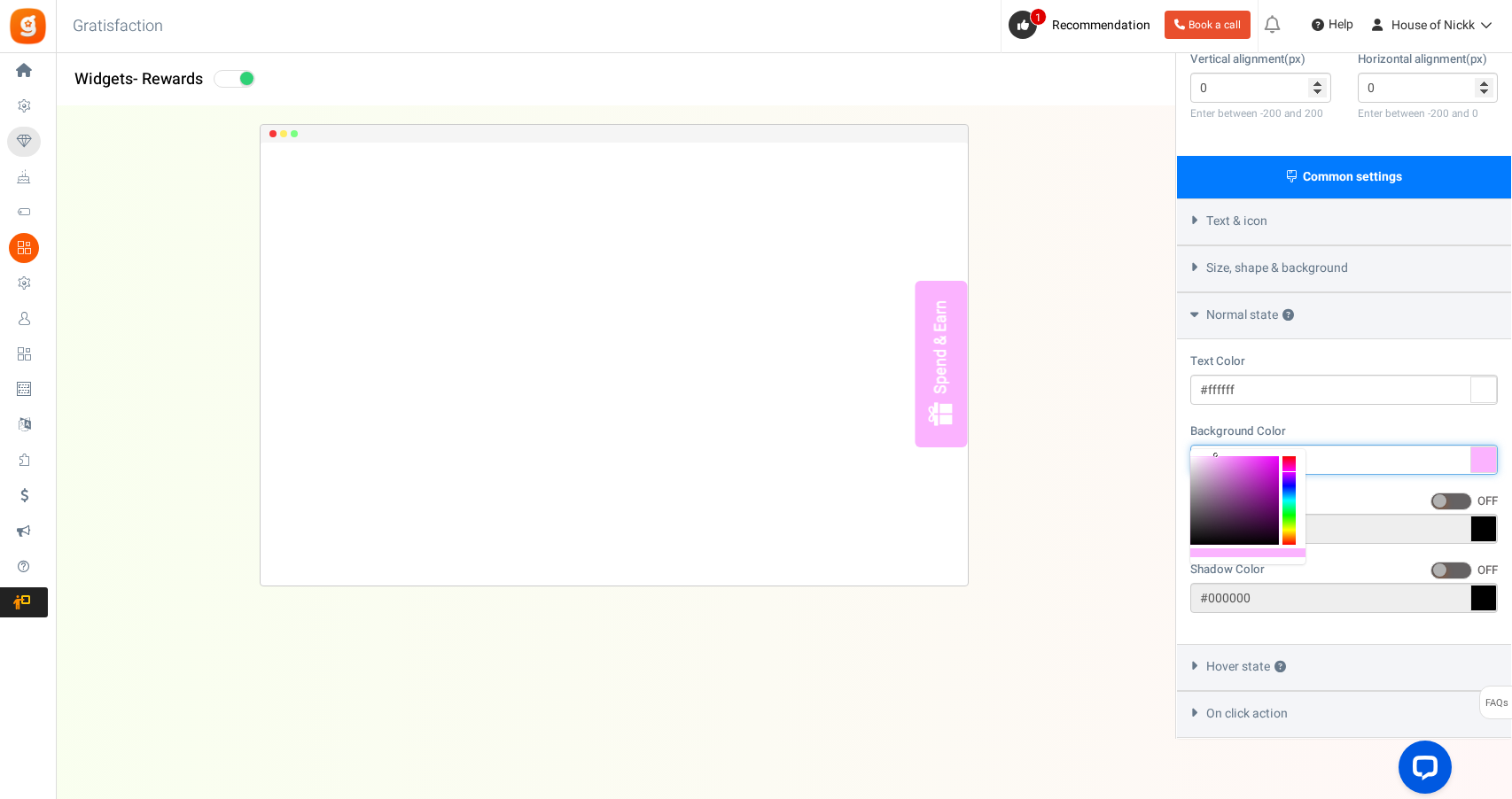
type input "#faa8ff"
drag, startPoint x: 1229, startPoint y: 458, endPoint x: 1220, endPoint y: 453, distance: 10.3
click at [1220, 456] on div at bounding box center [1234, 500] width 89 height 89
click at [1315, 450] on div "Text Color #ffffff Background Color #faa8ff Border Color ON OFF #000000 Shadow …" at bounding box center [1344, 491] width 334 height 305
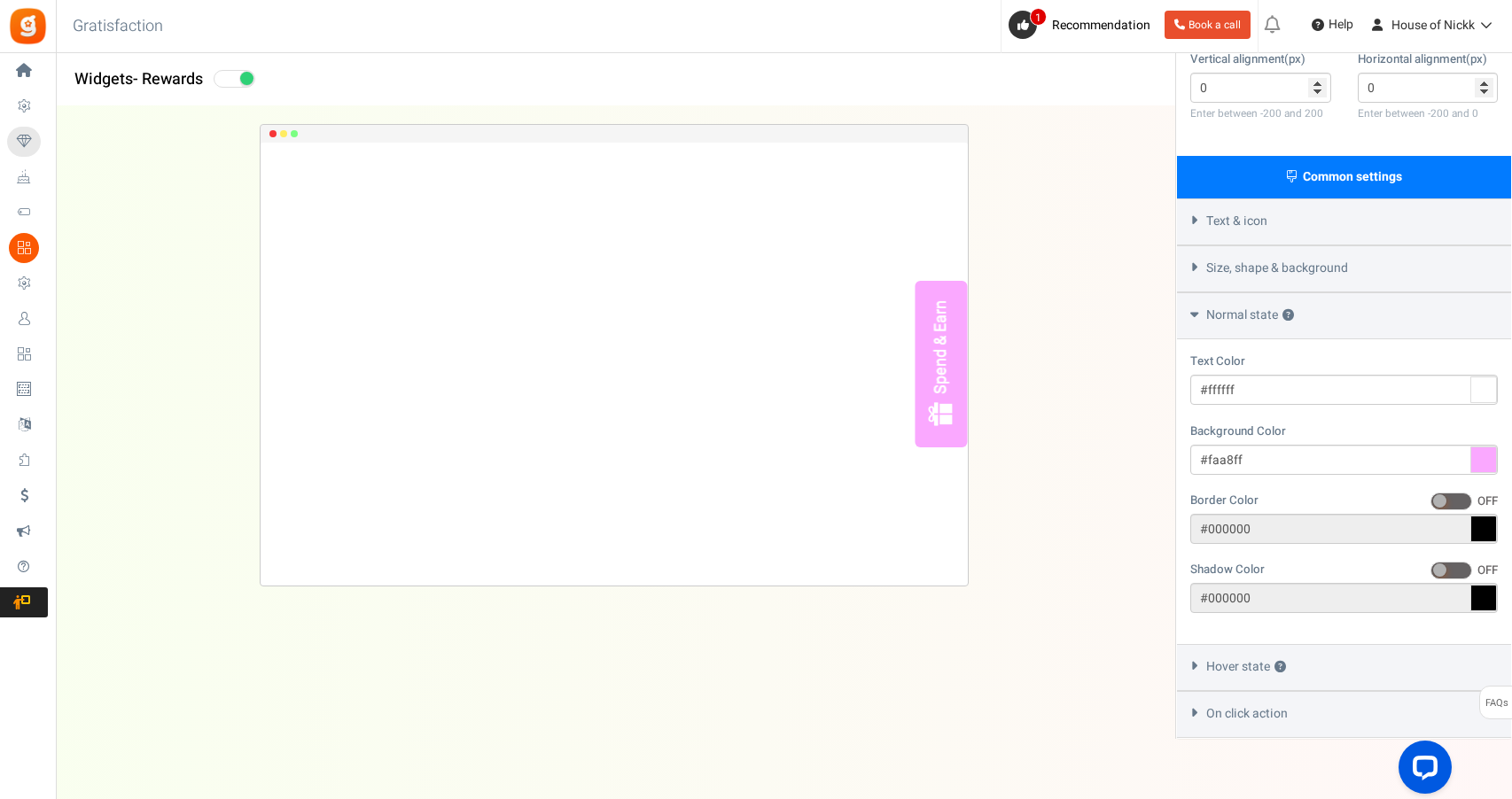
click at [1349, 644] on div "Hover state ?" at bounding box center [1344, 667] width 334 height 47
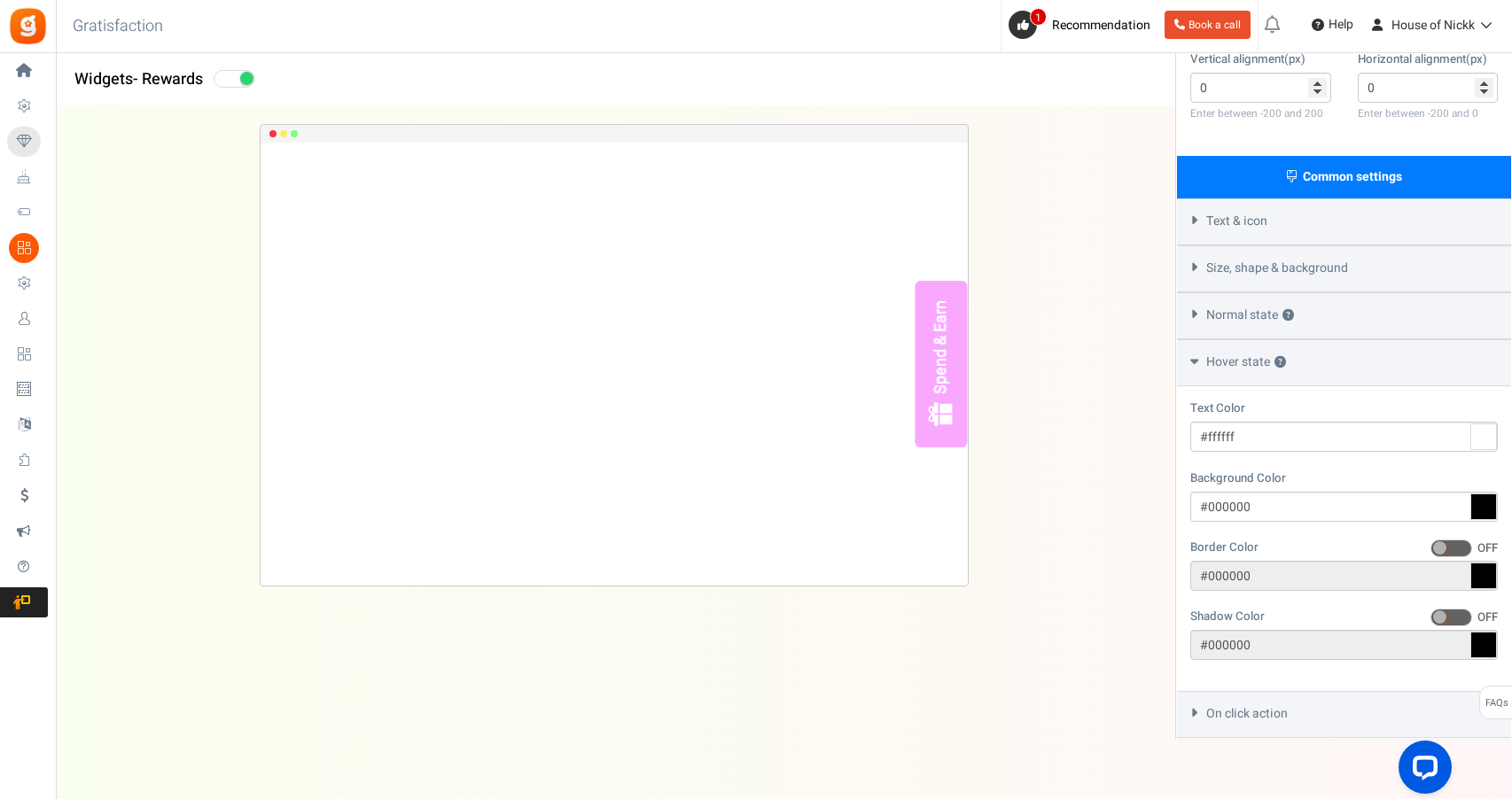
click at [1483, 493] on icon at bounding box center [1483, 506] width 27 height 27
click at [1483, 491] on input "#000000" at bounding box center [1344, 506] width 308 height 30
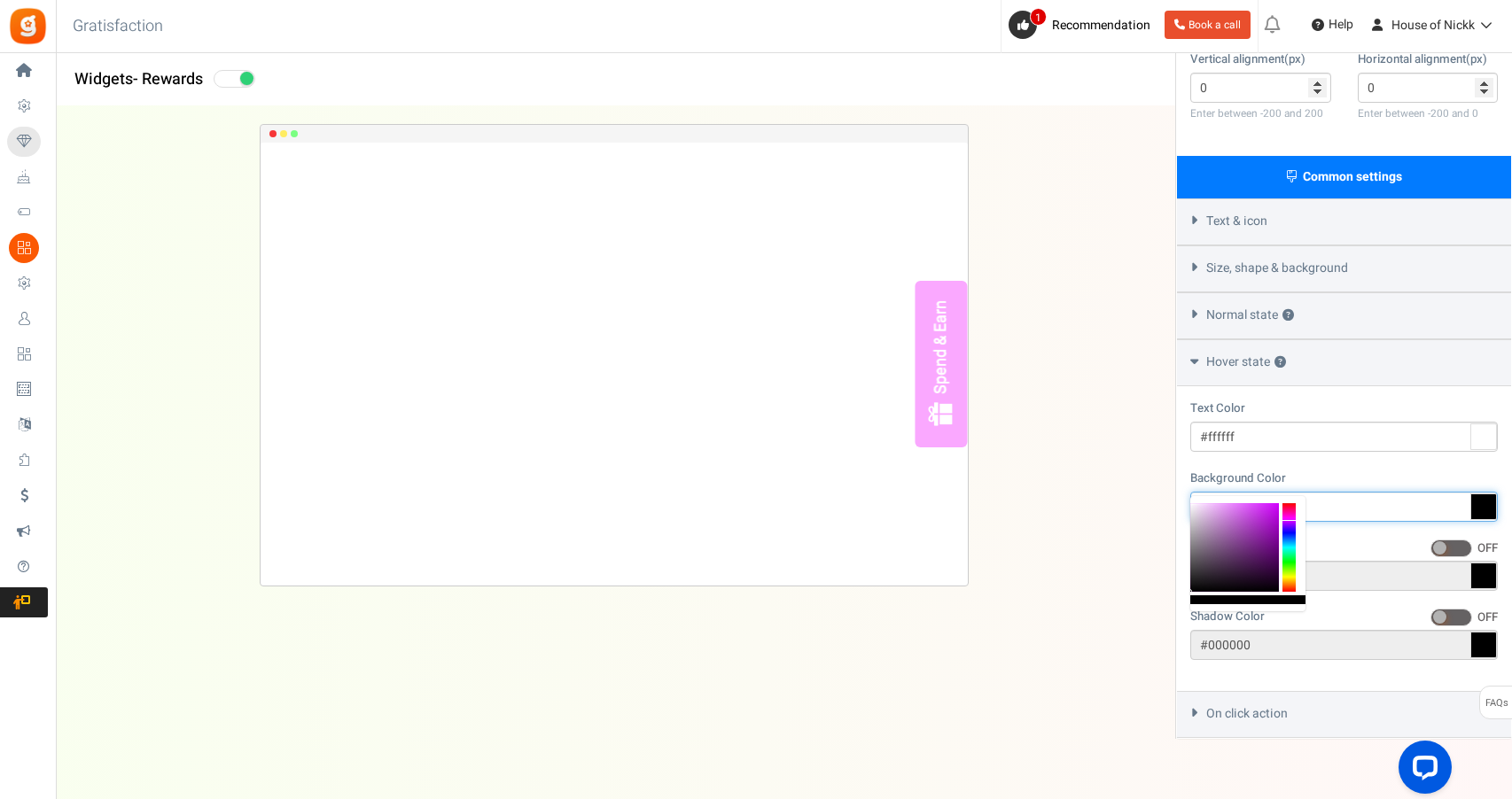
click at [1292, 520] on div at bounding box center [1288, 547] width 13 height 89
type input "#d300ff"
drag, startPoint x: 1266, startPoint y: 520, endPoint x: 1293, endPoint y: 488, distance: 41.9
click at [1292, 488] on body "Install now Back to Home Back to program setup Home Settings Campaigns Purchase…" at bounding box center [756, 165] width 1512 height 1326
click at [1325, 469] on div "Background Color #d300ff" at bounding box center [1344, 495] width 308 height 52
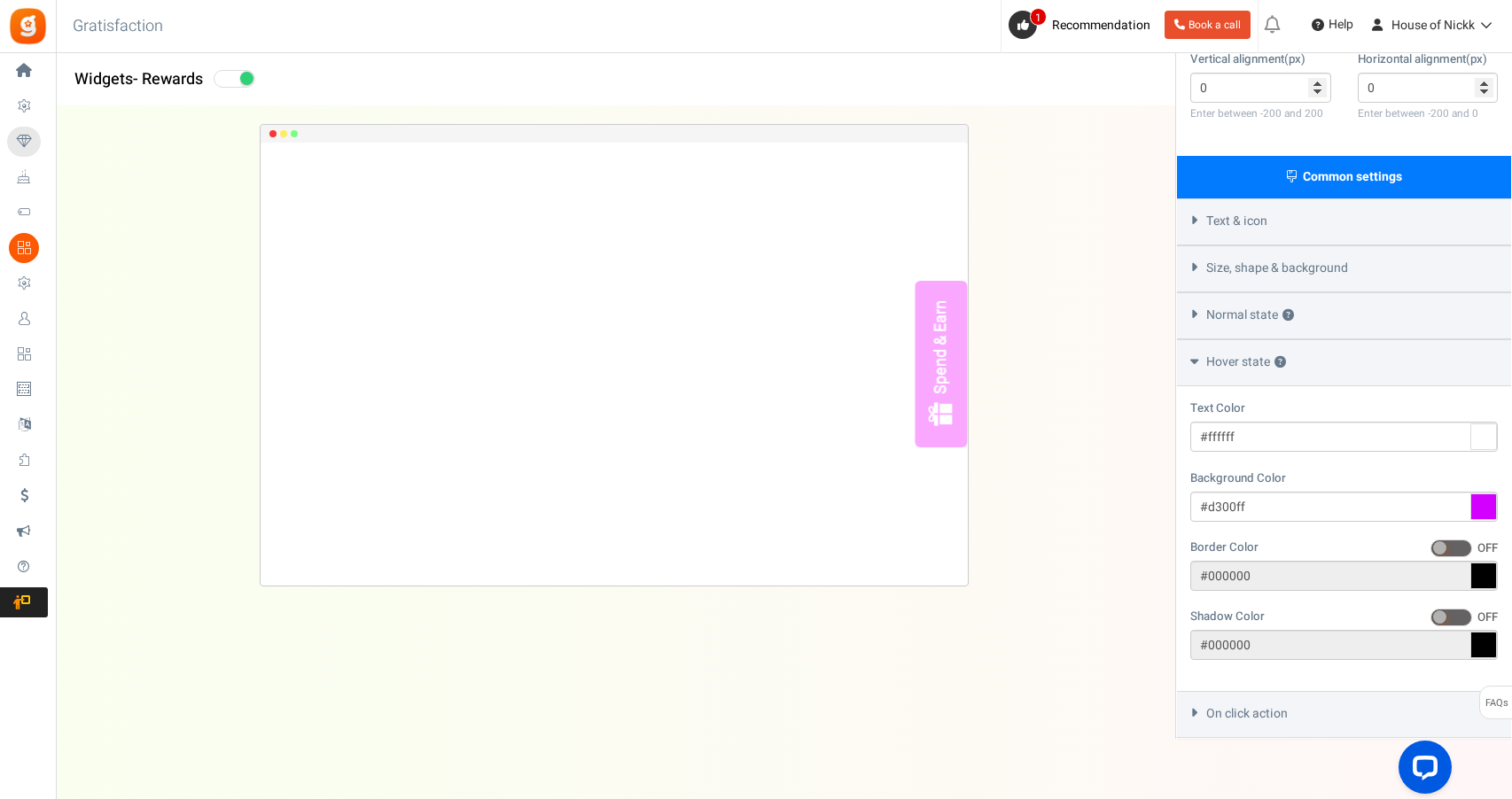
click at [1266, 705] on span "On click action" at bounding box center [1247, 714] width 82 height 18
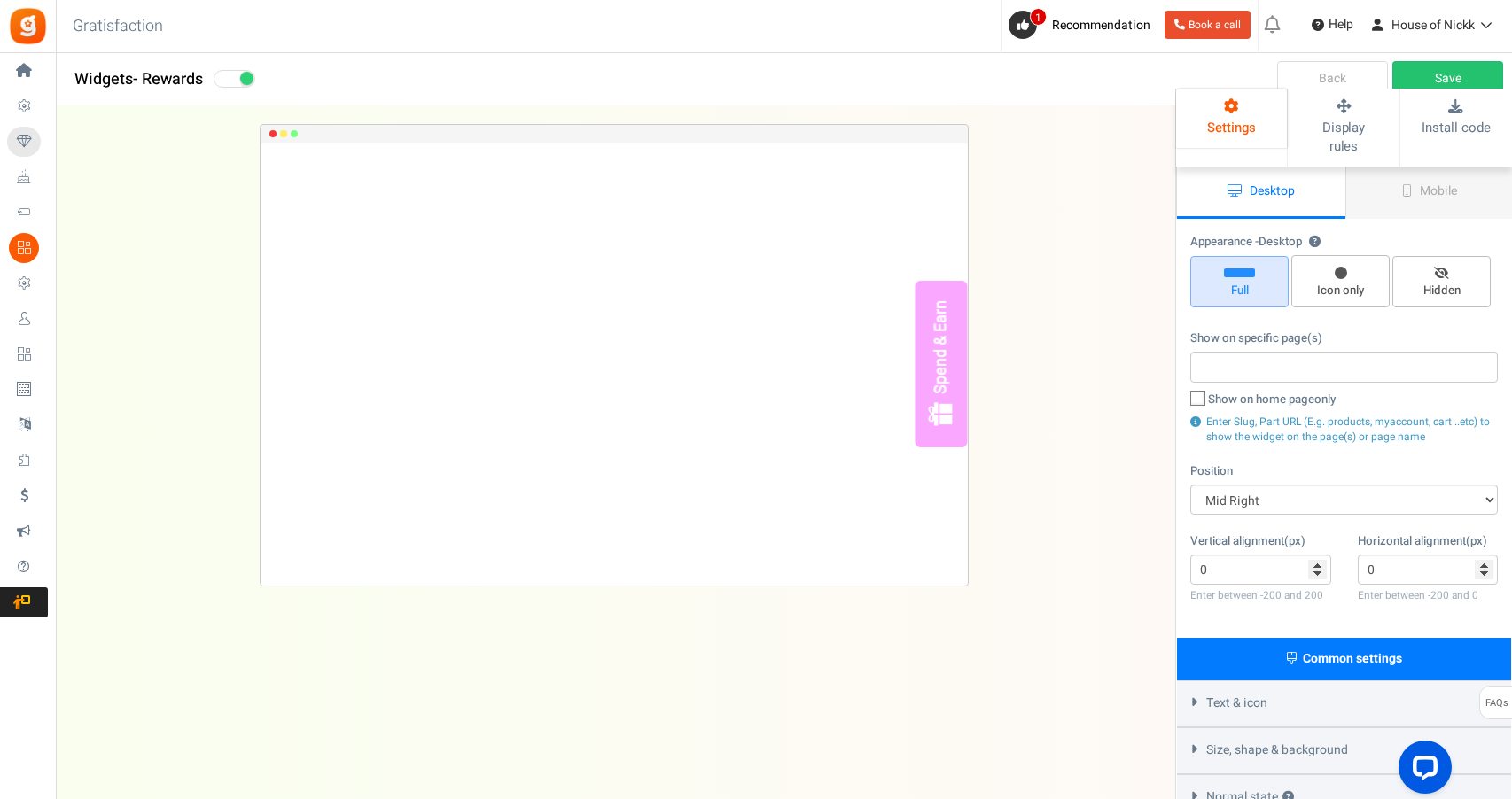
scroll to position [14, 0]
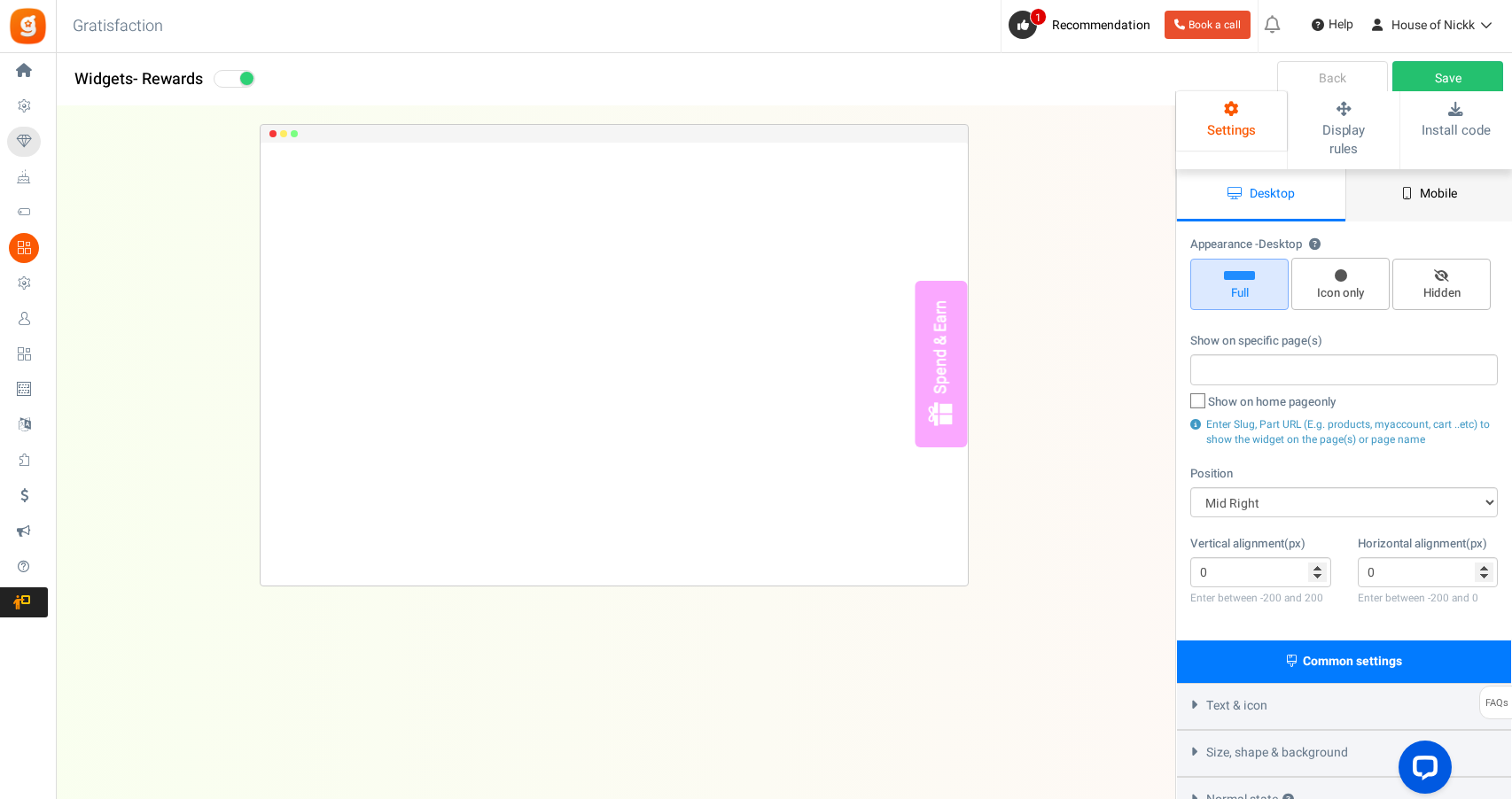
click at [1454, 184] on span "Mobile" at bounding box center [1438, 193] width 37 height 19
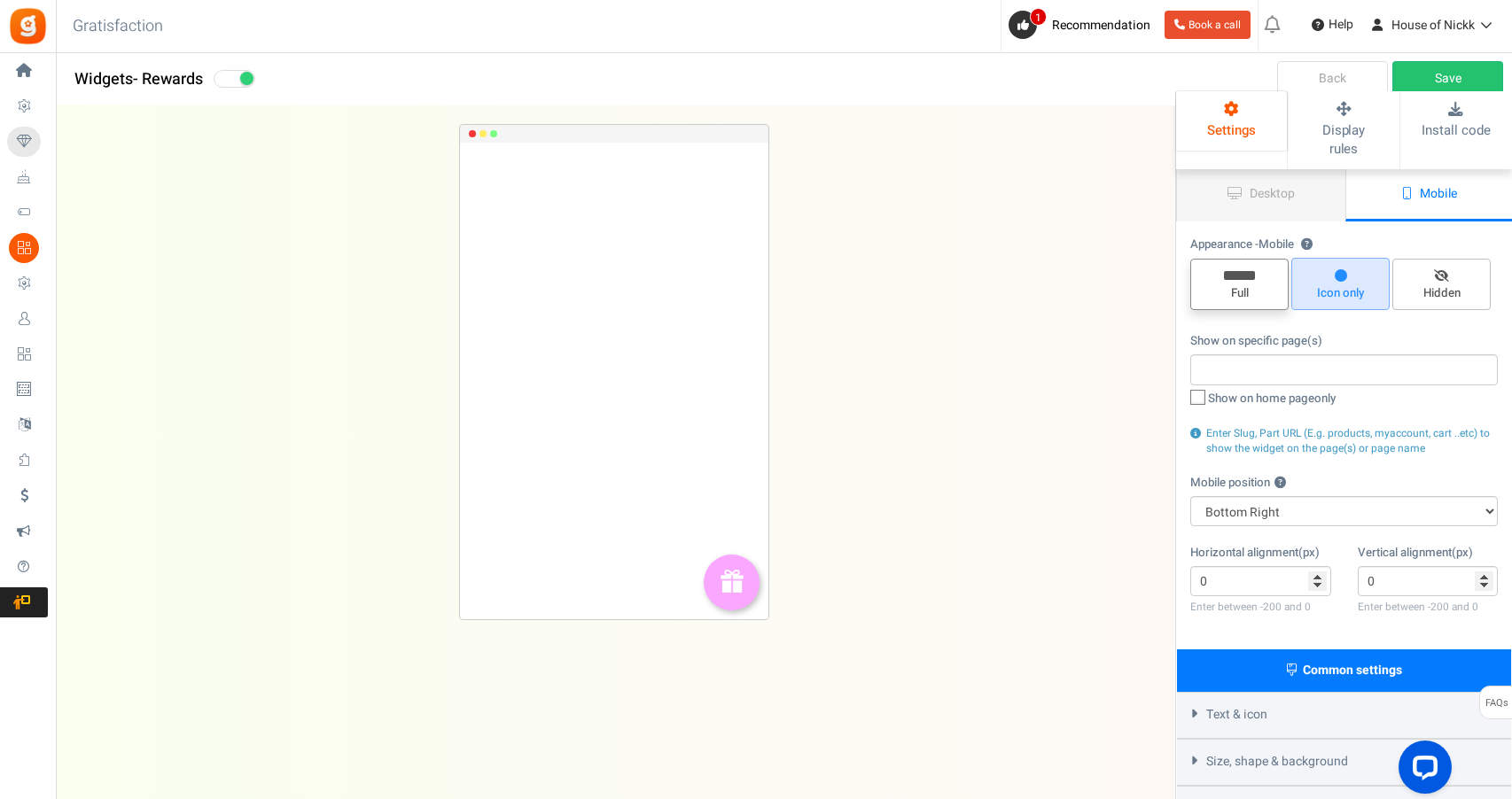
click at [1272, 259] on span "Full" at bounding box center [1239, 284] width 98 height 51
click at [1251, 262] on input "Full" at bounding box center [1246, 268] width 12 height 12
radio input "true"
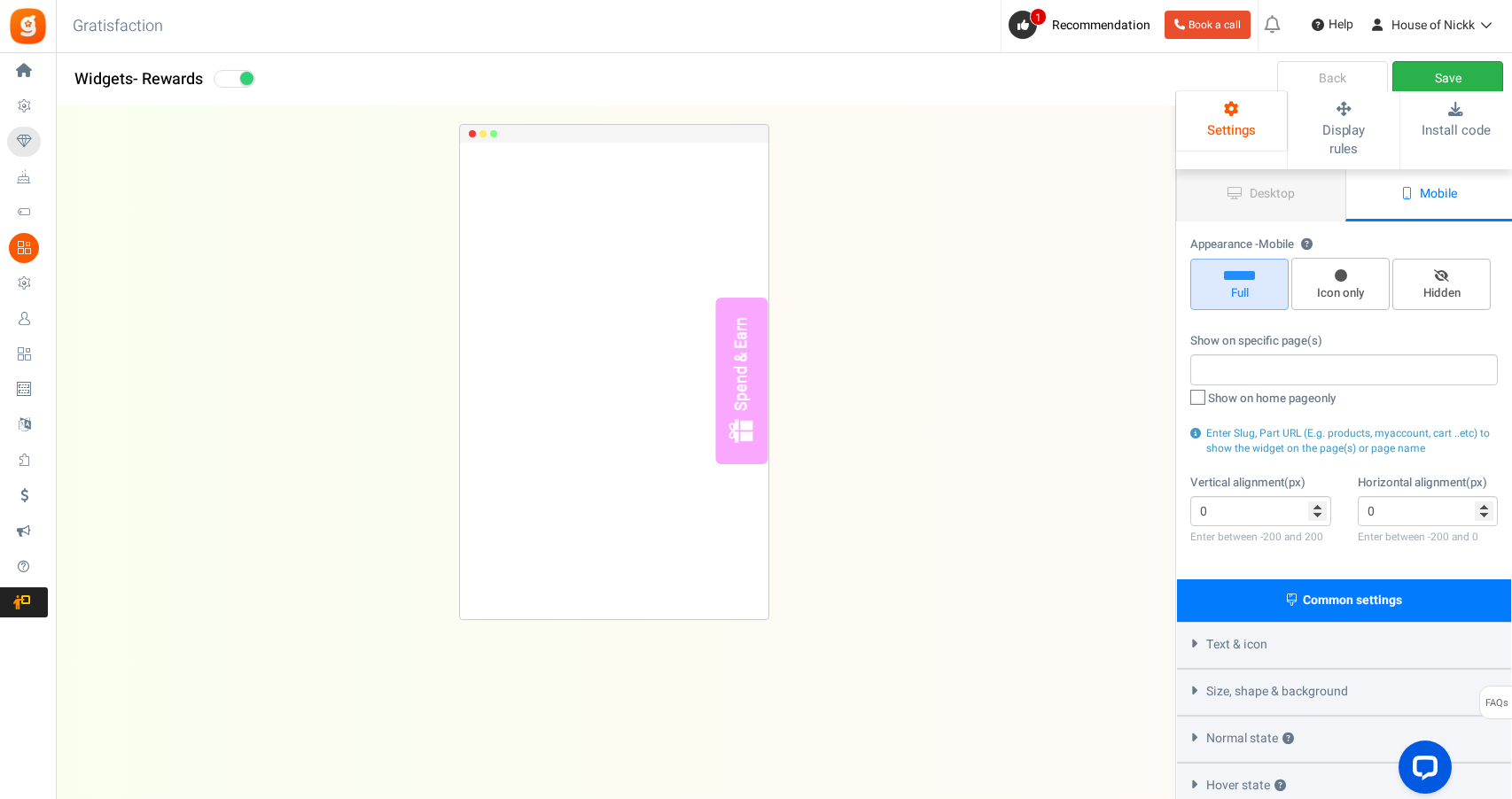
click at [1459, 75] on link "Save" at bounding box center [1447, 78] width 111 height 35
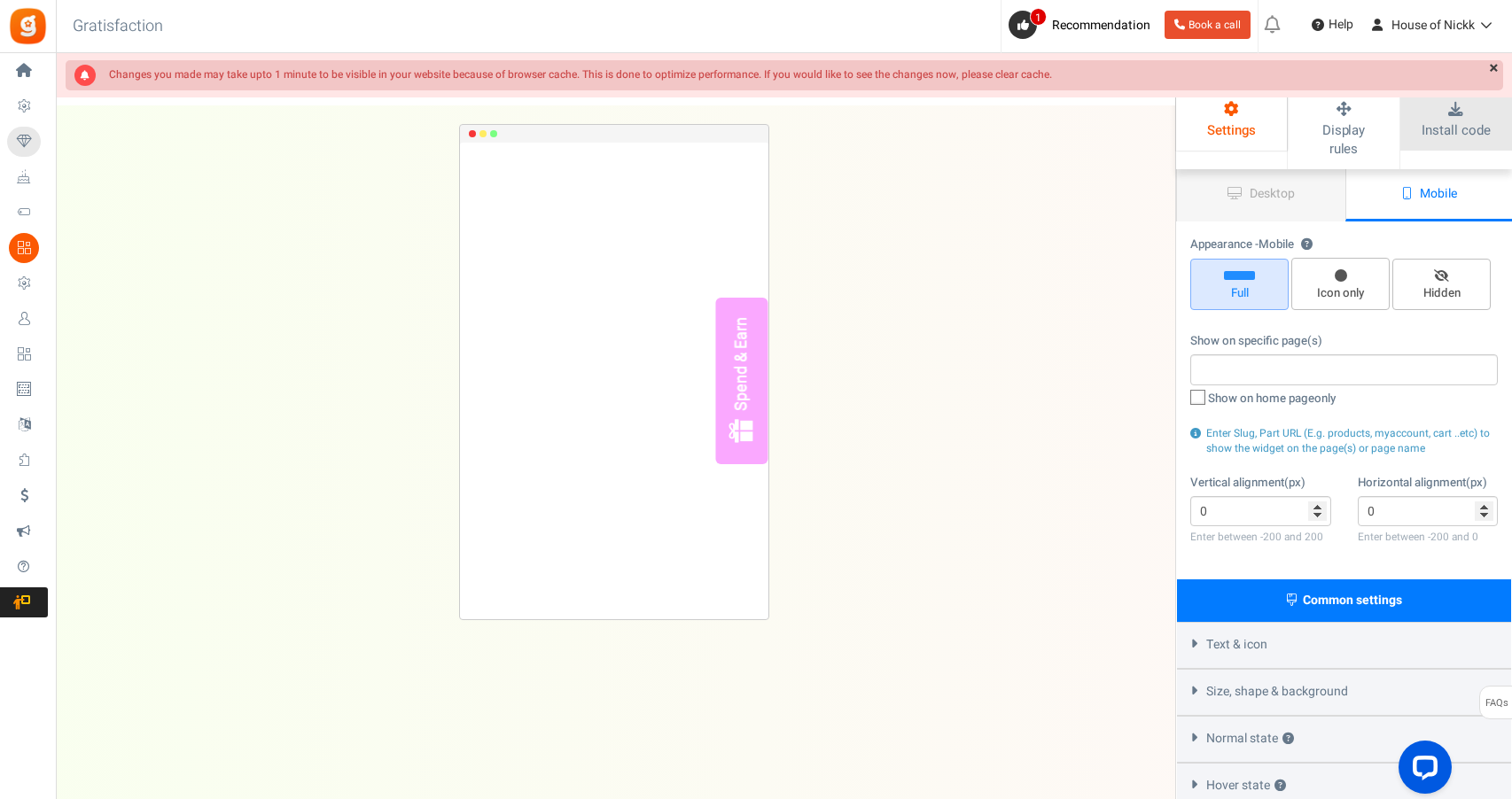
click at [1473, 121] on span "Install code" at bounding box center [1455, 131] width 68 height 20
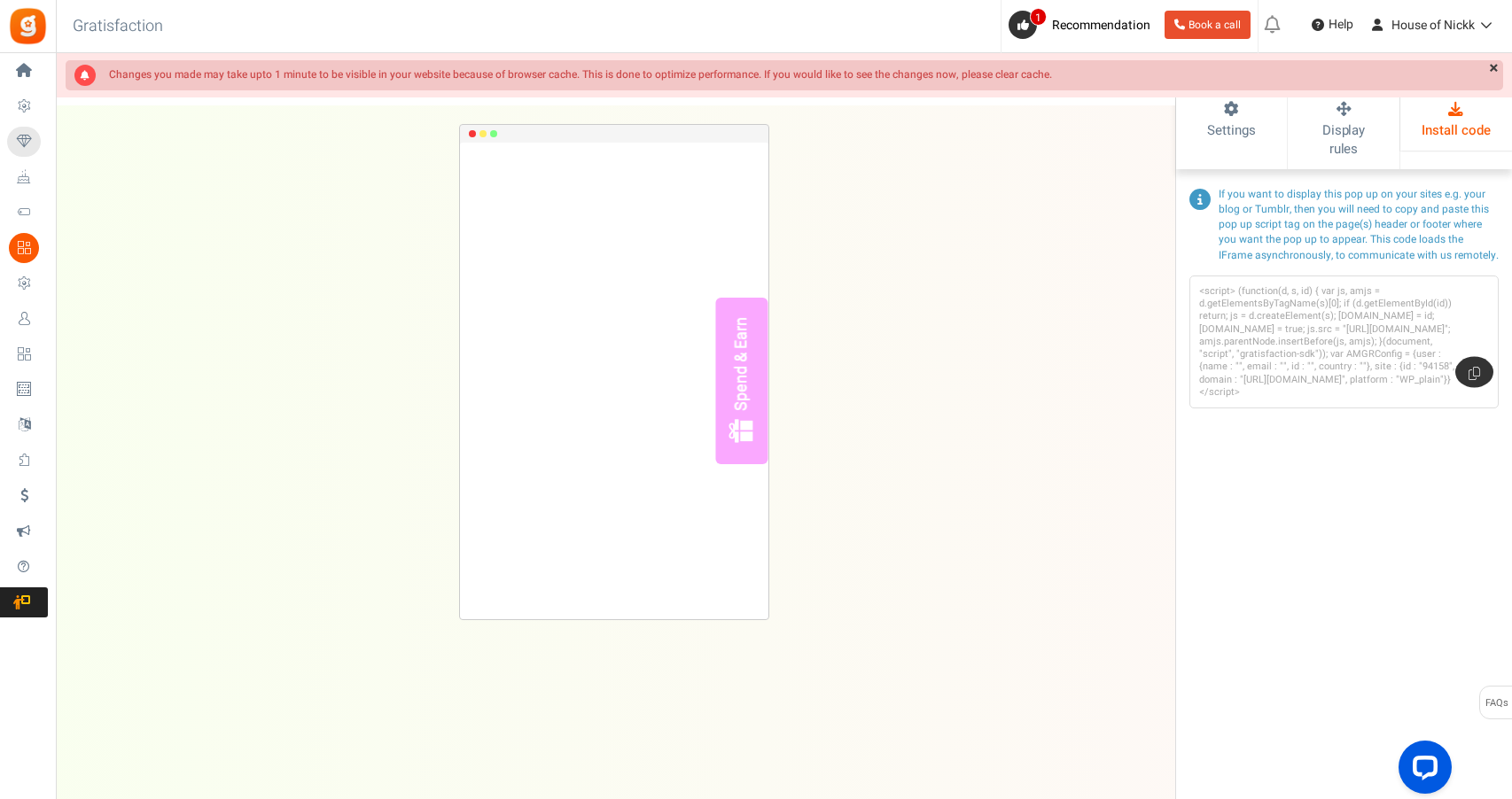
click at [1346, 332] on code "<script> (function(d, s, id) { var js, amjs = d.getElementsByTagName(s)[0]; if …" at bounding box center [1331, 343] width 264 height 114
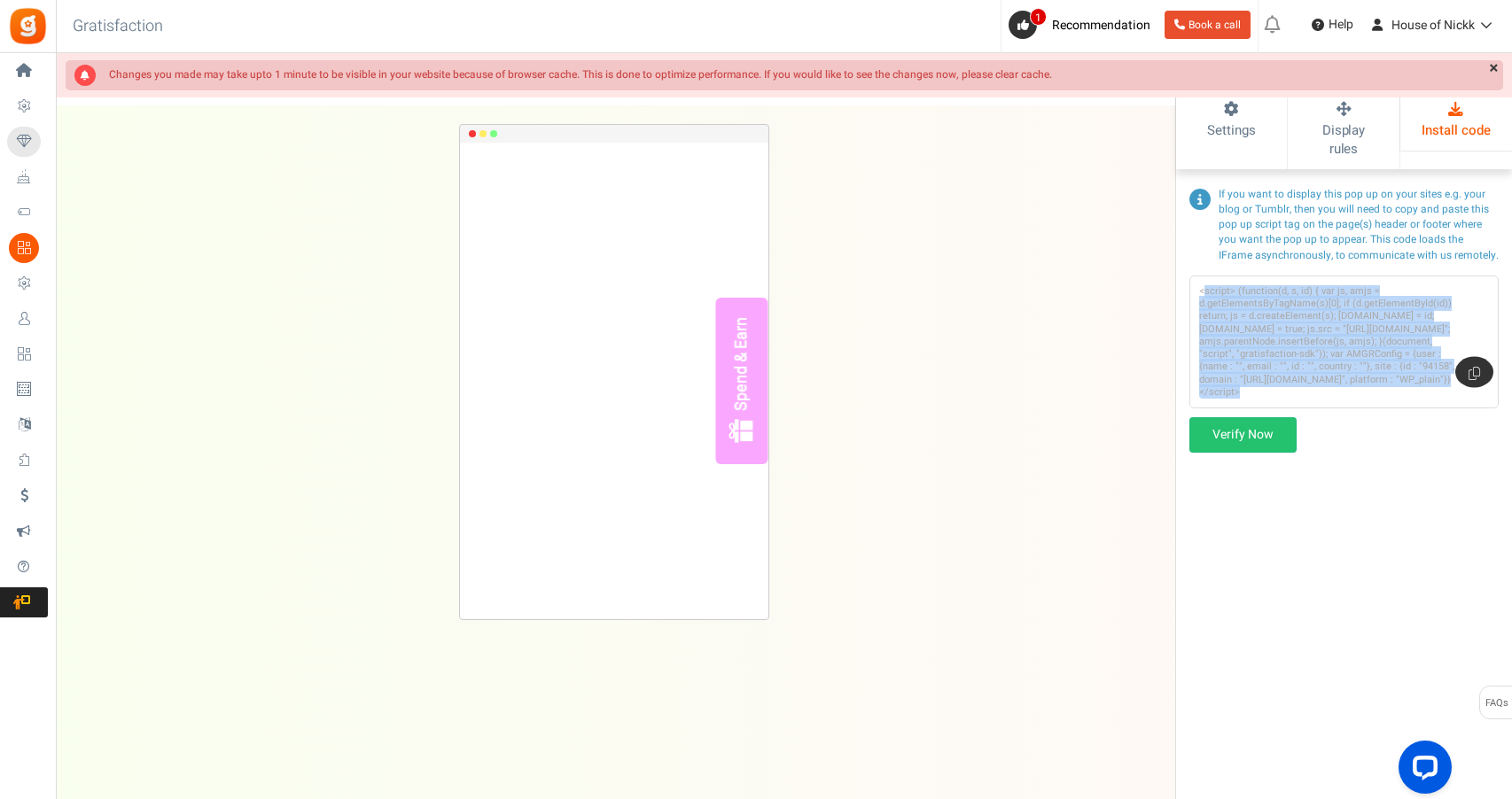
click at [1346, 332] on code "<script> (function(d, s, id) { var js, amjs = d.getElementsByTagName(s)[0]; if …" at bounding box center [1331, 343] width 264 height 114
copy p "<script> (function(d, s, id) { var js, amjs = d.getElementsByTagName(s)[0]; if …"
click at [1225, 418] on link "Verify Now" at bounding box center [1242, 434] width 107 height 35
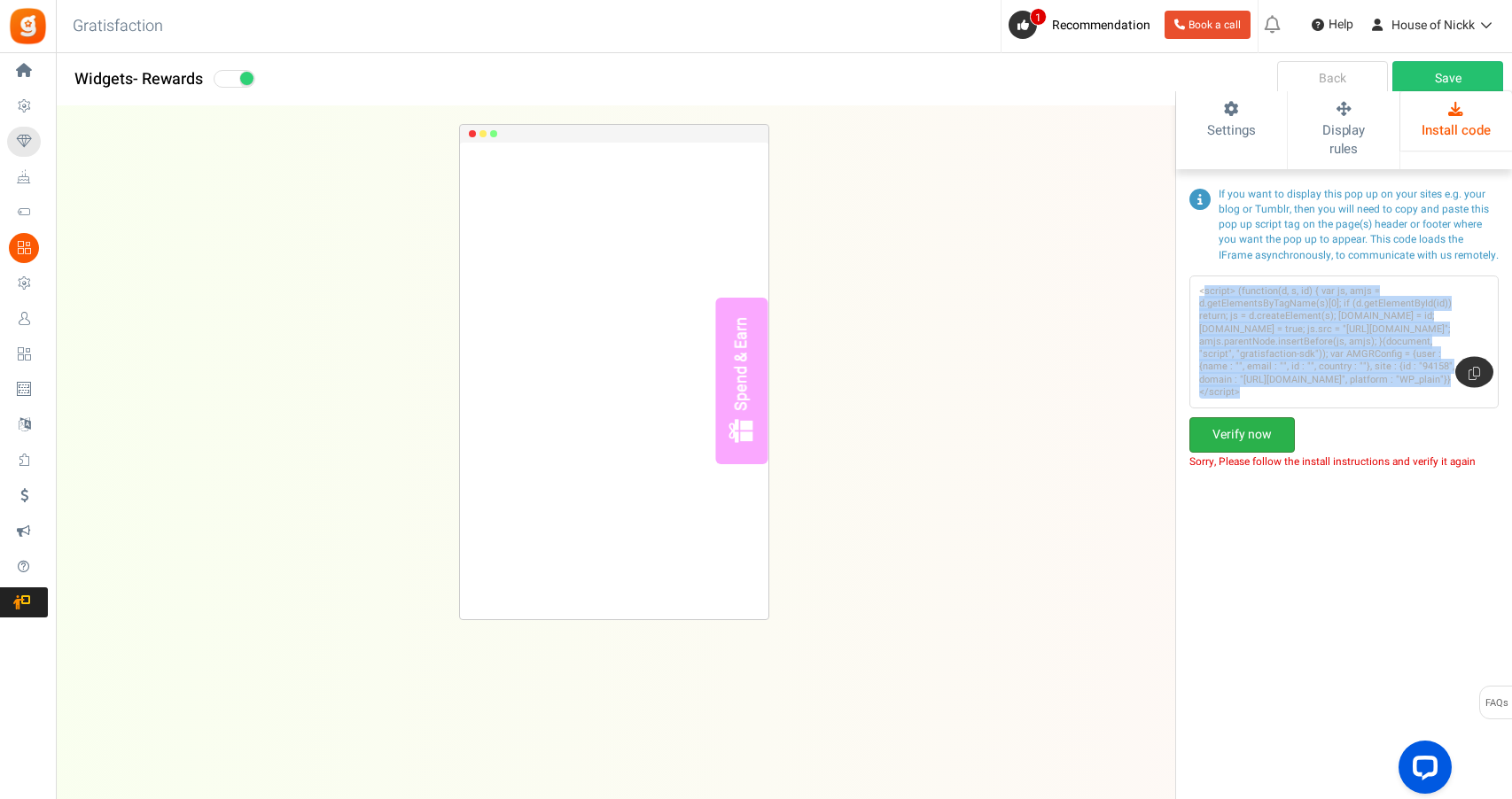
click at [1239, 417] on link "Verify now" at bounding box center [1242, 434] width 106 height 35
